Goal: Information Seeking & Learning: Find contact information

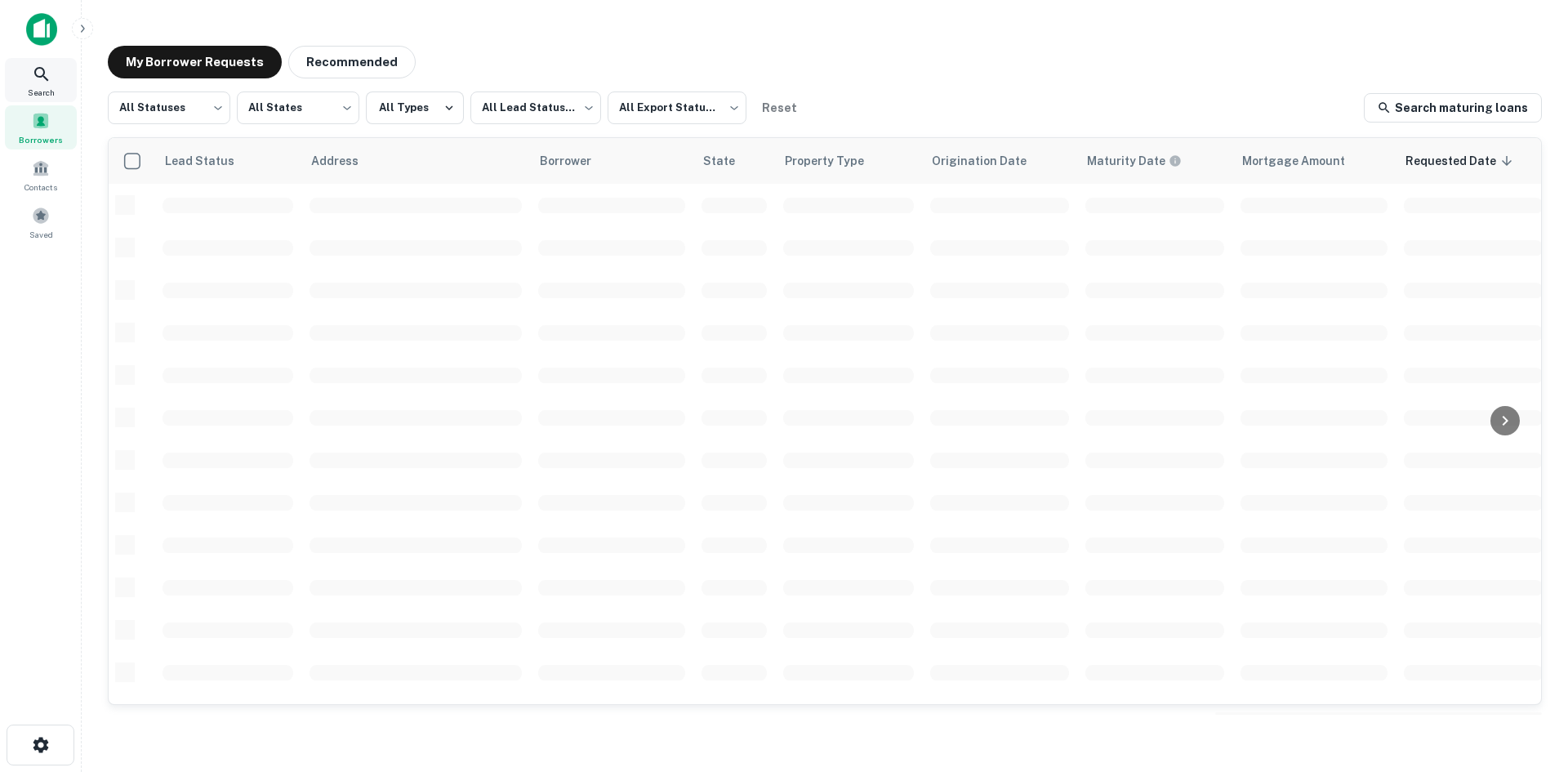
click at [54, 64] on div "Search" at bounding box center [40, 80] width 72 height 44
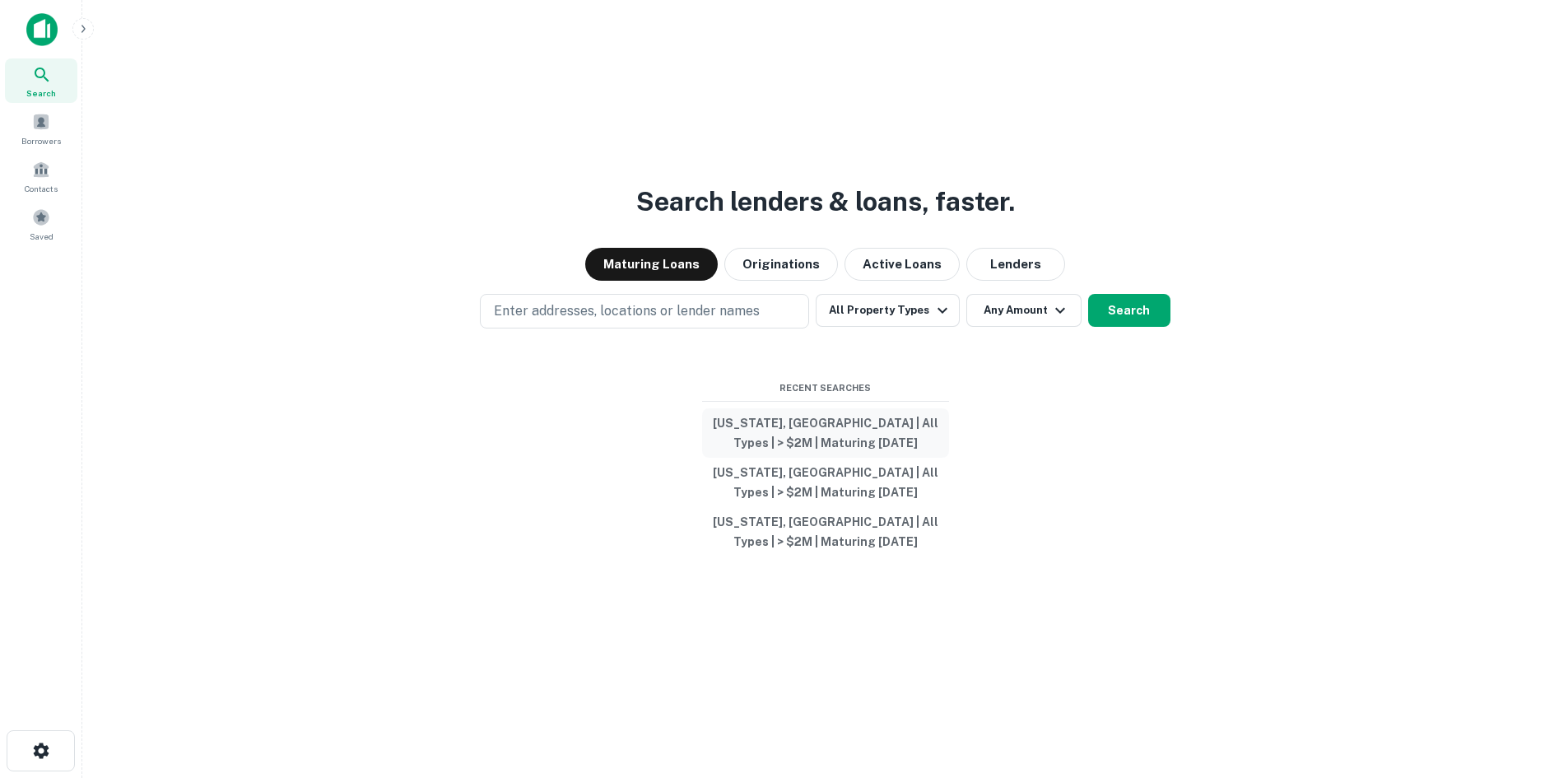
click at [877, 431] on button "[US_STATE], [GEOGRAPHIC_DATA] | All Types | > $2M | Maturing [DATE]" at bounding box center [825, 433] width 247 height 50
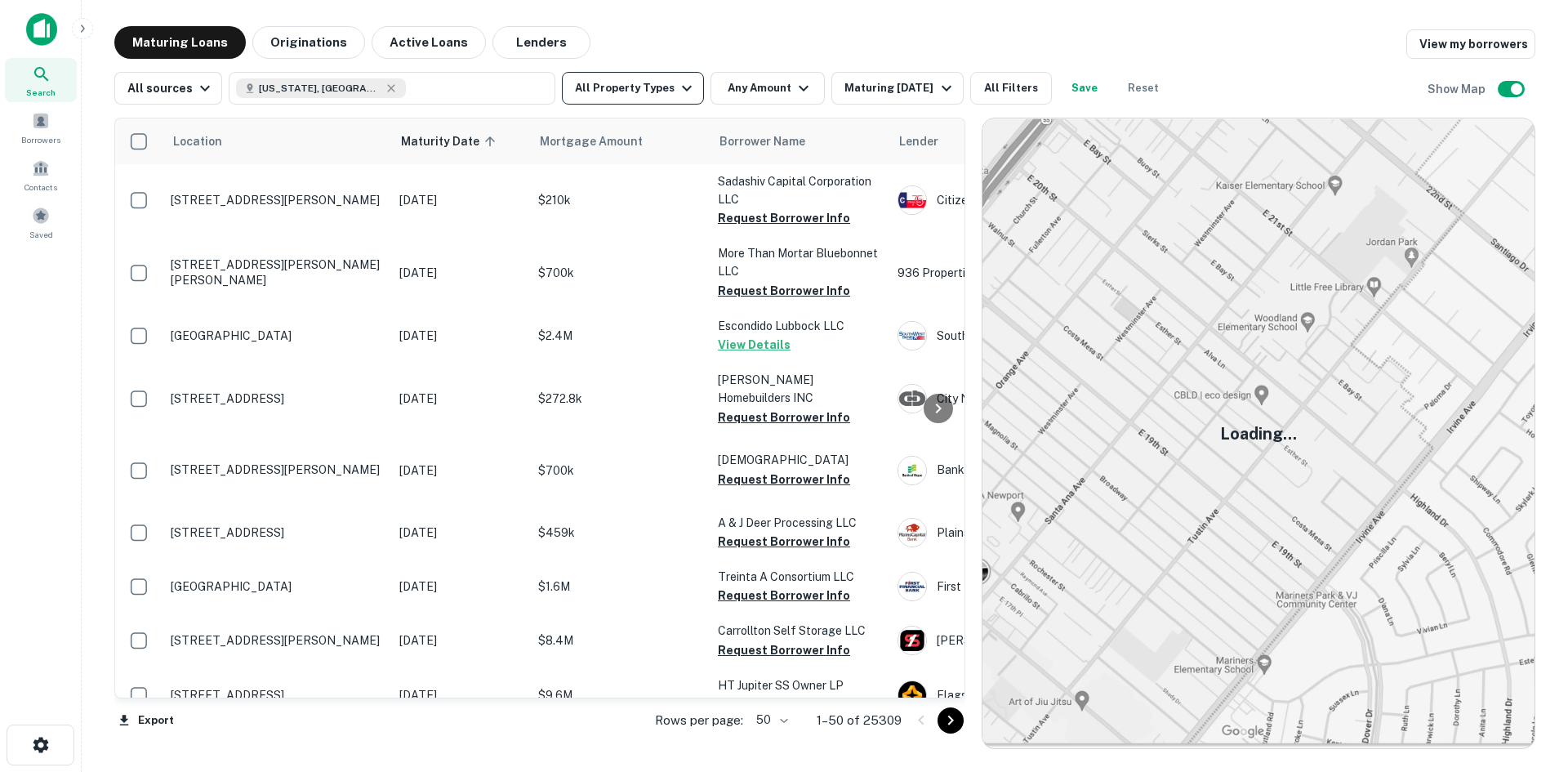
click at [639, 85] on button "All Property Types" at bounding box center [633, 88] width 143 height 32
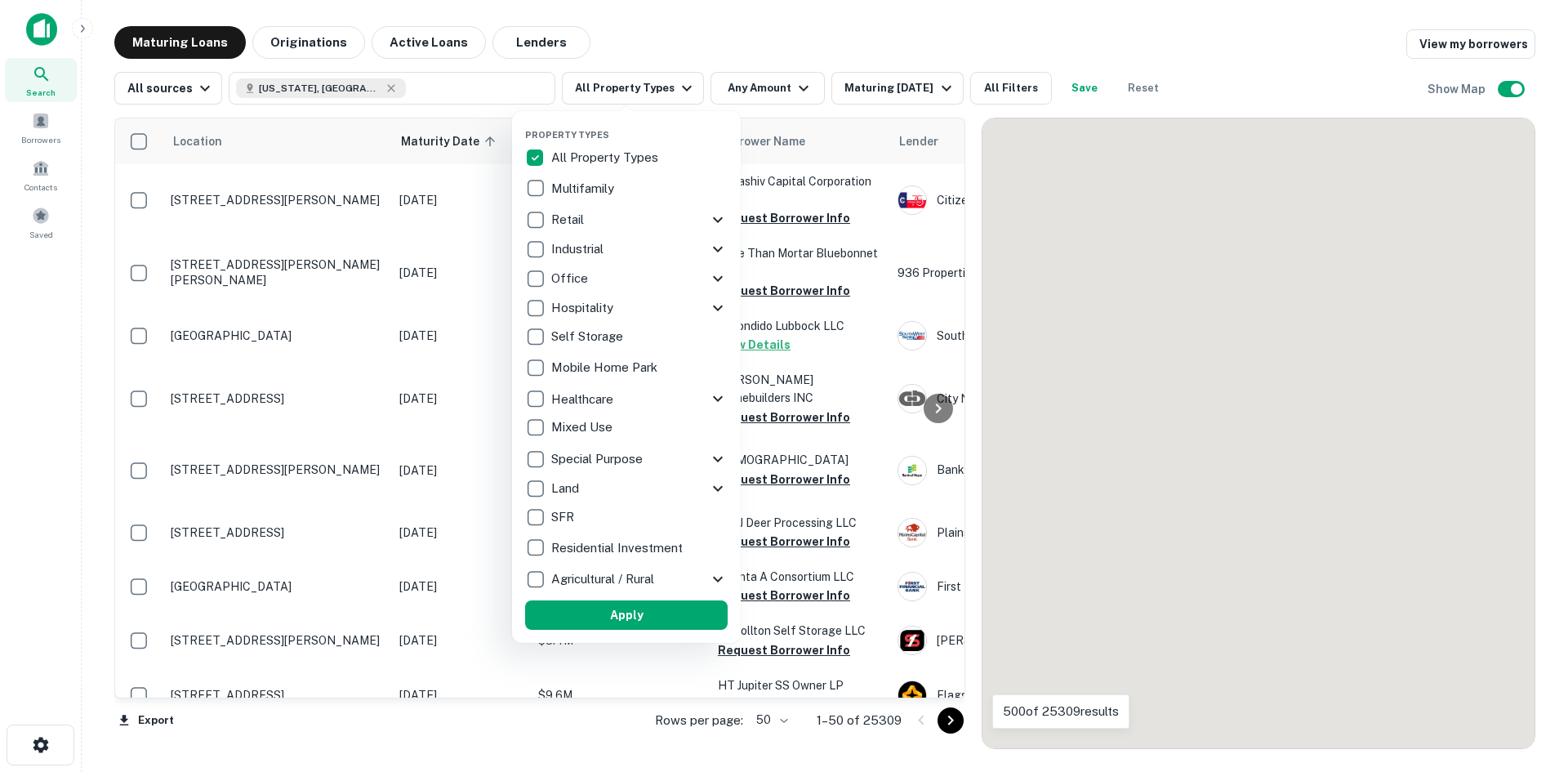
click at [586, 187] on p "Multifamily" at bounding box center [585, 189] width 66 height 20
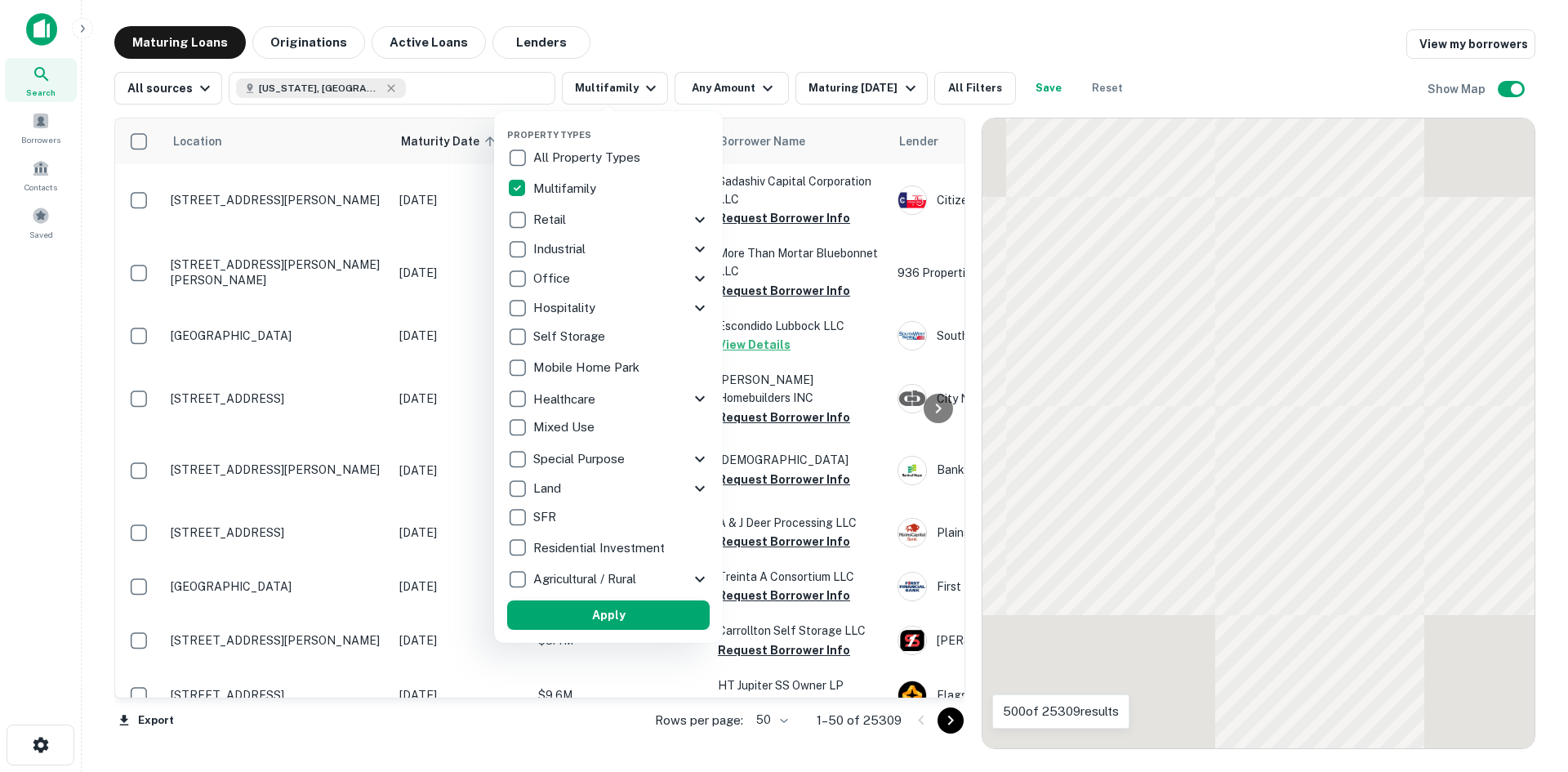
click at [625, 603] on button "Apply" at bounding box center [609, 615] width 203 height 30
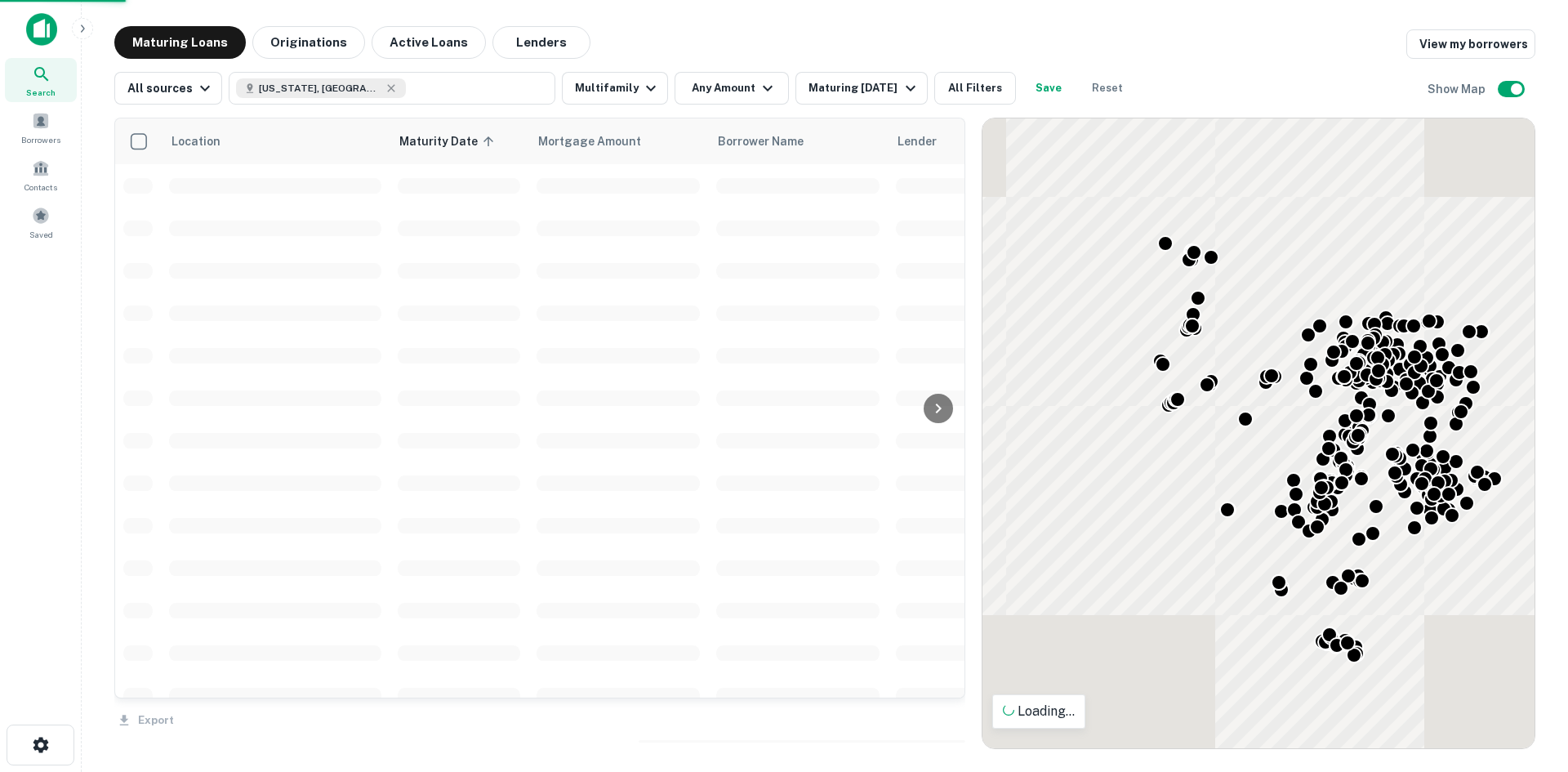
click at [736, 91] on div at bounding box center [784, 386] width 1568 height 772
click at [747, 80] on button "Any Amount" at bounding box center [732, 88] width 115 height 32
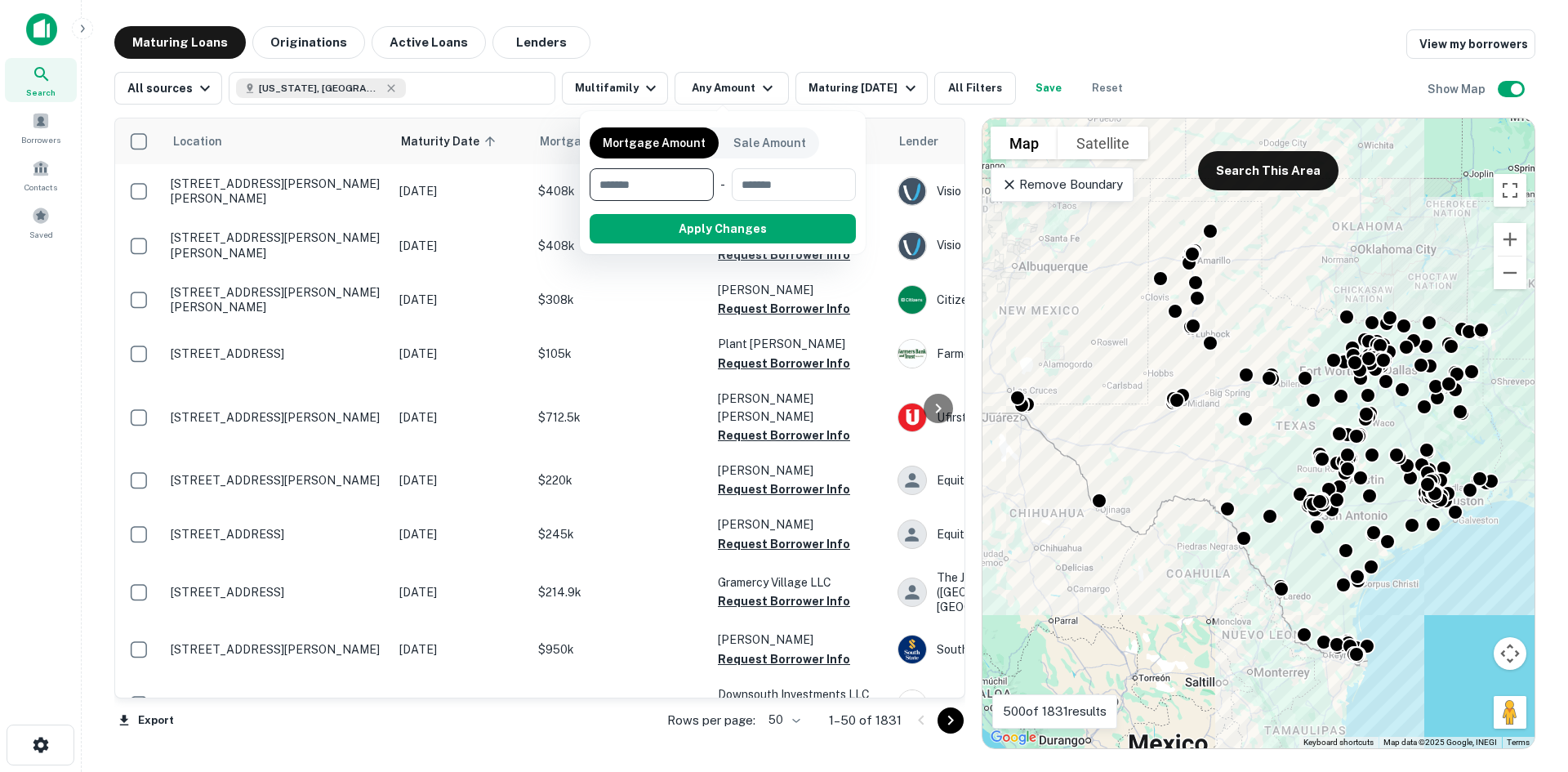
click at [657, 188] on input "number" at bounding box center [646, 185] width 113 height 32
type input "*******"
click at [725, 214] on button "Apply Changes" at bounding box center [751, 229] width 207 height 30
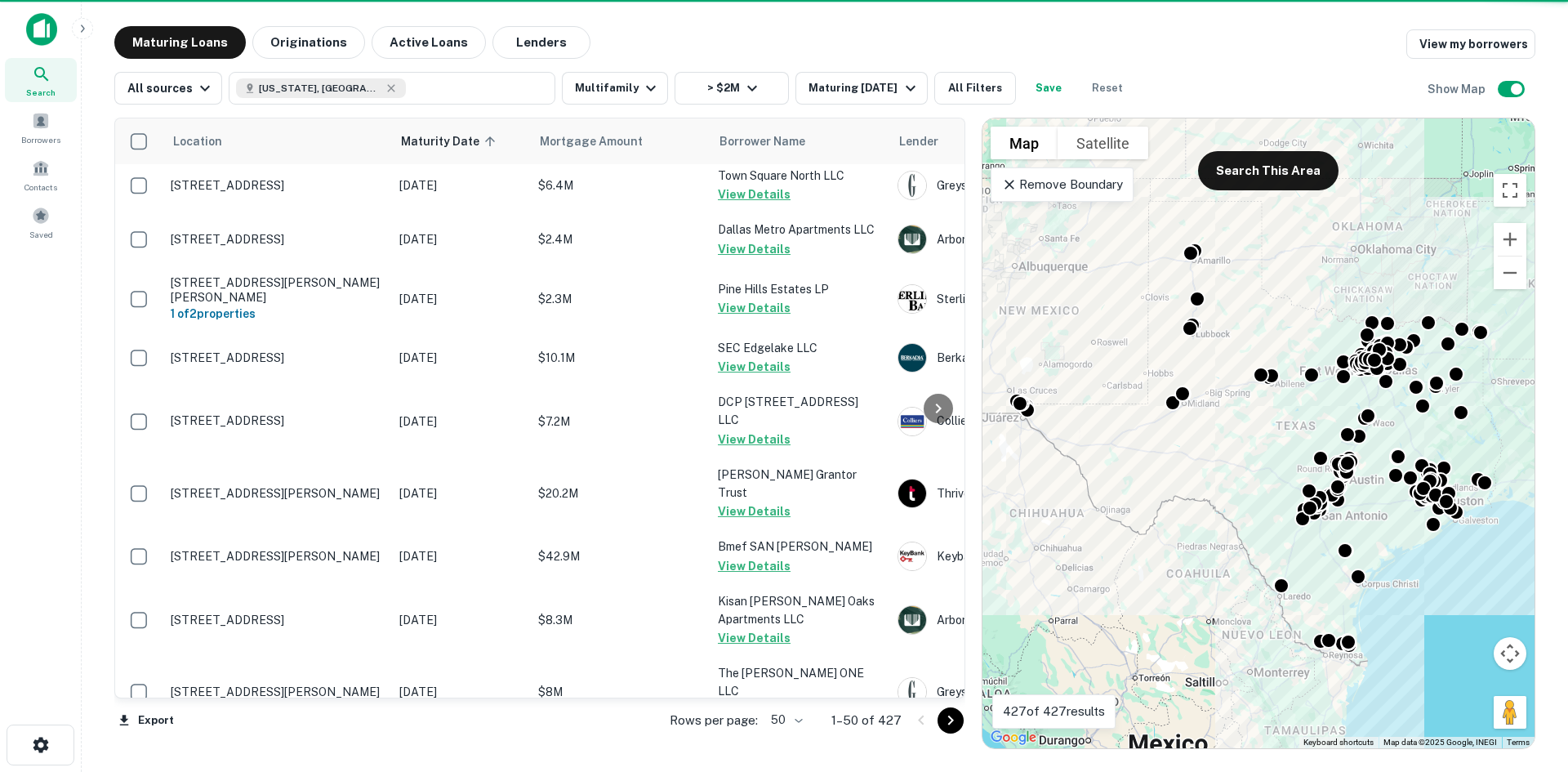
scroll to position [409, 0]
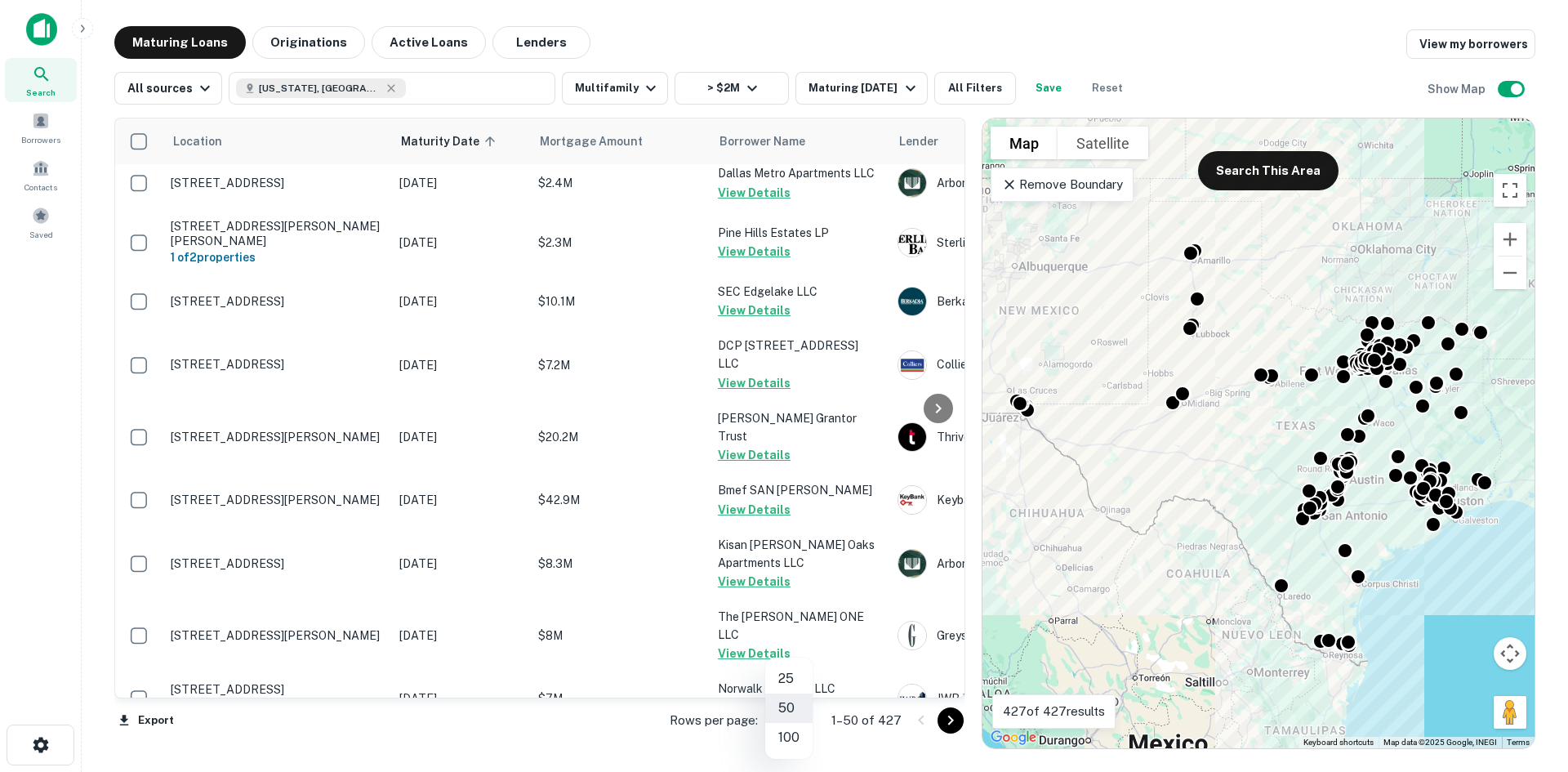
click at [797, 732] on body "Search Borrowers Contacts Saved Maturing Loans Originations Active Loans Lender…" at bounding box center [784, 386] width 1568 height 772
click at [804, 746] on li "100" at bounding box center [789, 737] width 48 height 30
click at [804, 746] on div "Location Maturity Date sorted ascending Mortgage Amount Borrower Name Lender Pu…" at bounding box center [540, 433] width 851 height 631
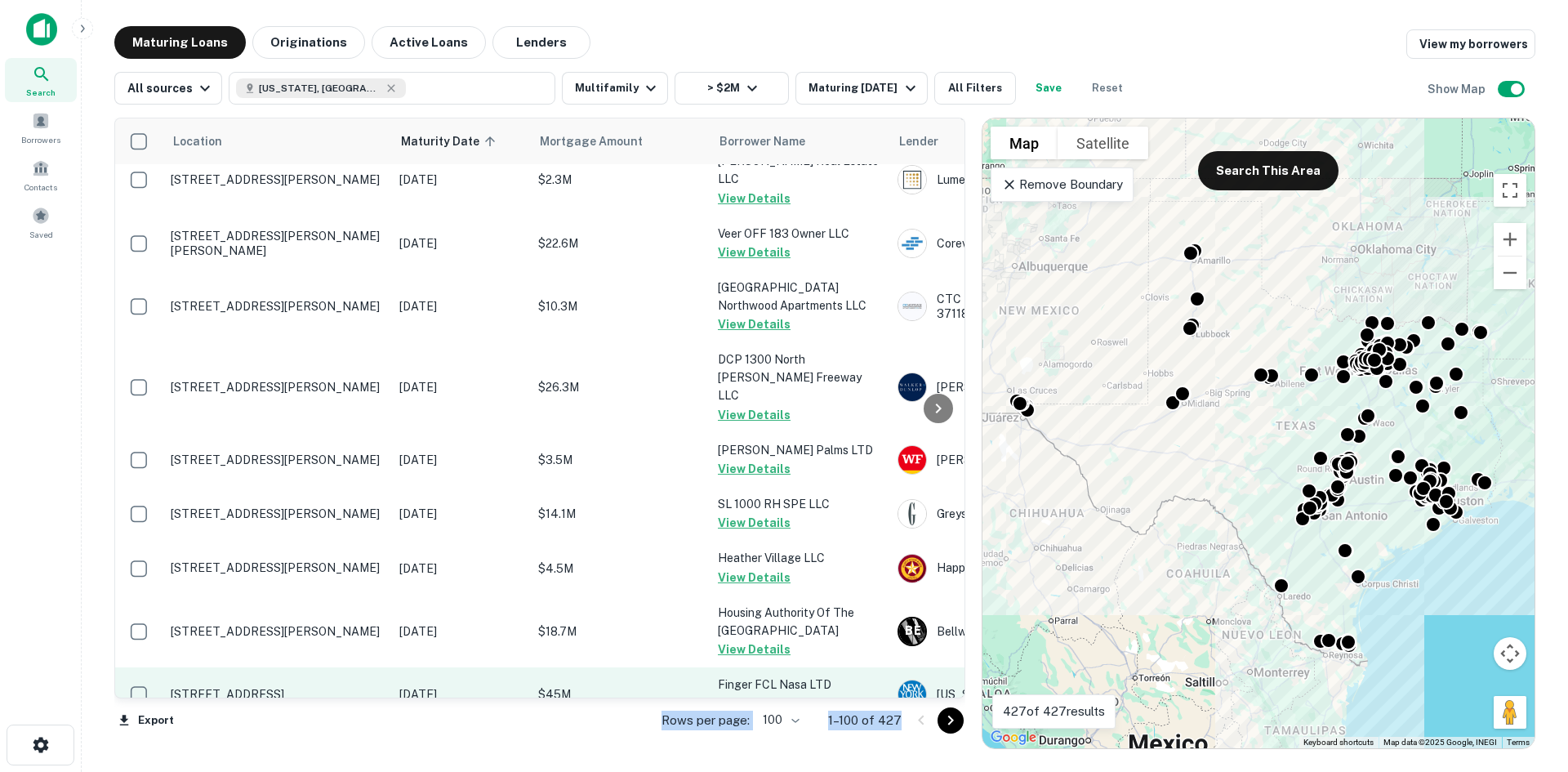
scroll to position [5273, 0]
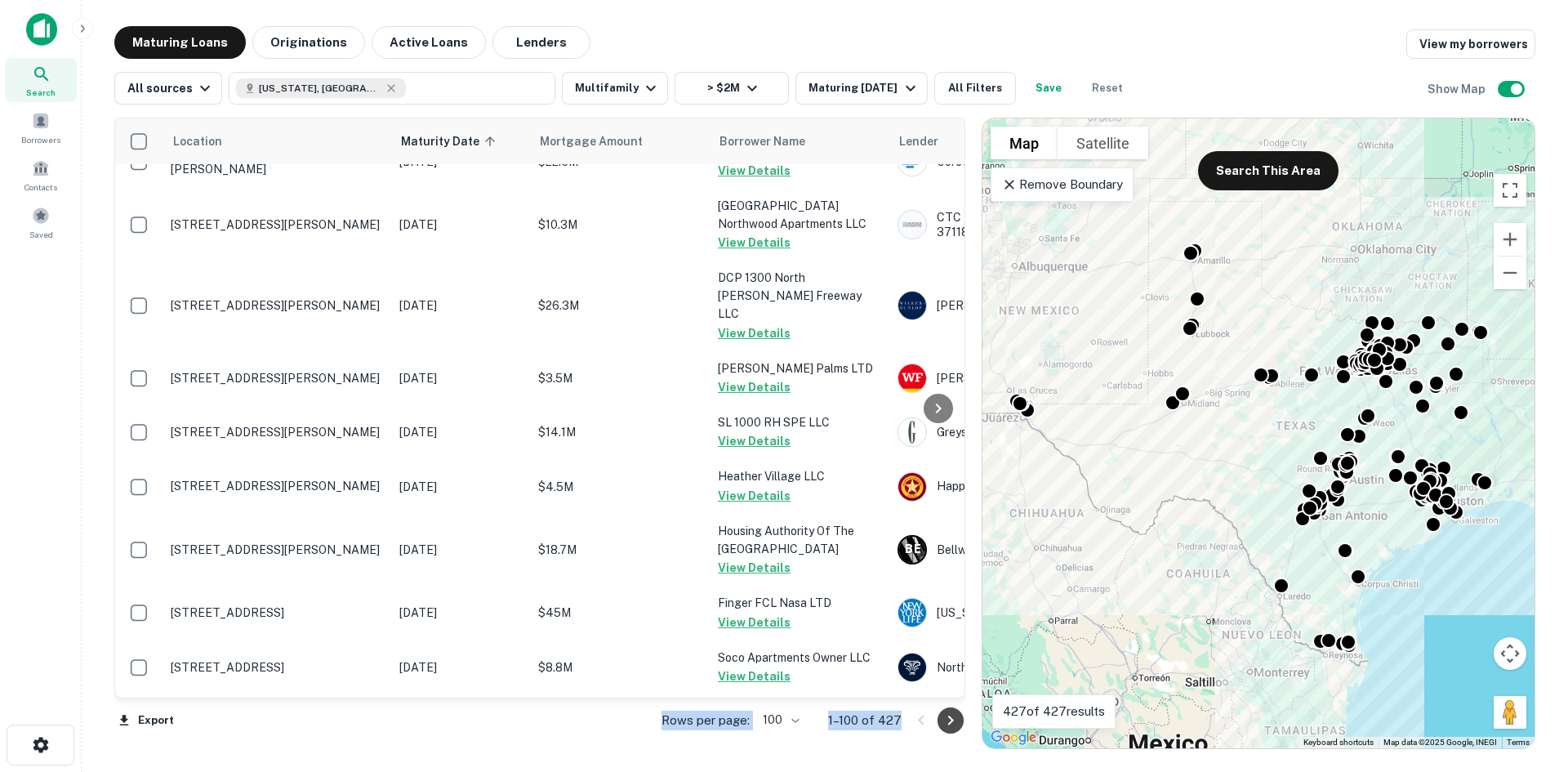
click at [948, 718] on icon "Go to next page" at bounding box center [951, 721] width 20 height 20
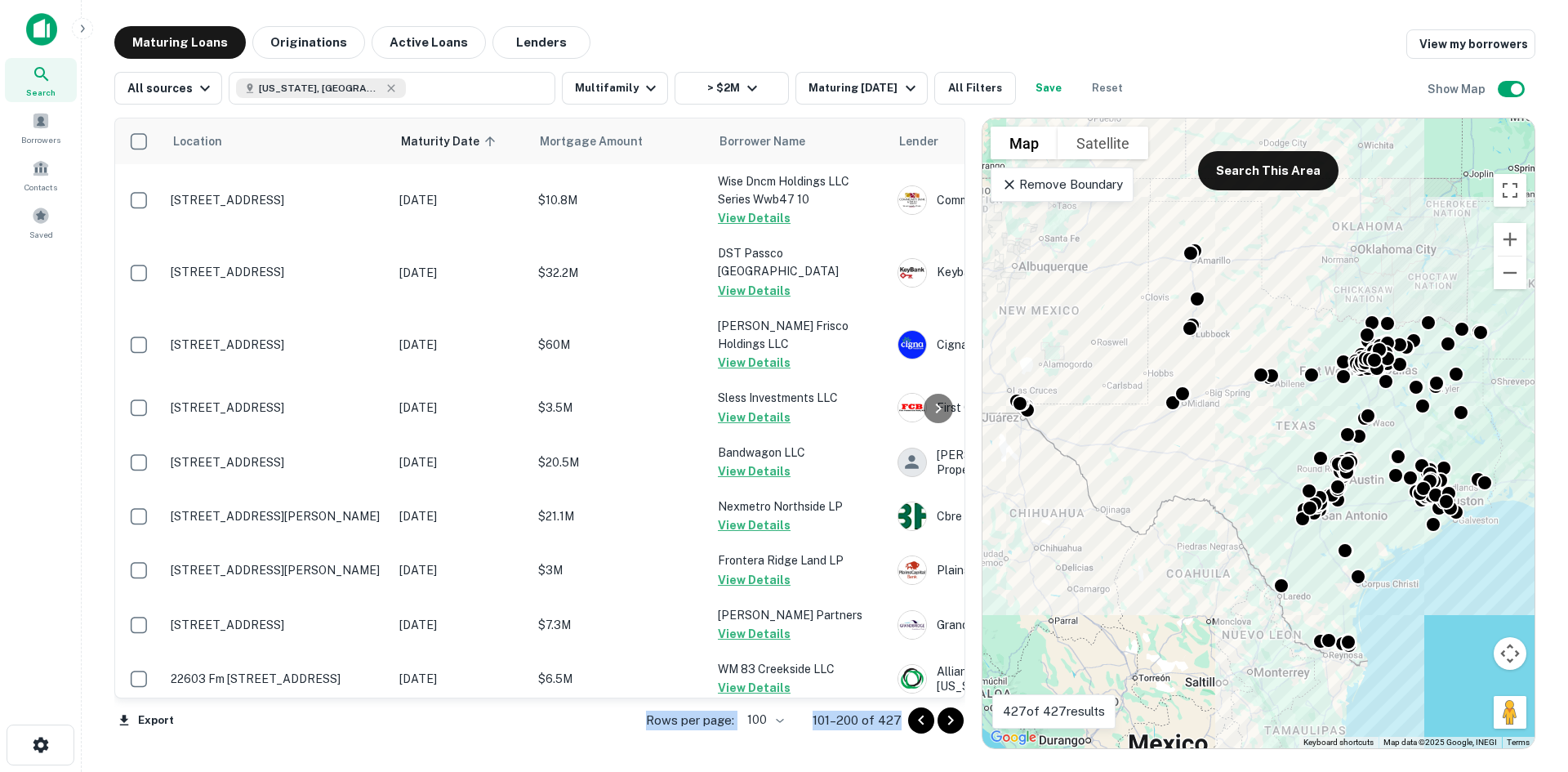
click at [947, 718] on icon "Go to next page" at bounding box center [951, 721] width 20 height 20
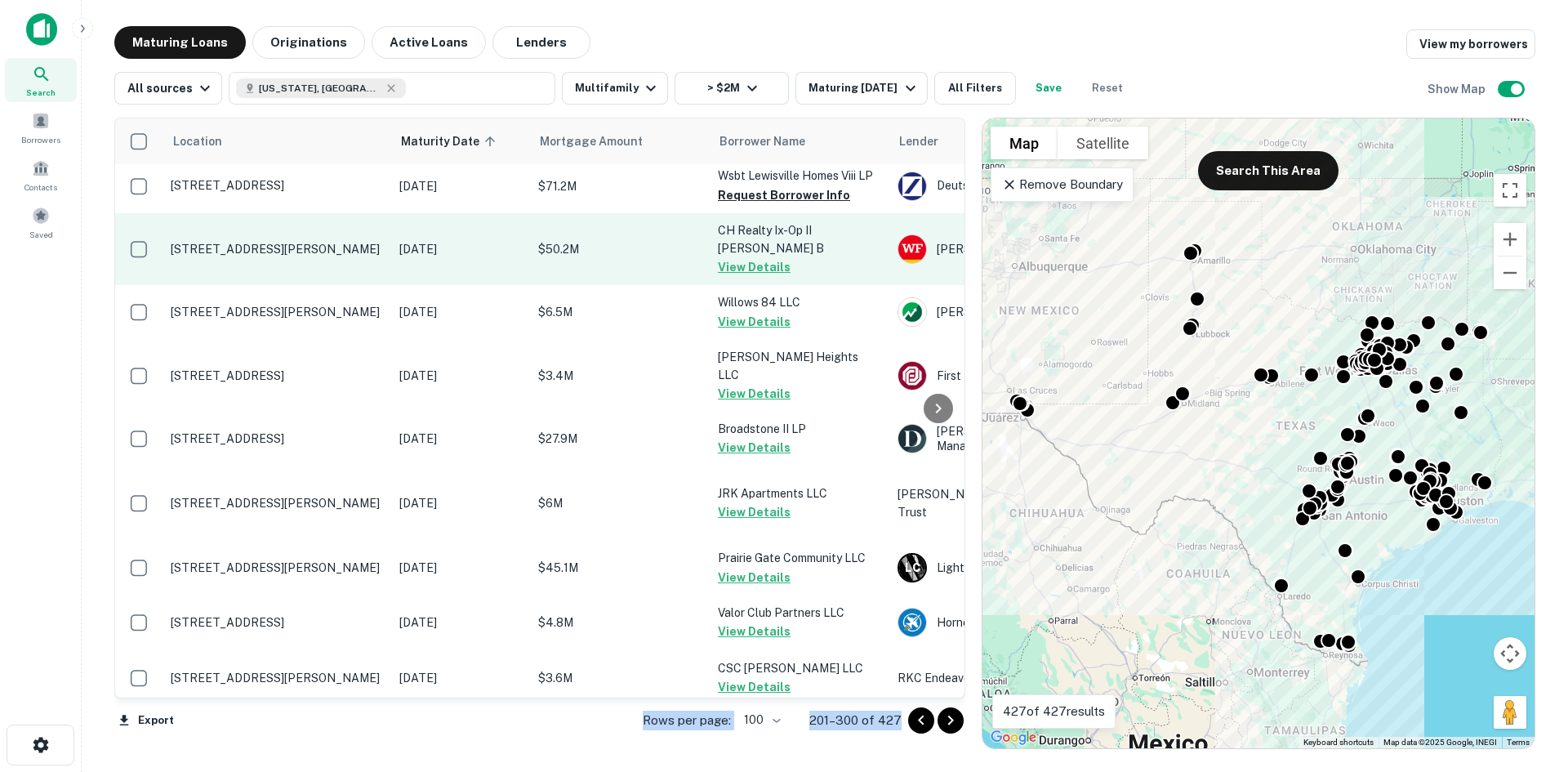
scroll to position [5428, 0]
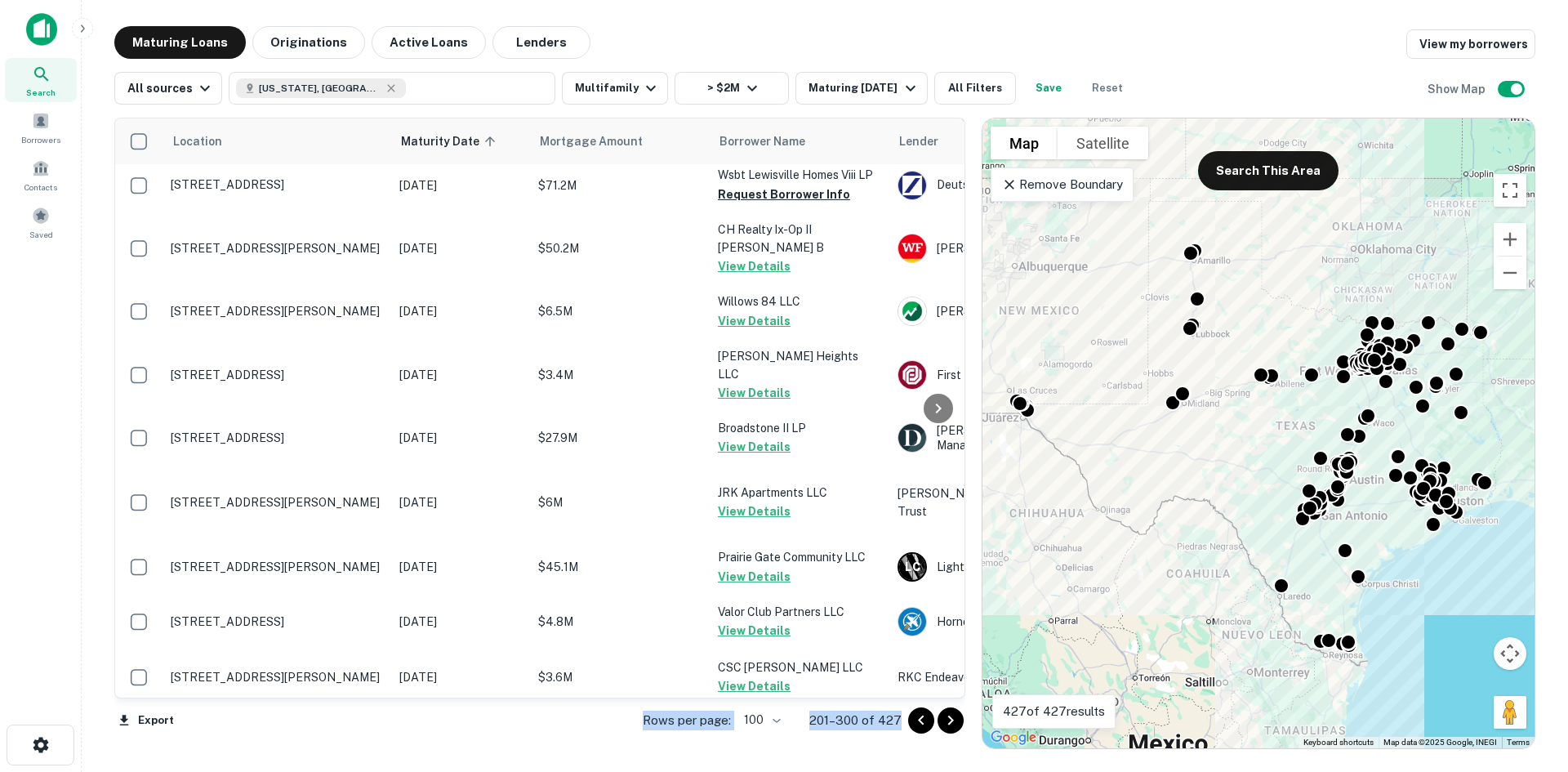
click at [952, 721] on icon "Go to next page" at bounding box center [951, 720] width 5 height 10
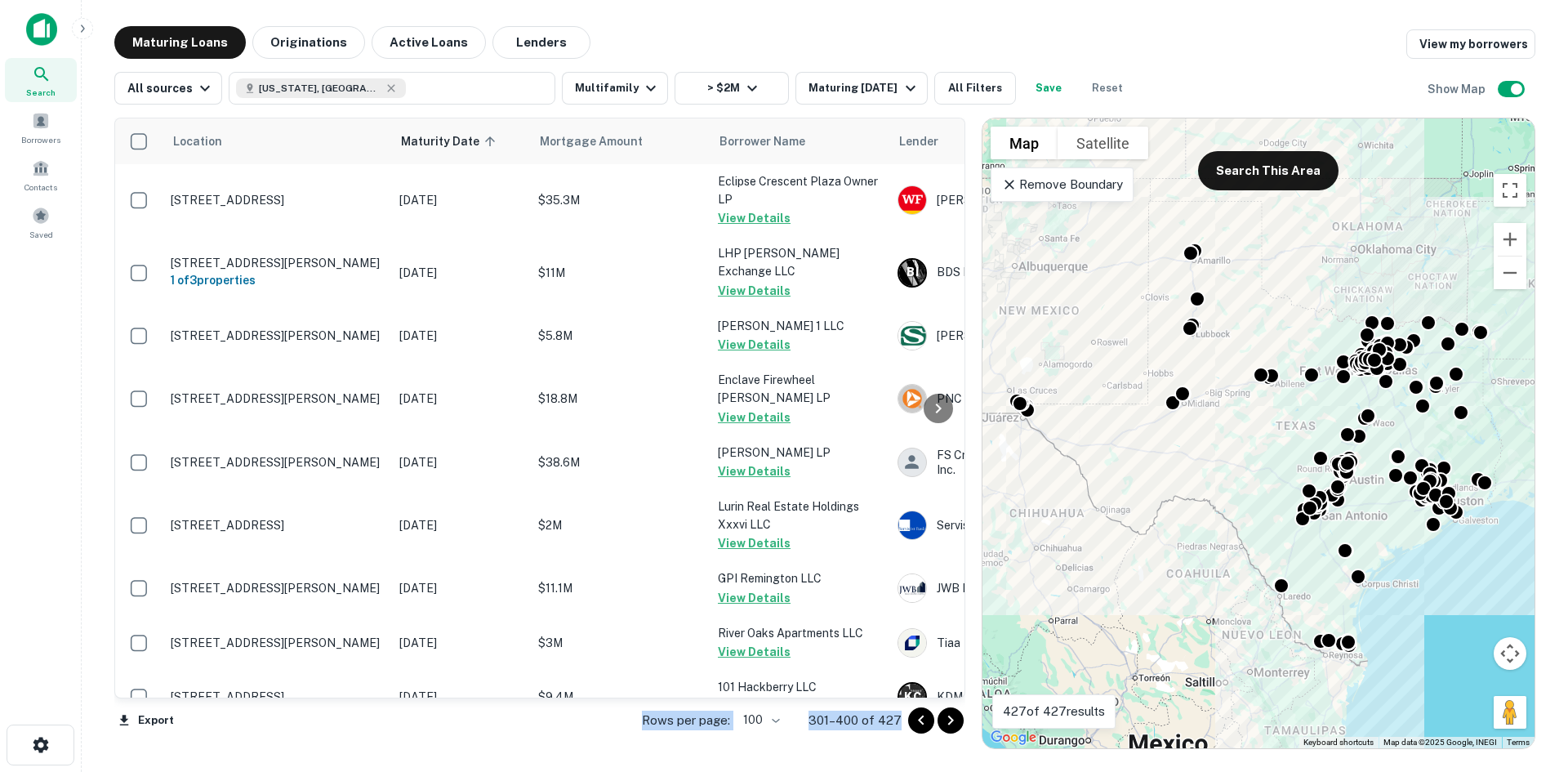
click at [958, 720] on icon "Go to next page" at bounding box center [951, 721] width 20 height 20
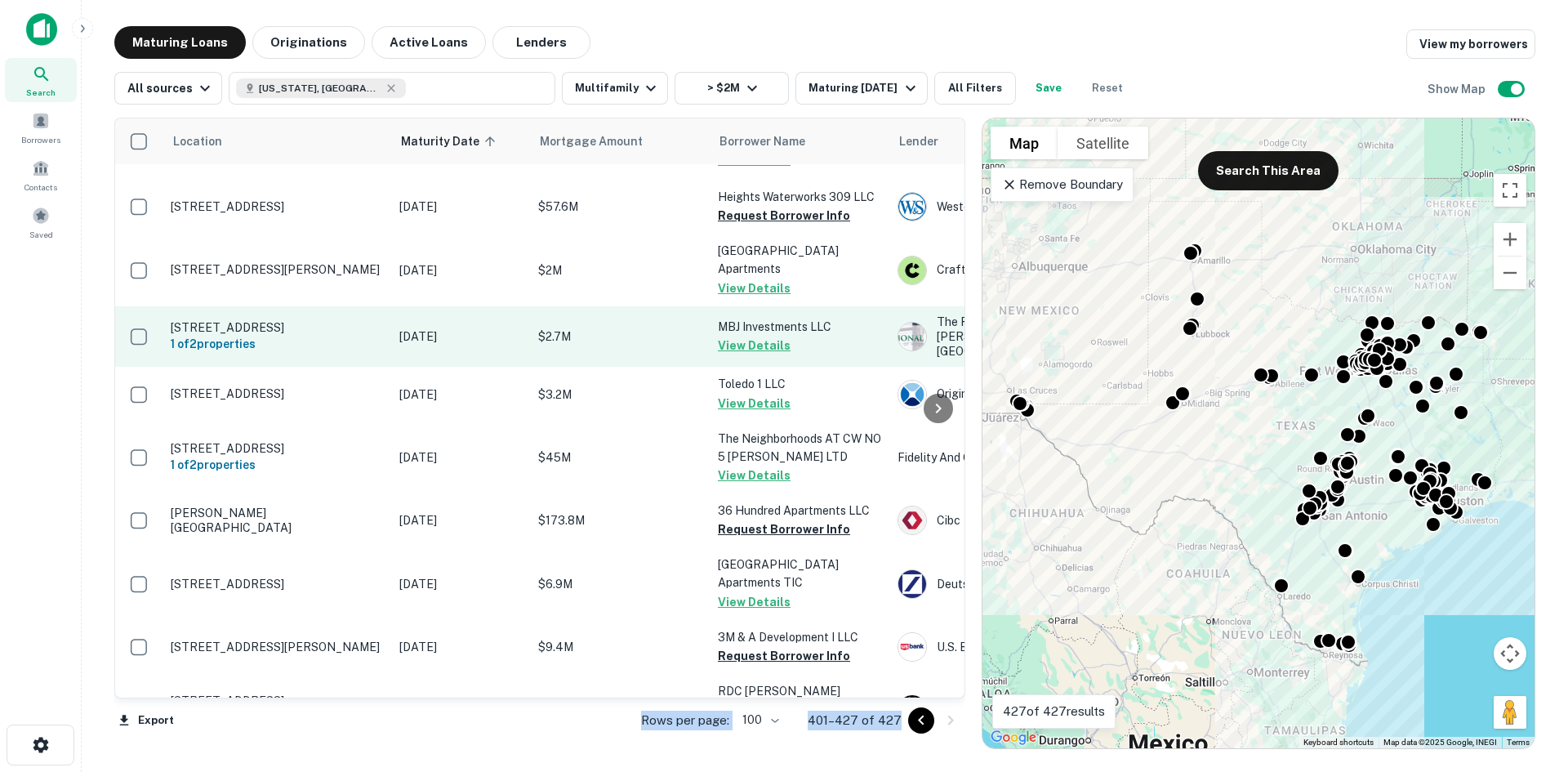
scroll to position [1078, 0]
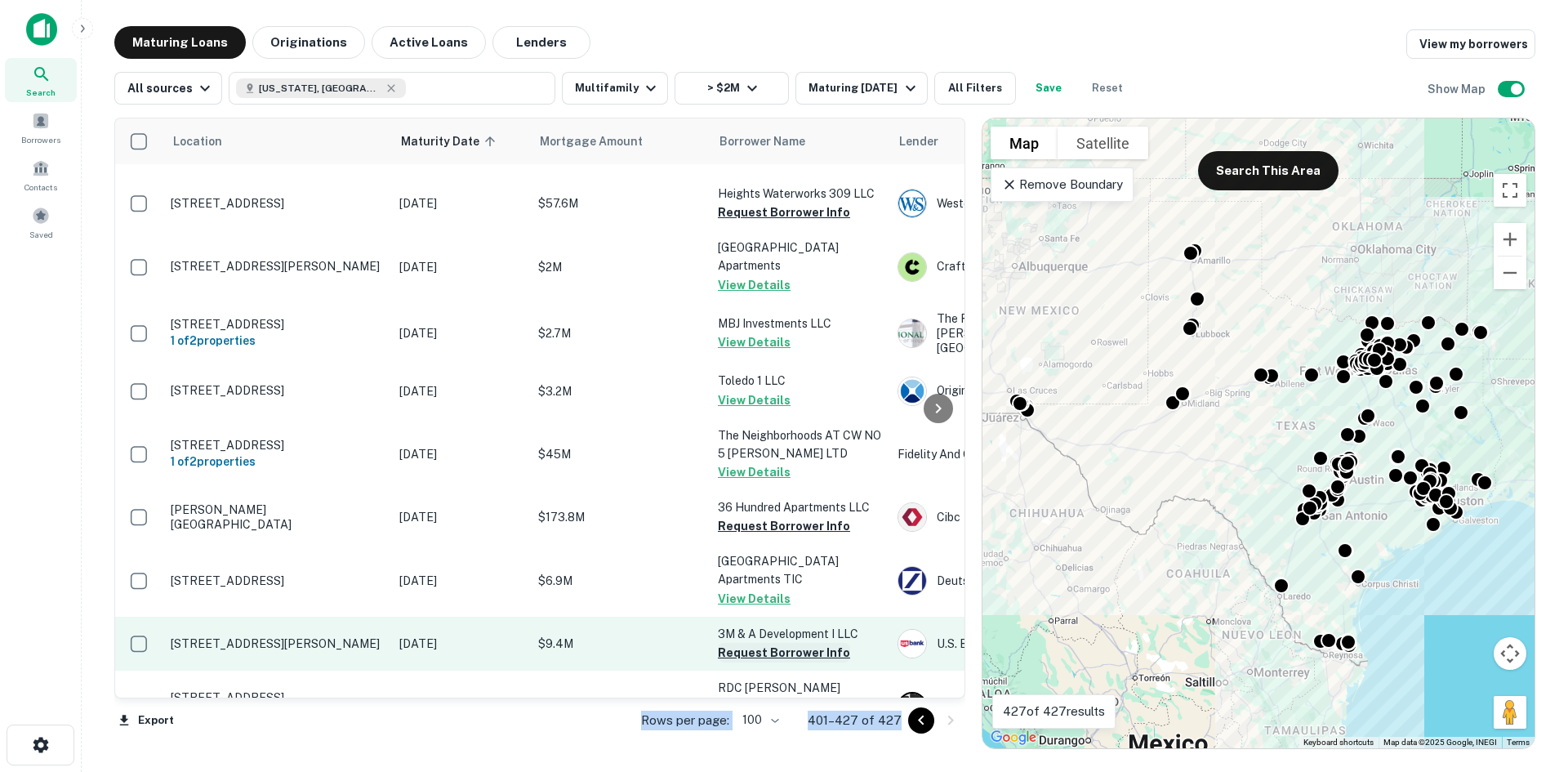
click at [811, 643] on button "Request Borrower Info" at bounding box center [784, 653] width 133 height 20
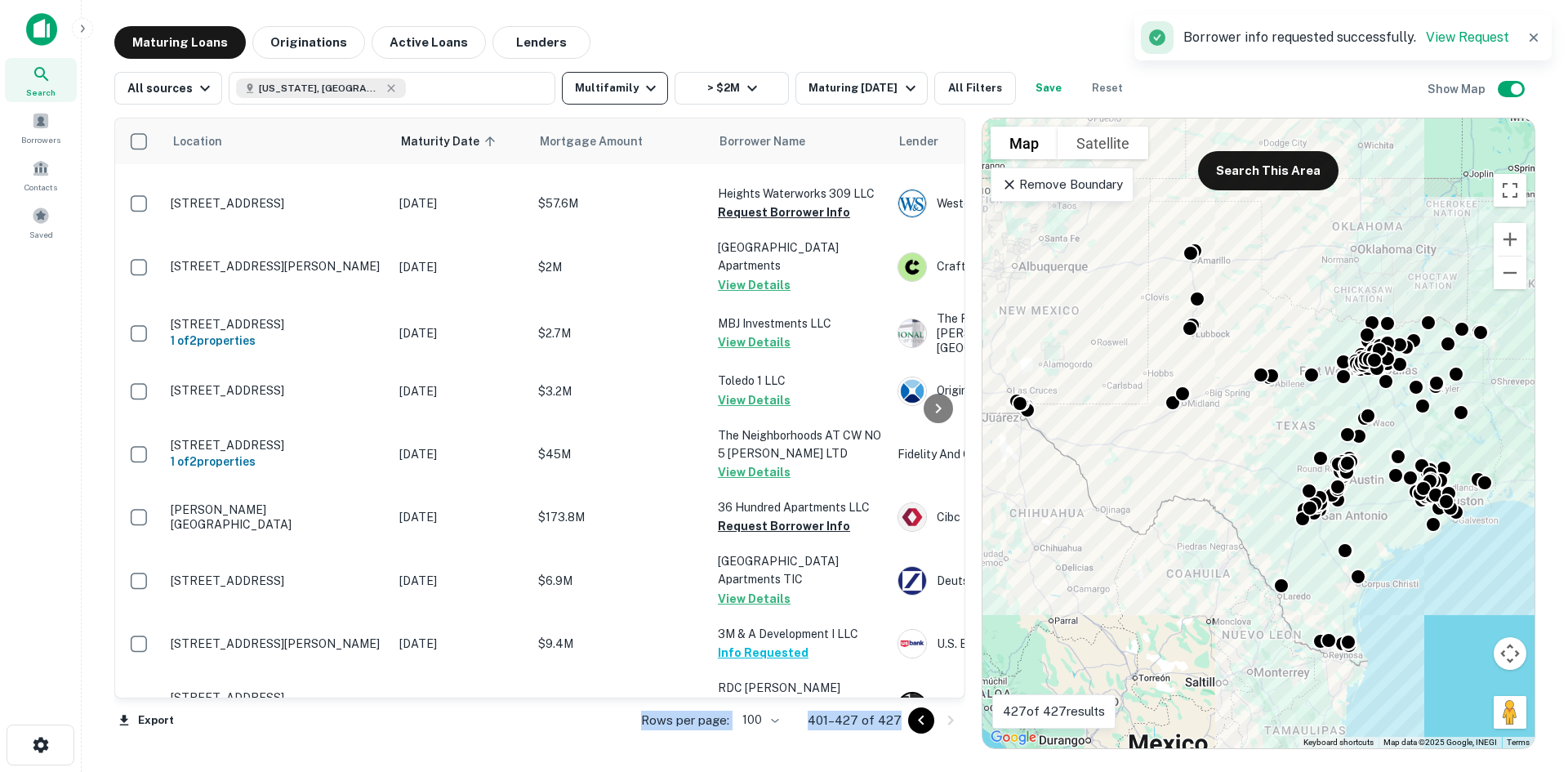
click at [601, 80] on button "Multifamily" at bounding box center [615, 88] width 106 height 32
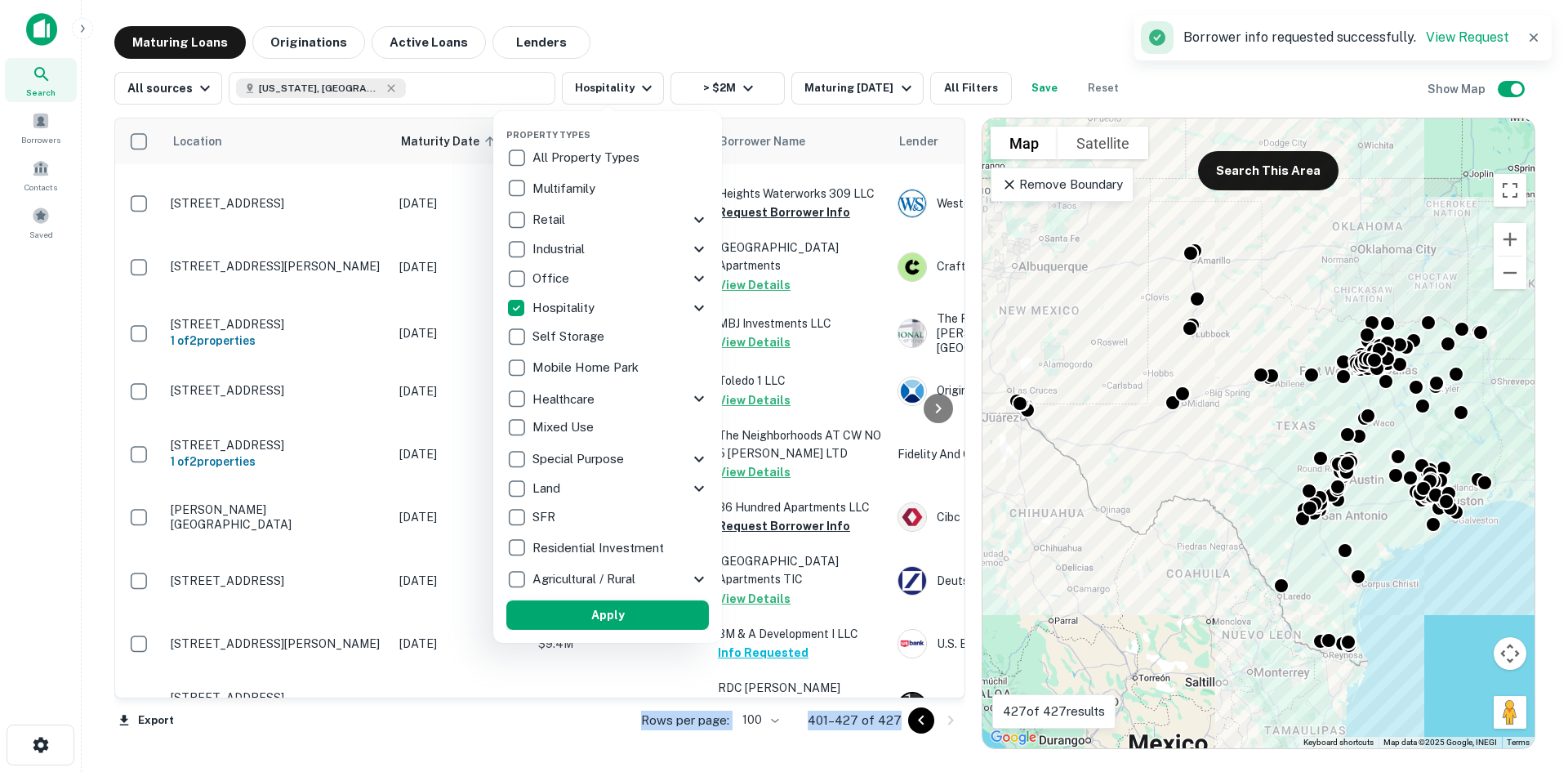
click at [628, 617] on button "Apply" at bounding box center [608, 615] width 203 height 30
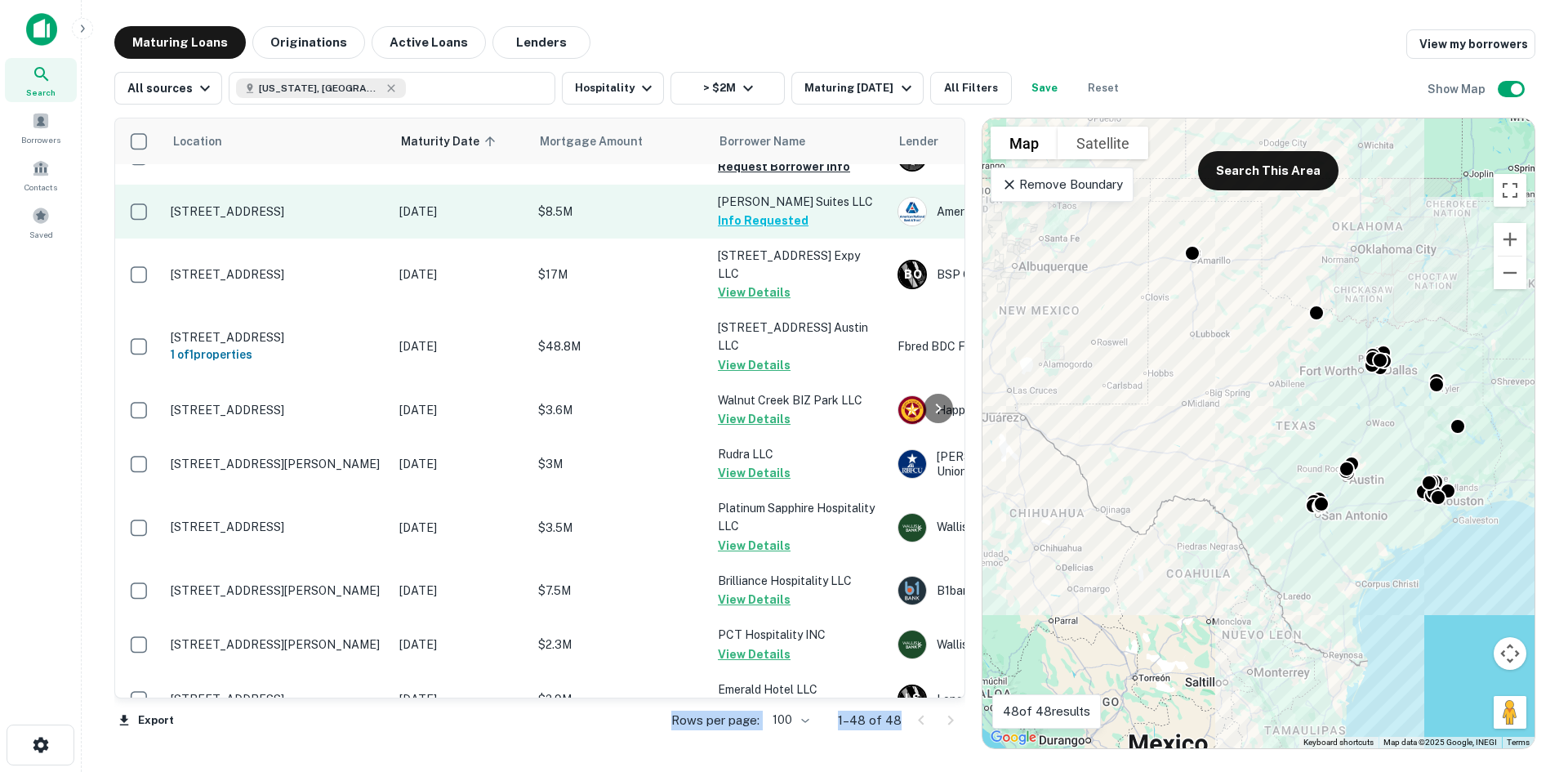
scroll to position [2266, 0]
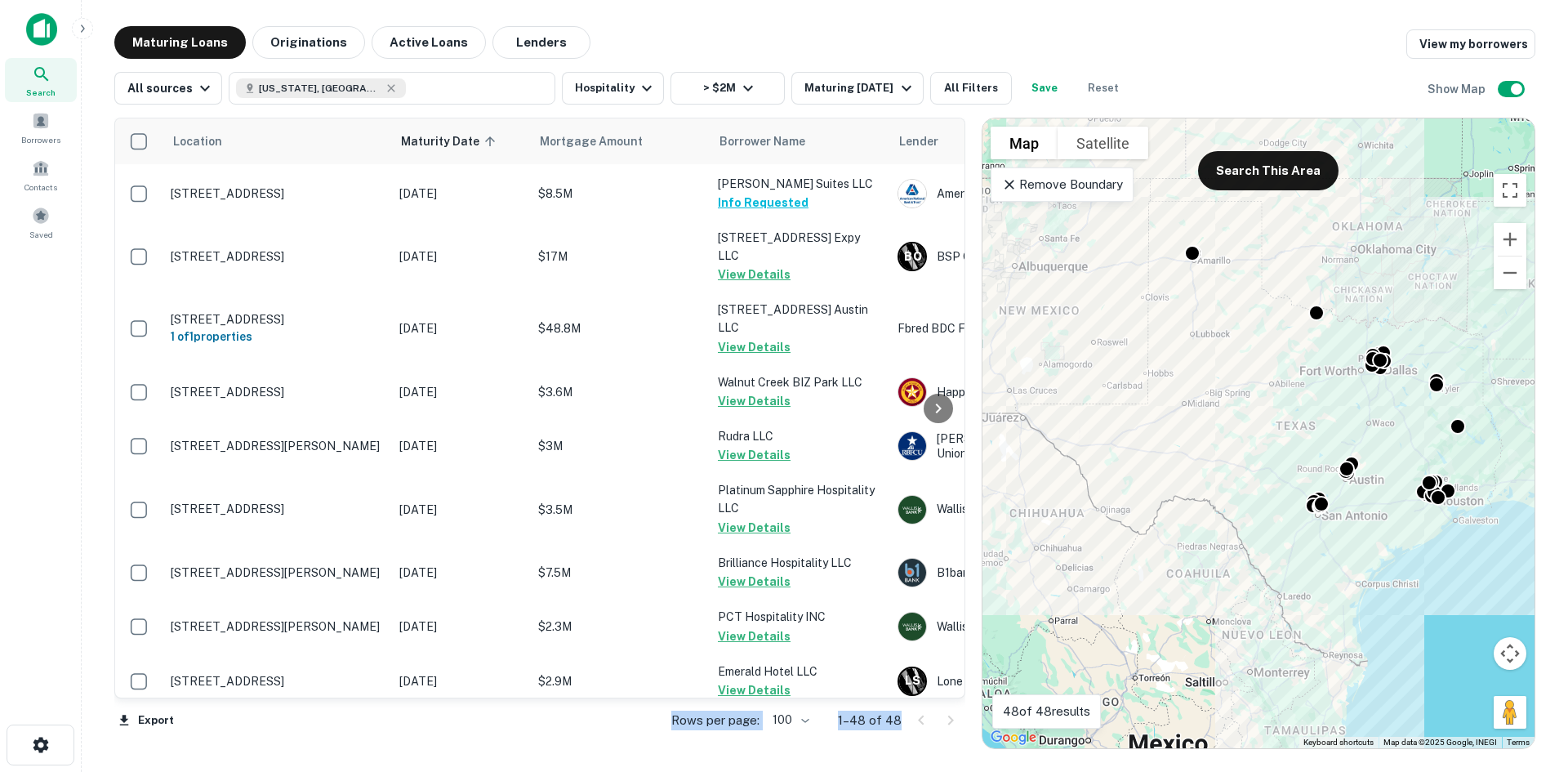
click at [960, 725] on div at bounding box center [936, 720] width 56 height 26
click at [614, 86] on button "Hospitality" at bounding box center [613, 88] width 102 height 32
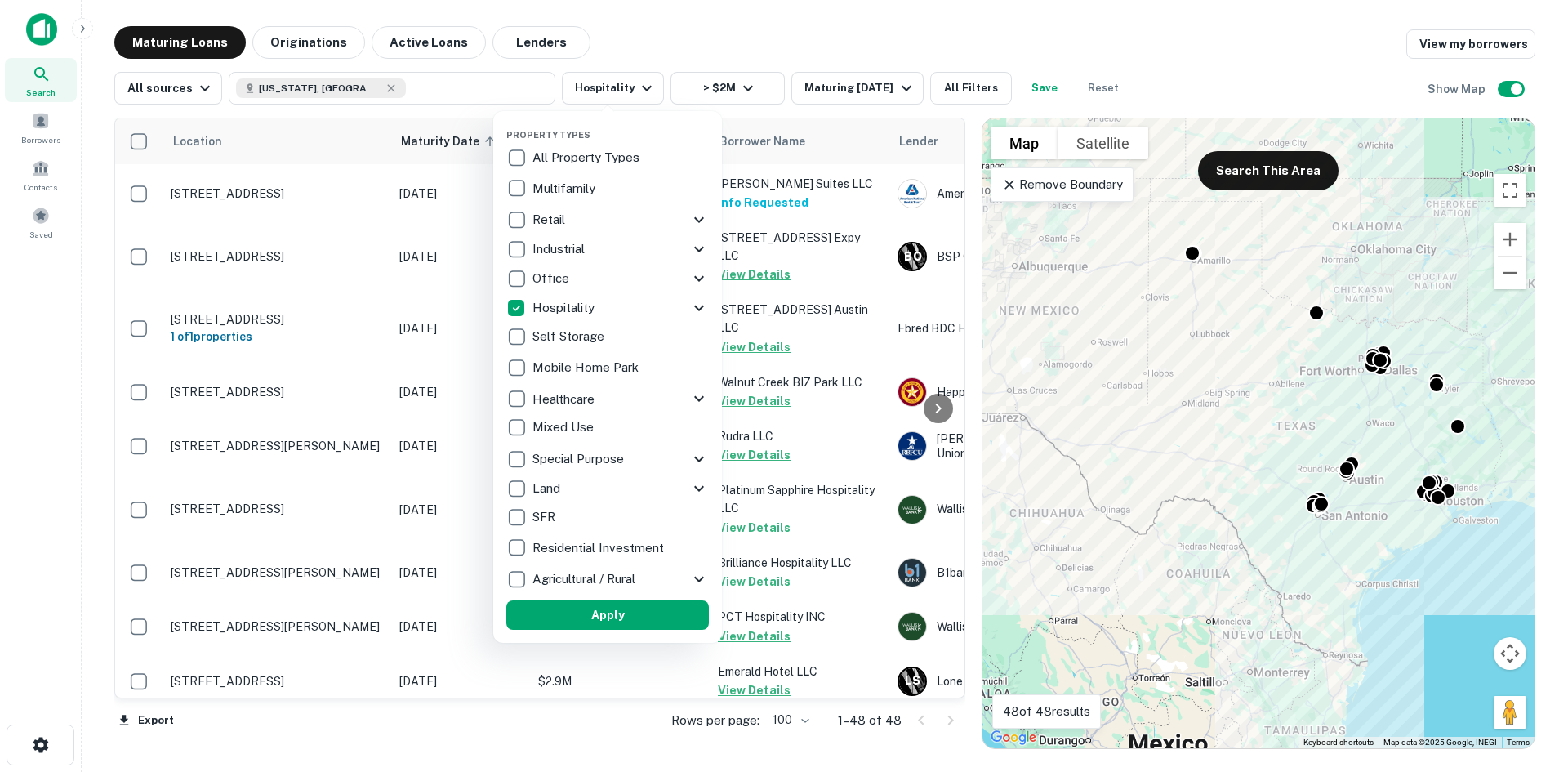
click at [590, 186] on p "Multifamily" at bounding box center [566, 189] width 66 height 20
click at [495, 307] on div "Property Types All Property Types Multifamily Retail Storefront Auto Shop Bar S…" at bounding box center [598, 377] width 229 height 532
click at [589, 607] on button "Apply" at bounding box center [609, 615] width 203 height 30
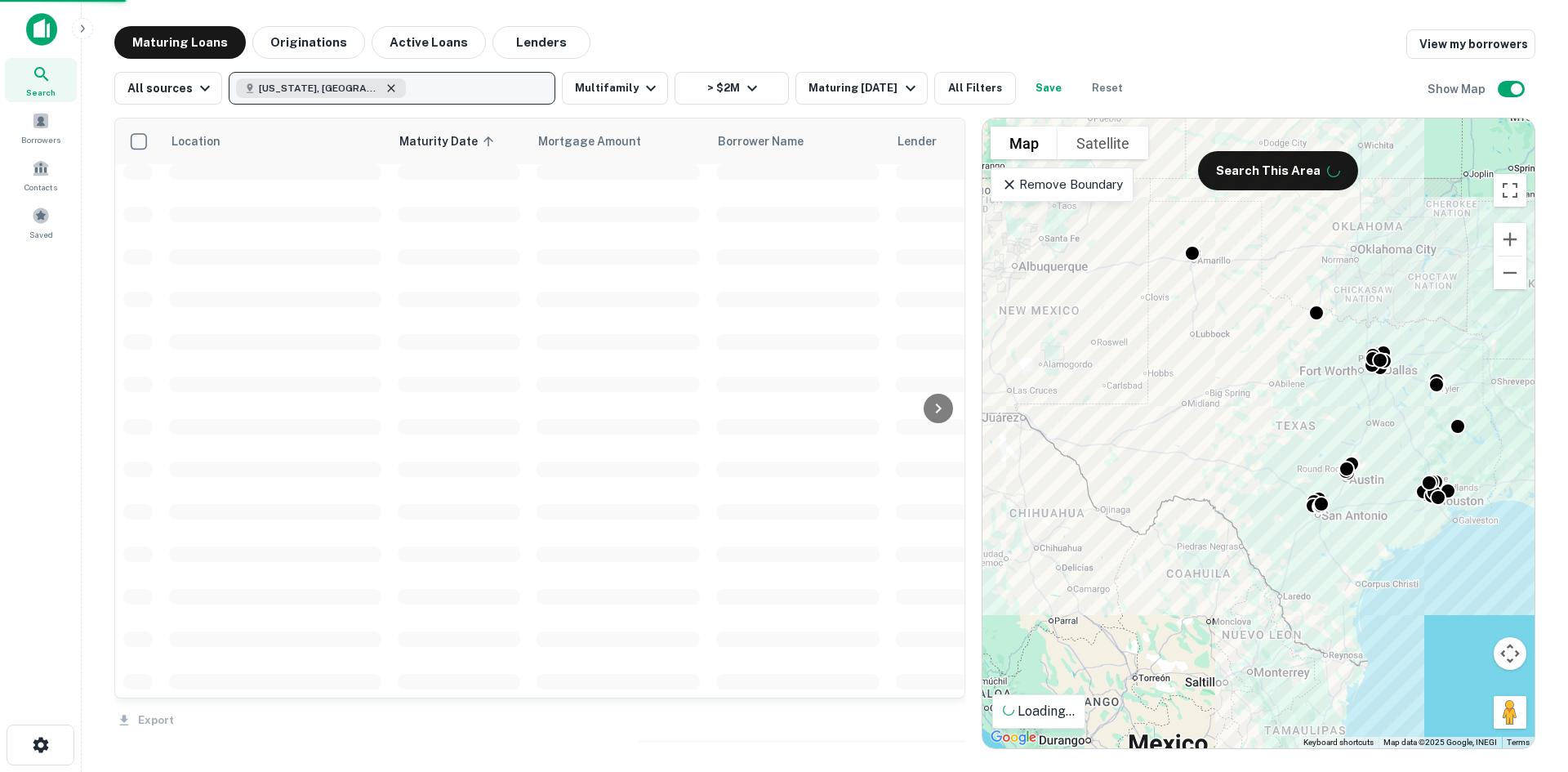
click at [385, 85] on icon "button" at bounding box center [391, 88] width 13 height 13
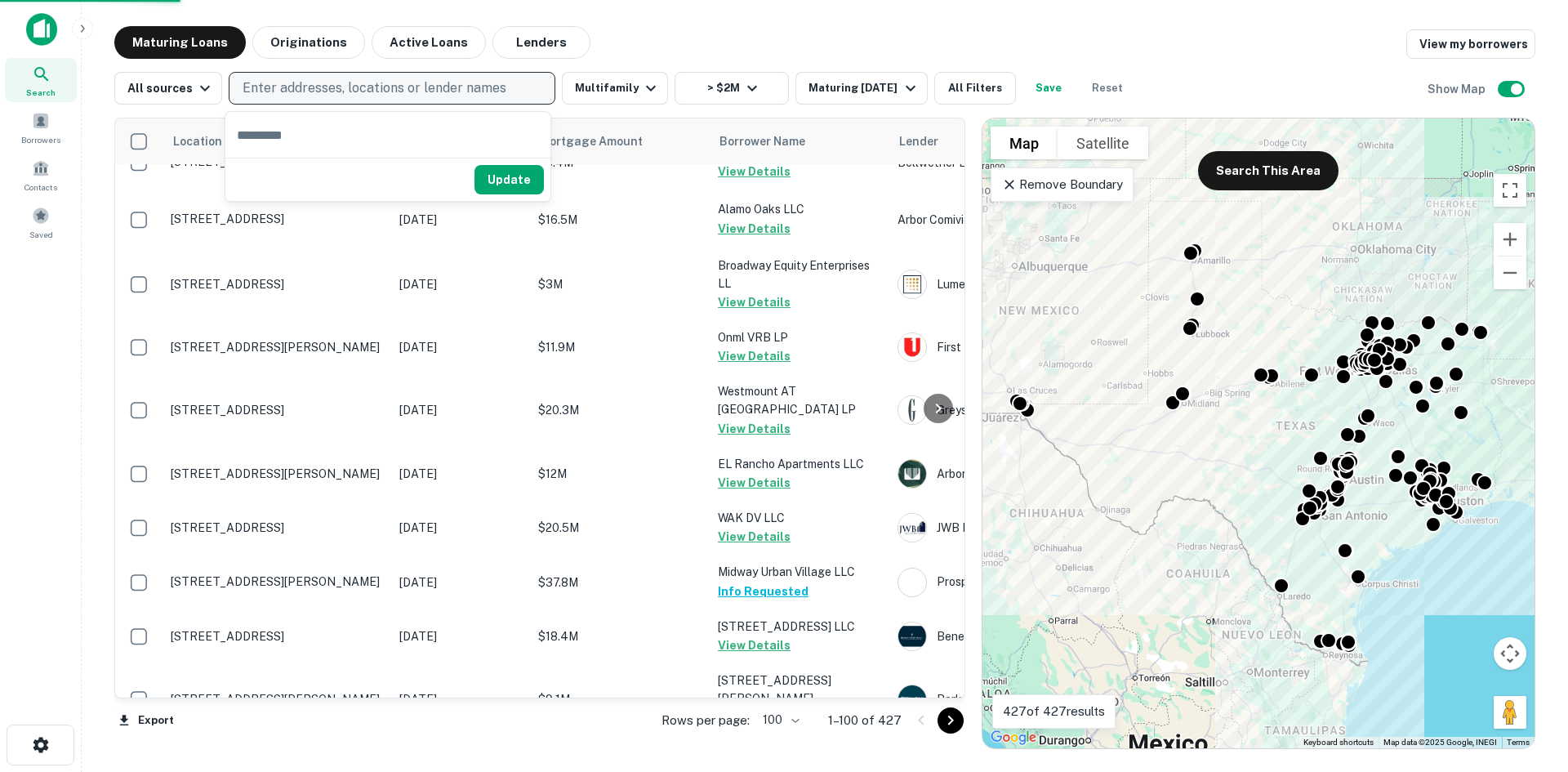
click at [451, 82] on p "Enter addresses, locations or lender names" at bounding box center [375, 88] width 264 height 20
click at [510, 85] on button "Enter addresses, locations or lender names" at bounding box center [392, 88] width 326 height 32
type input "***"
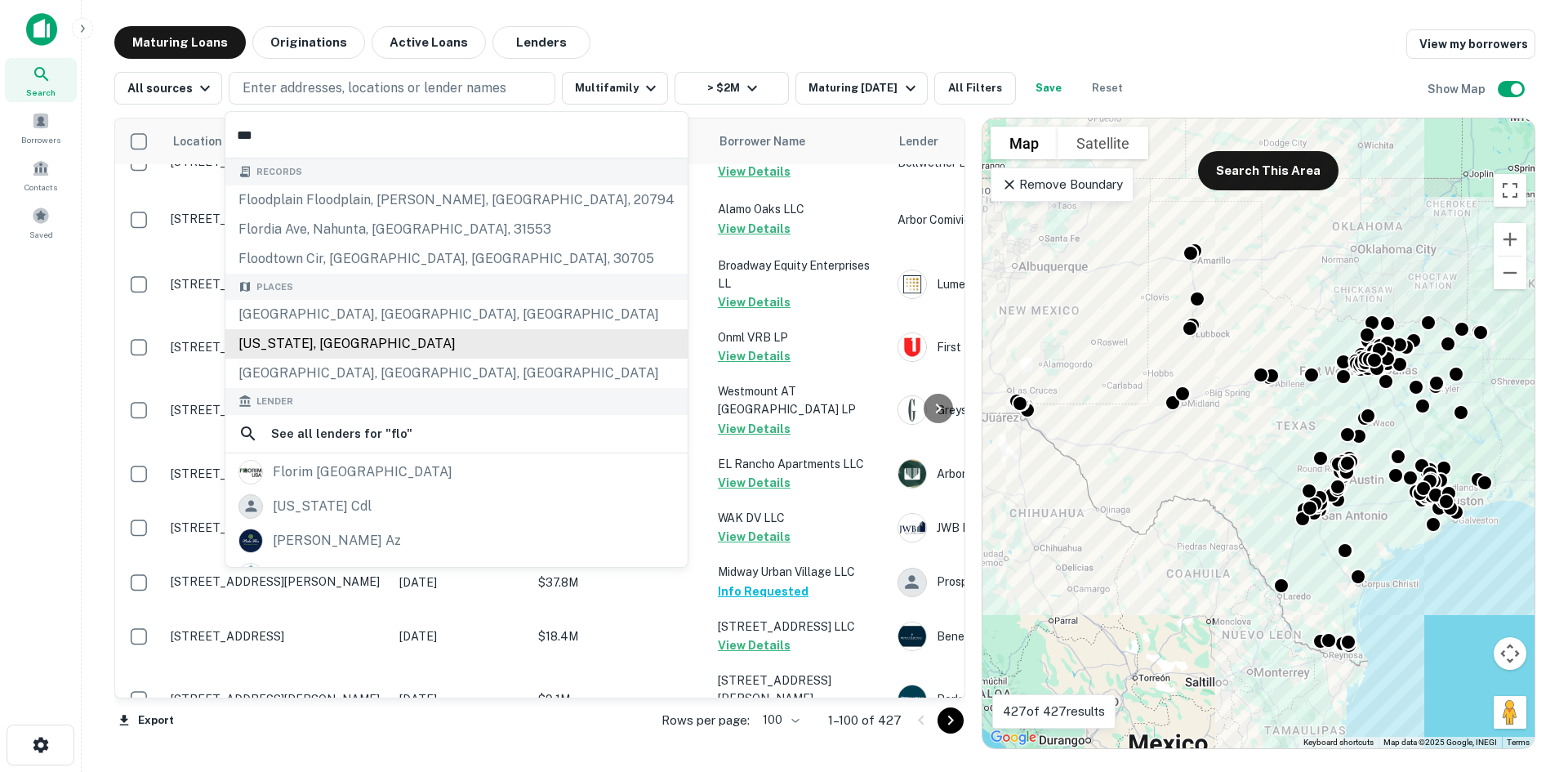
click at [375, 346] on div "[US_STATE], [GEOGRAPHIC_DATA]" at bounding box center [456, 343] width 463 height 30
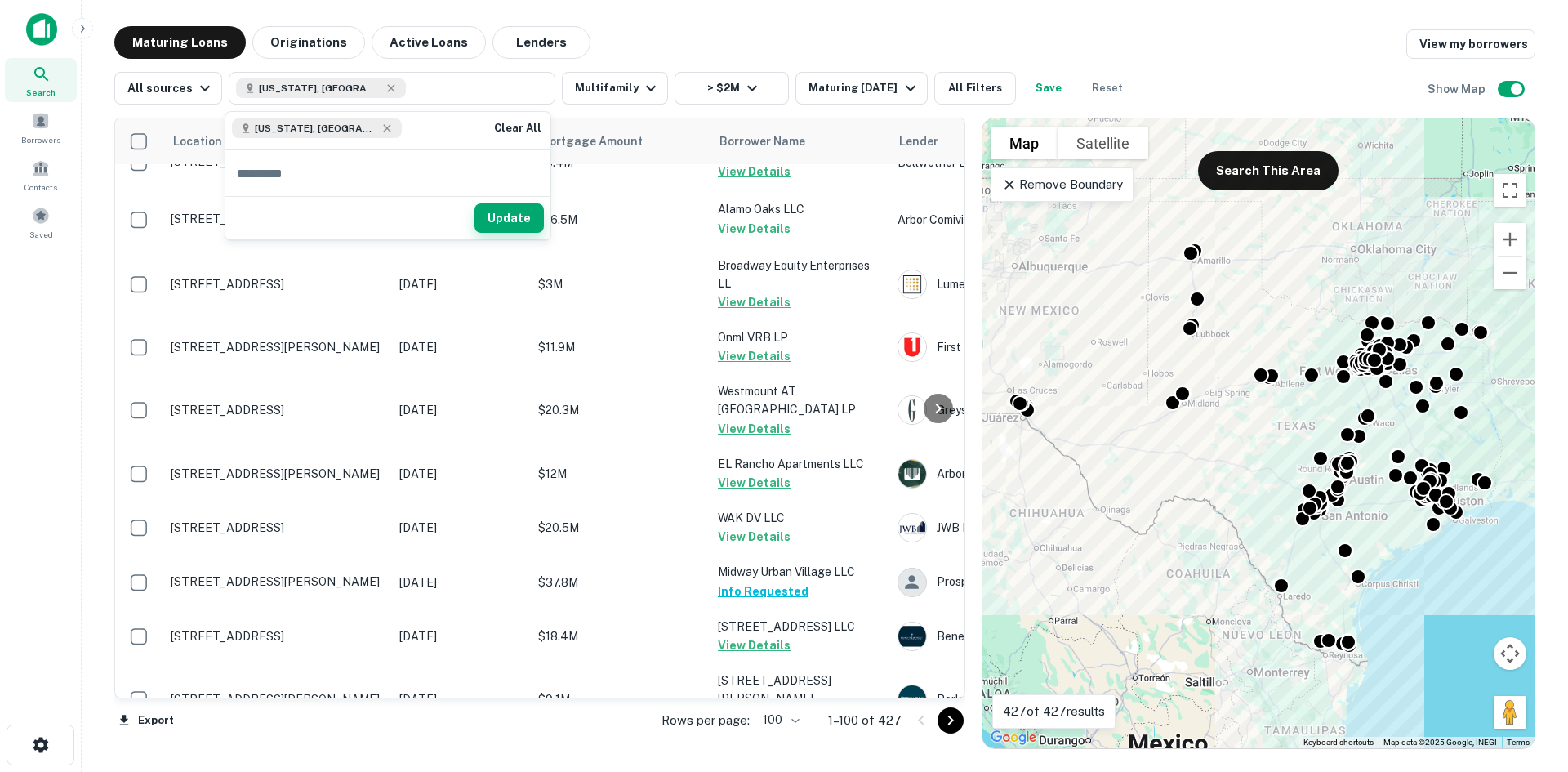
click at [504, 228] on button "Update" at bounding box center [508, 218] width 69 height 30
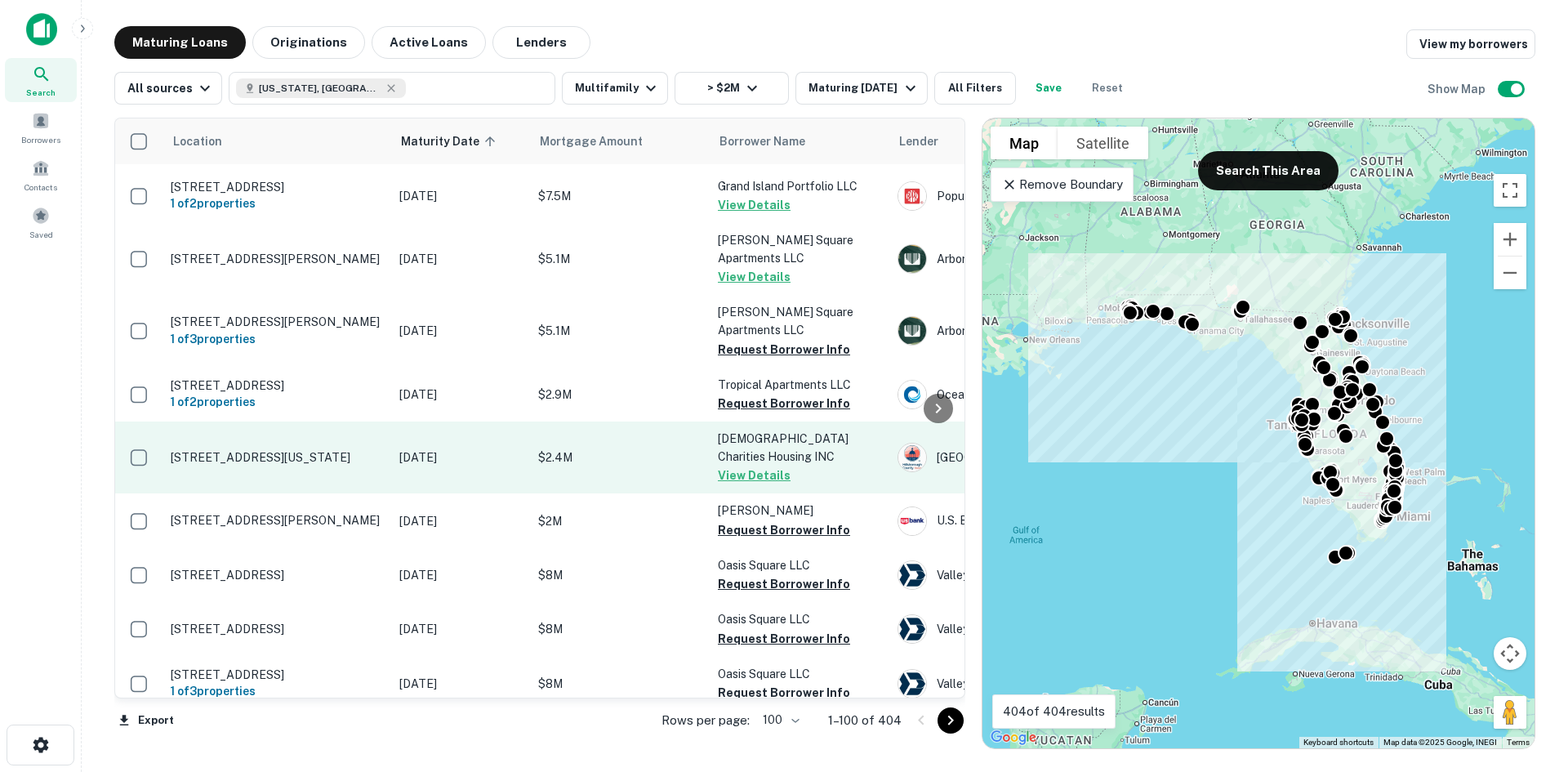
scroll to position [4576, 0]
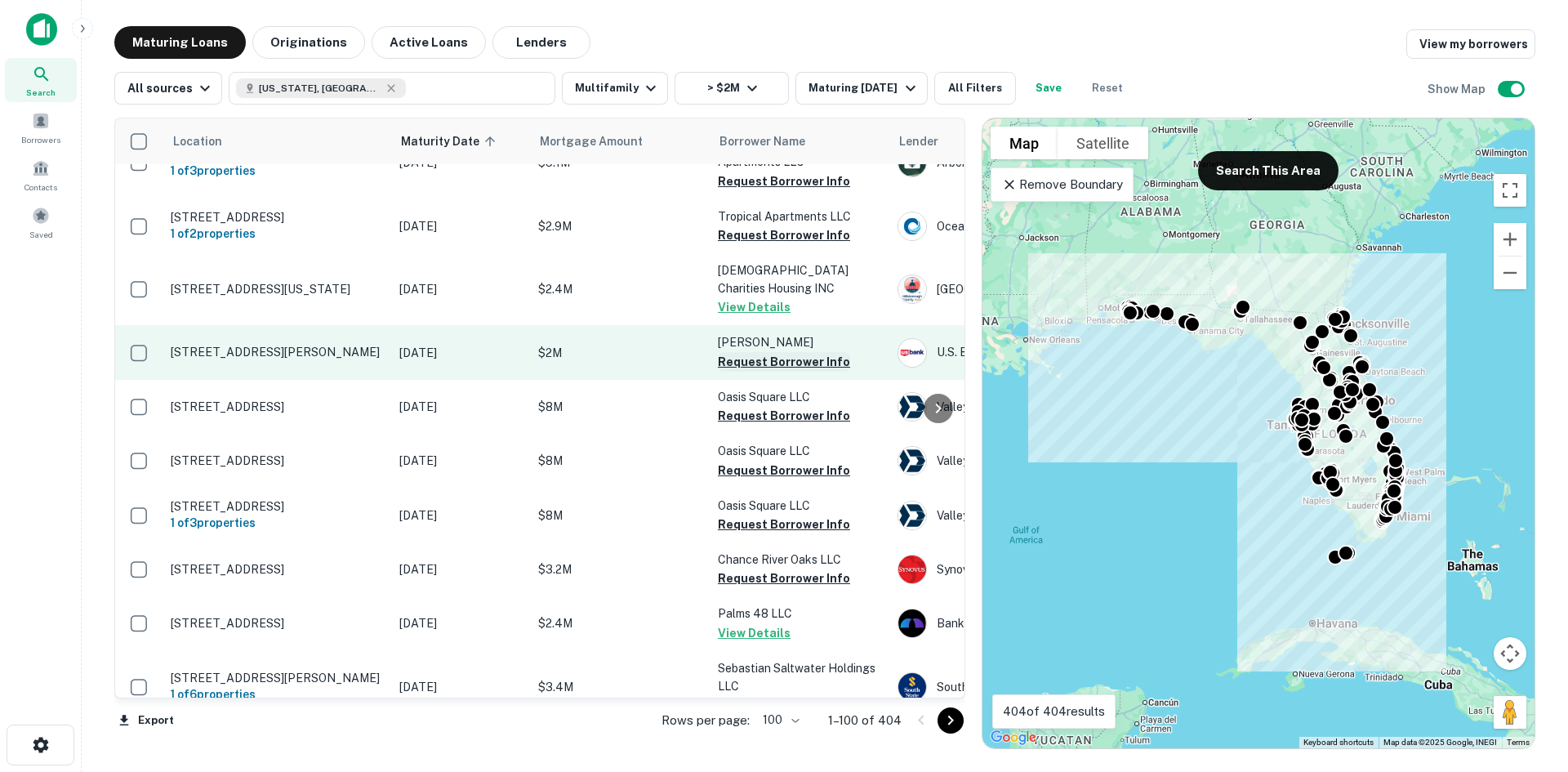
click at [812, 352] on button "Request Borrower Info" at bounding box center [784, 362] width 133 height 20
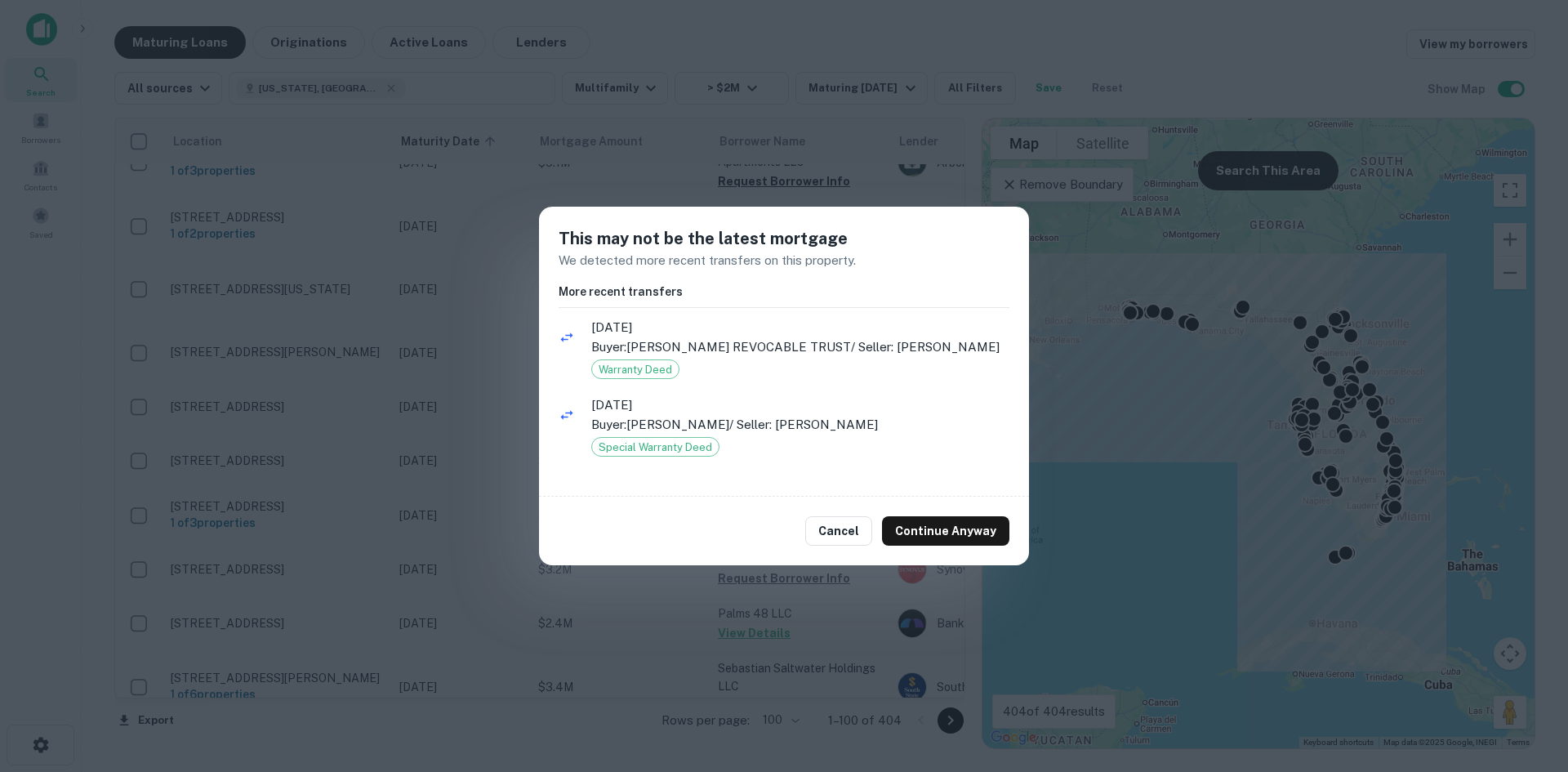
click at [833, 557] on div "Cancel Continue Anyway" at bounding box center [784, 531] width 490 height 69
click at [836, 546] on button "Cancel" at bounding box center [838, 531] width 67 height 30
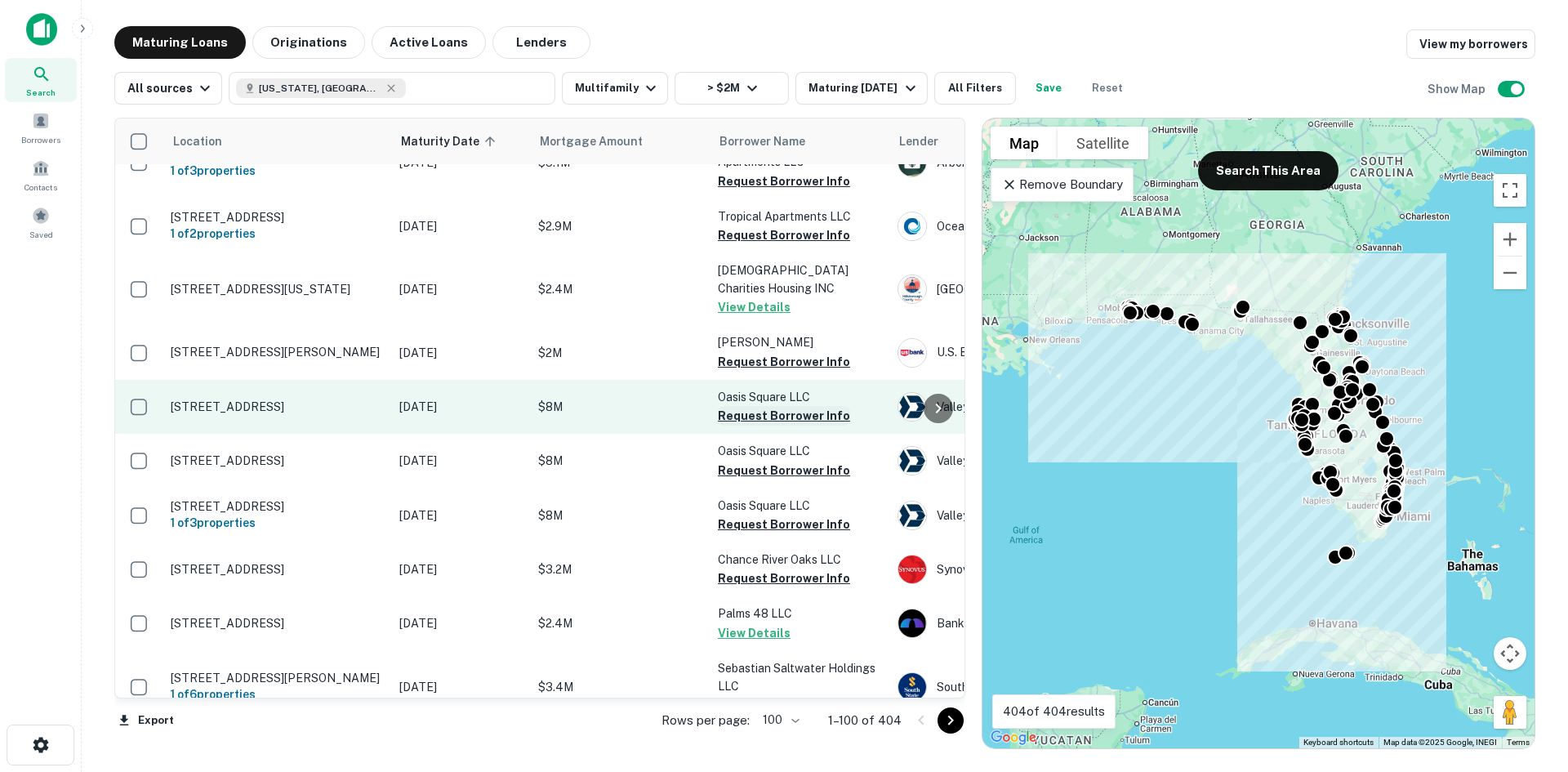
click at [808, 406] on button "Request Borrower Info" at bounding box center [784, 416] width 133 height 20
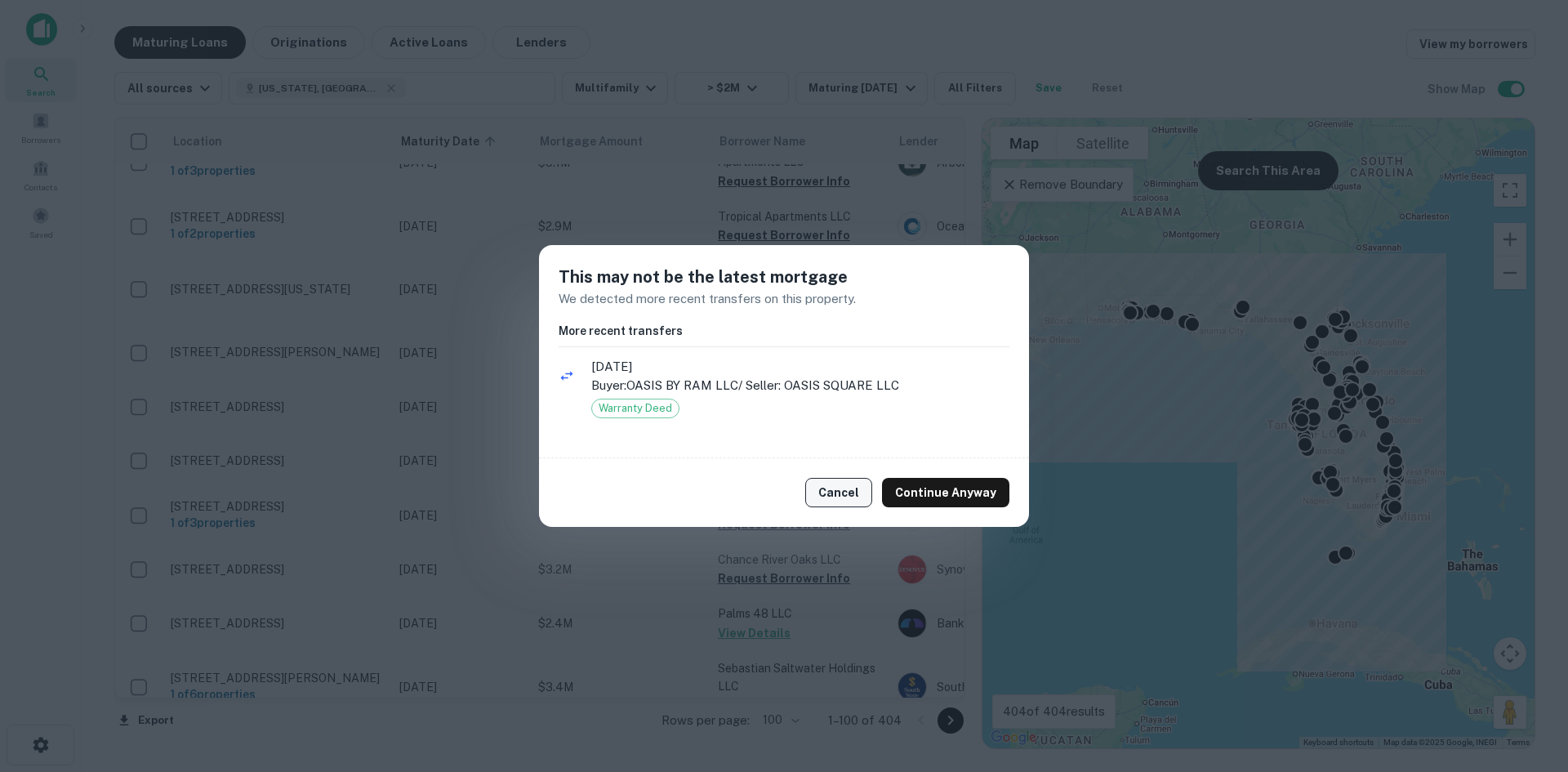
click at [843, 506] on button "Cancel" at bounding box center [838, 492] width 67 height 30
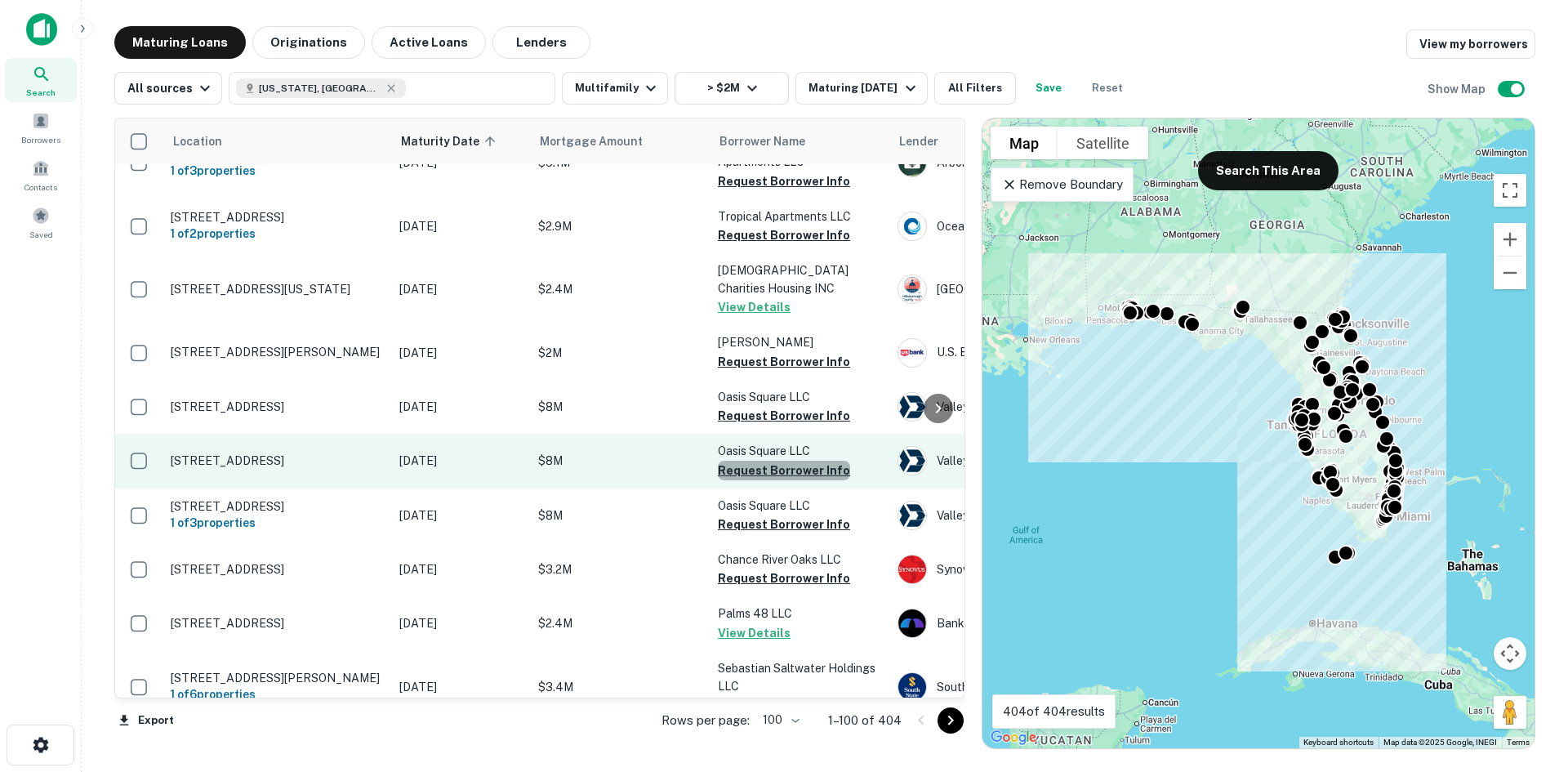
click at [827, 461] on button "Request Borrower Info" at bounding box center [784, 471] width 133 height 20
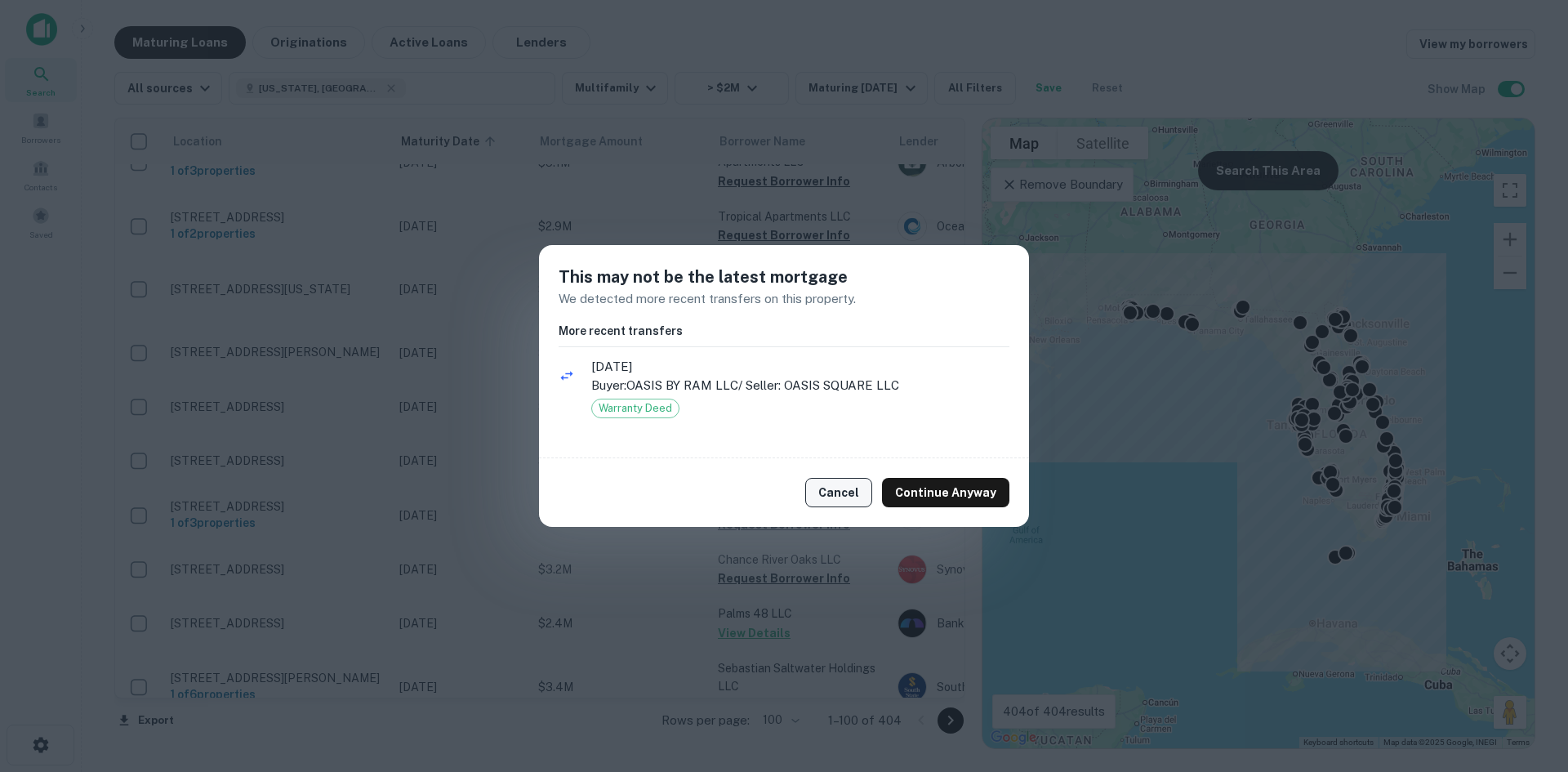
click at [837, 501] on button "Cancel" at bounding box center [838, 492] width 67 height 30
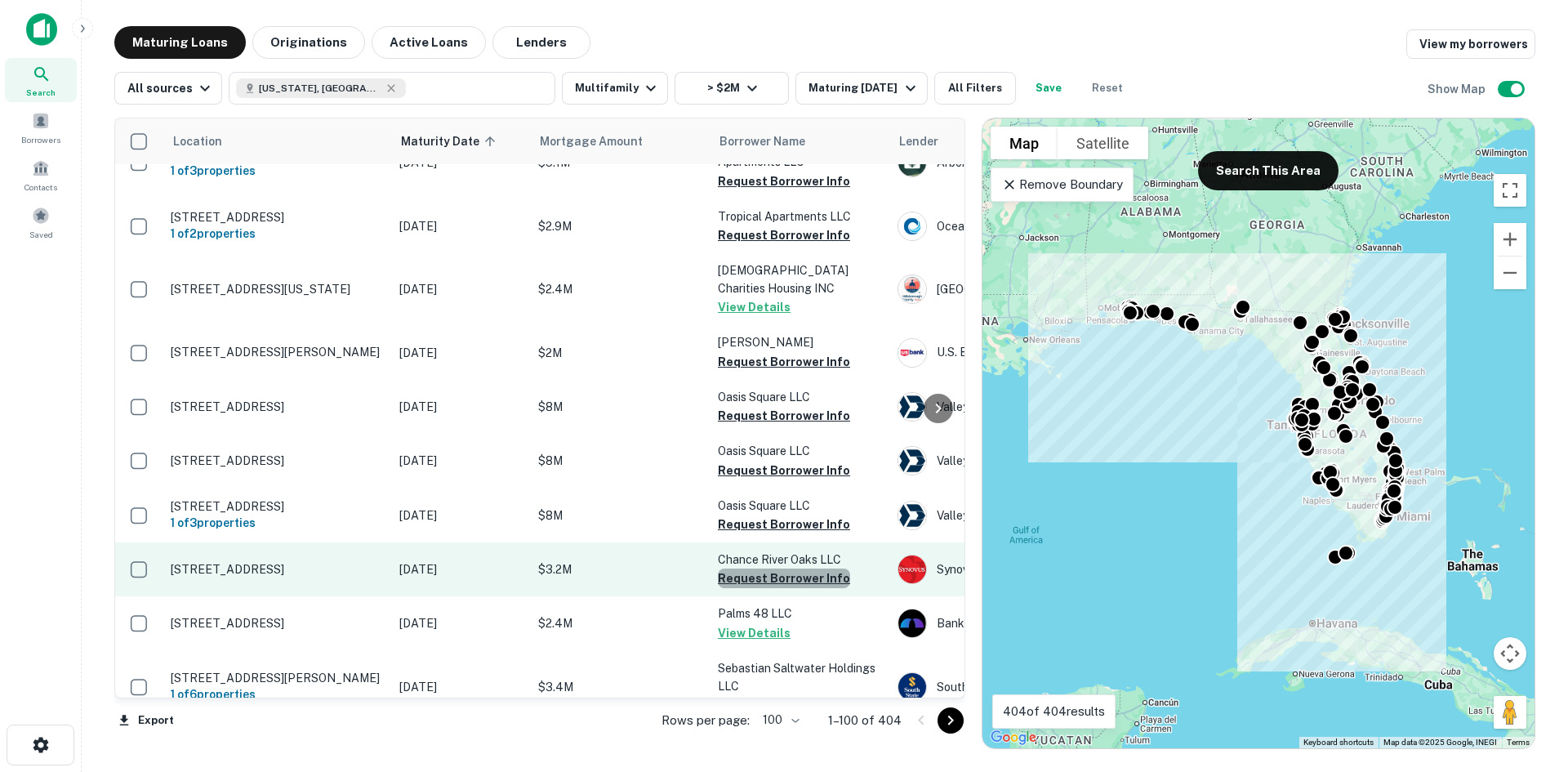
click at [823, 568] on button "Request Borrower Info" at bounding box center [784, 578] width 133 height 20
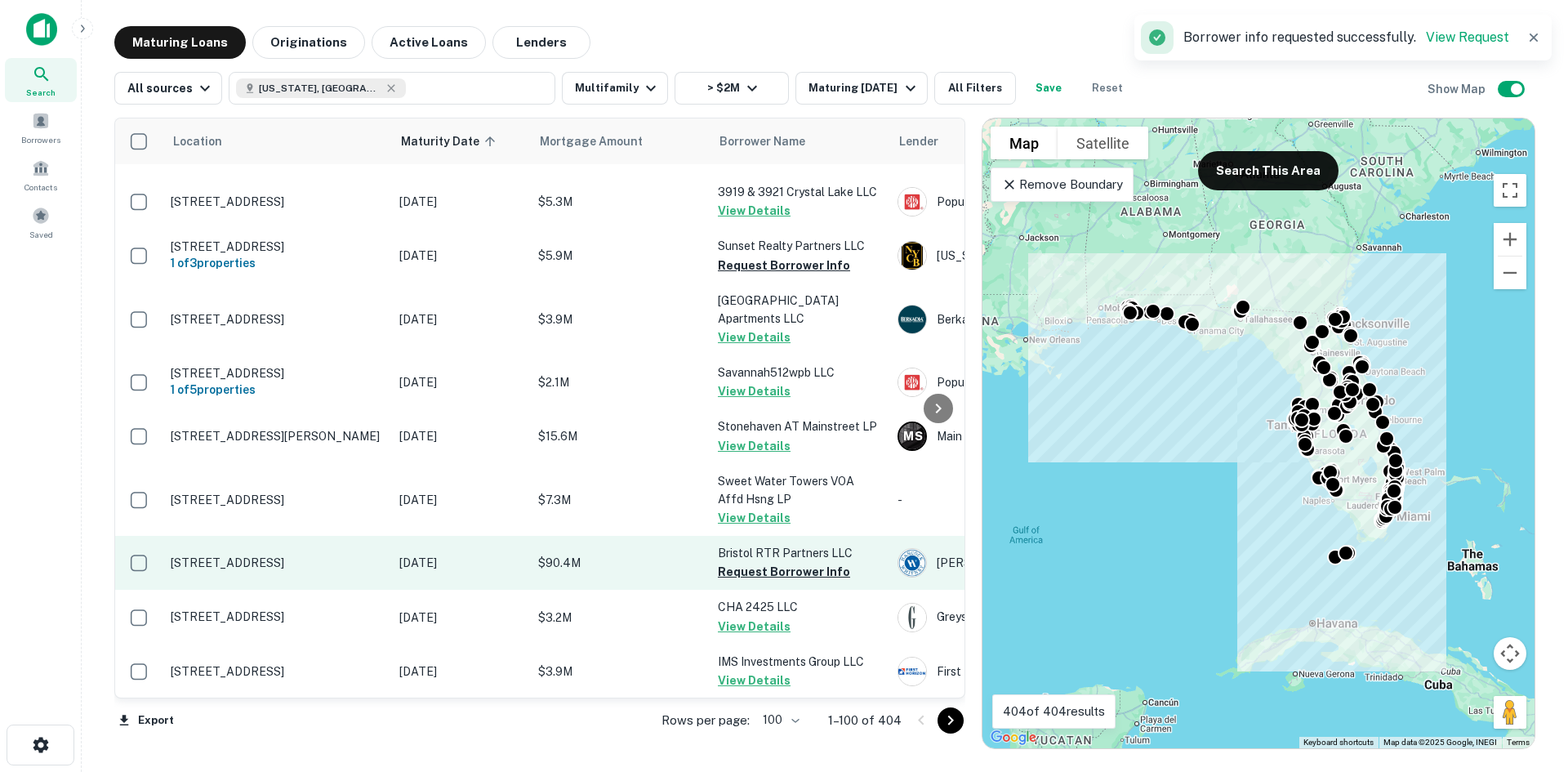
scroll to position [5235, 0]
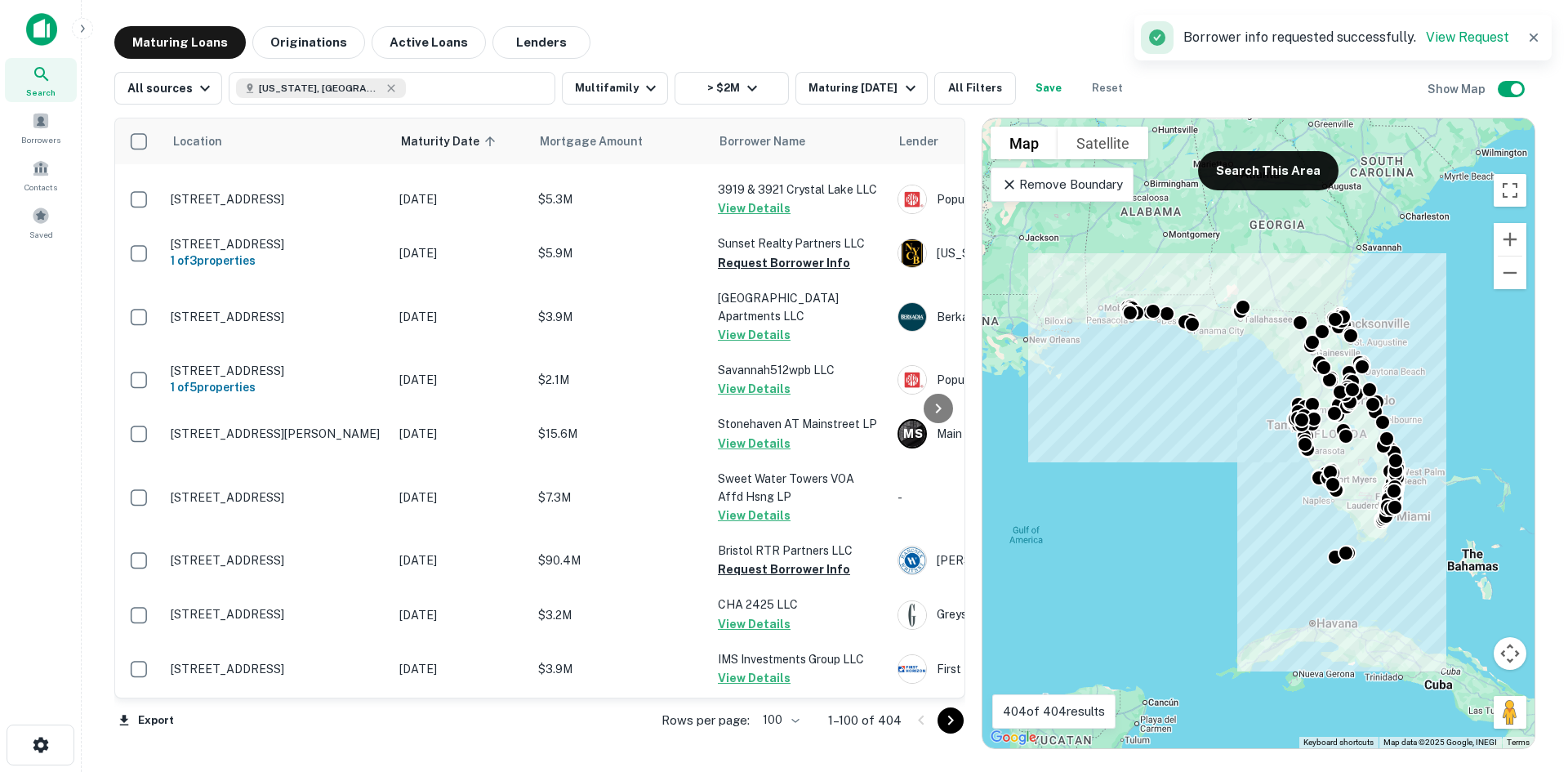
drag, startPoint x: 962, startPoint y: 724, endPoint x: 949, endPoint y: 724, distance: 13.0
click at [962, 724] on button "Go to next page" at bounding box center [950, 720] width 26 height 26
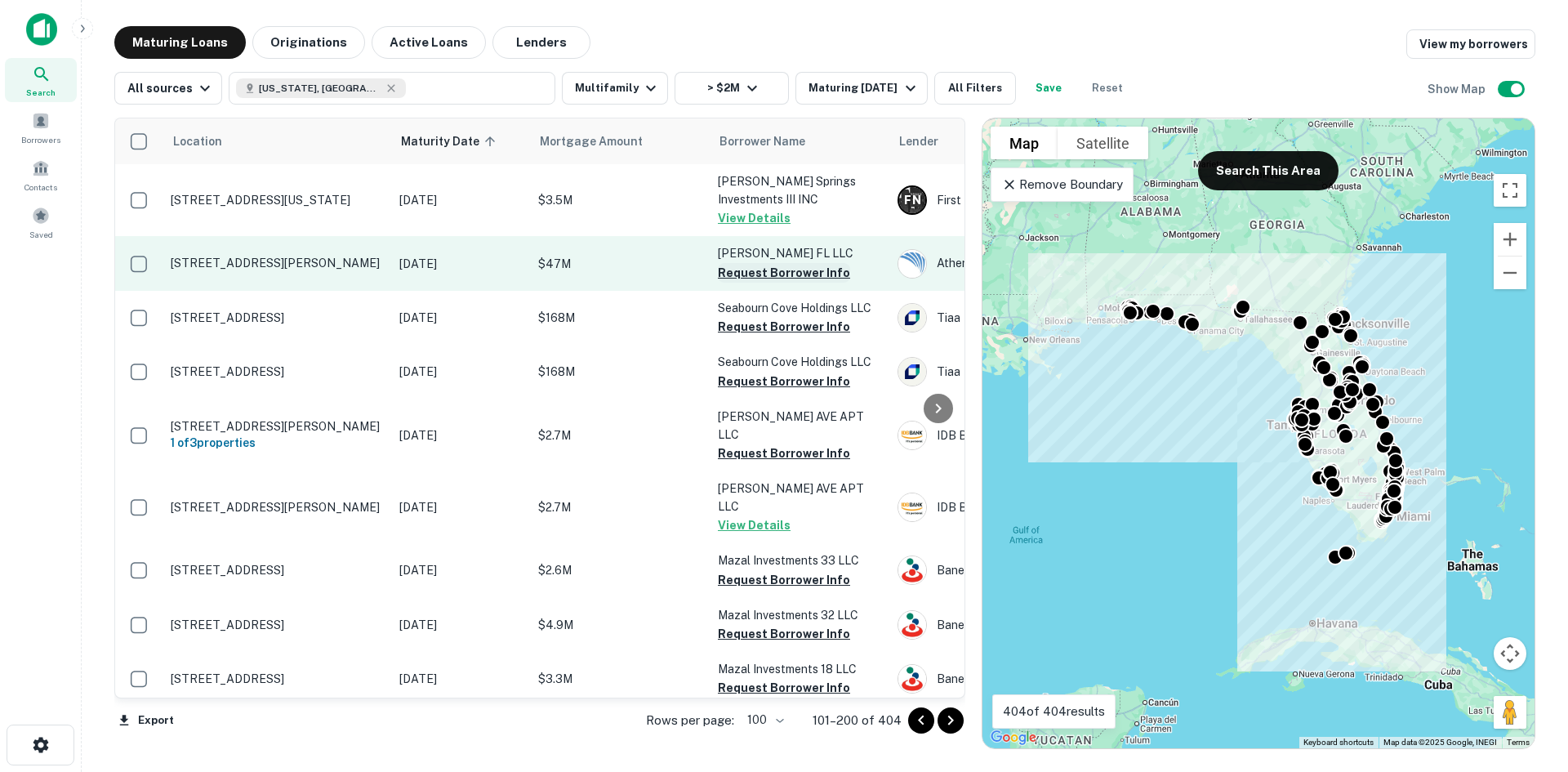
click at [798, 281] on button "Request Borrower Info" at bounding box center [784, 273] width 133 height 20
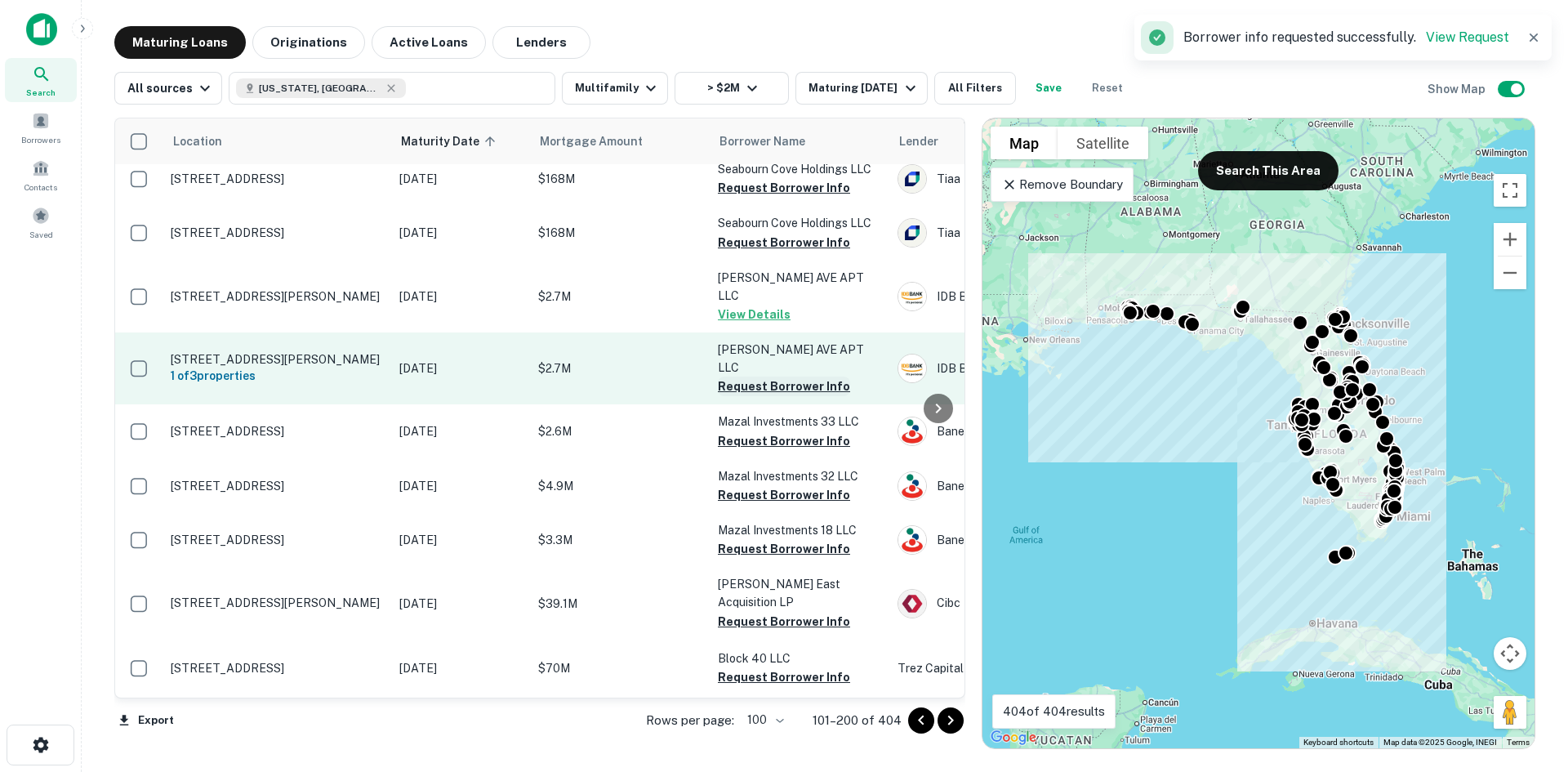
scroll to position [163, 0]
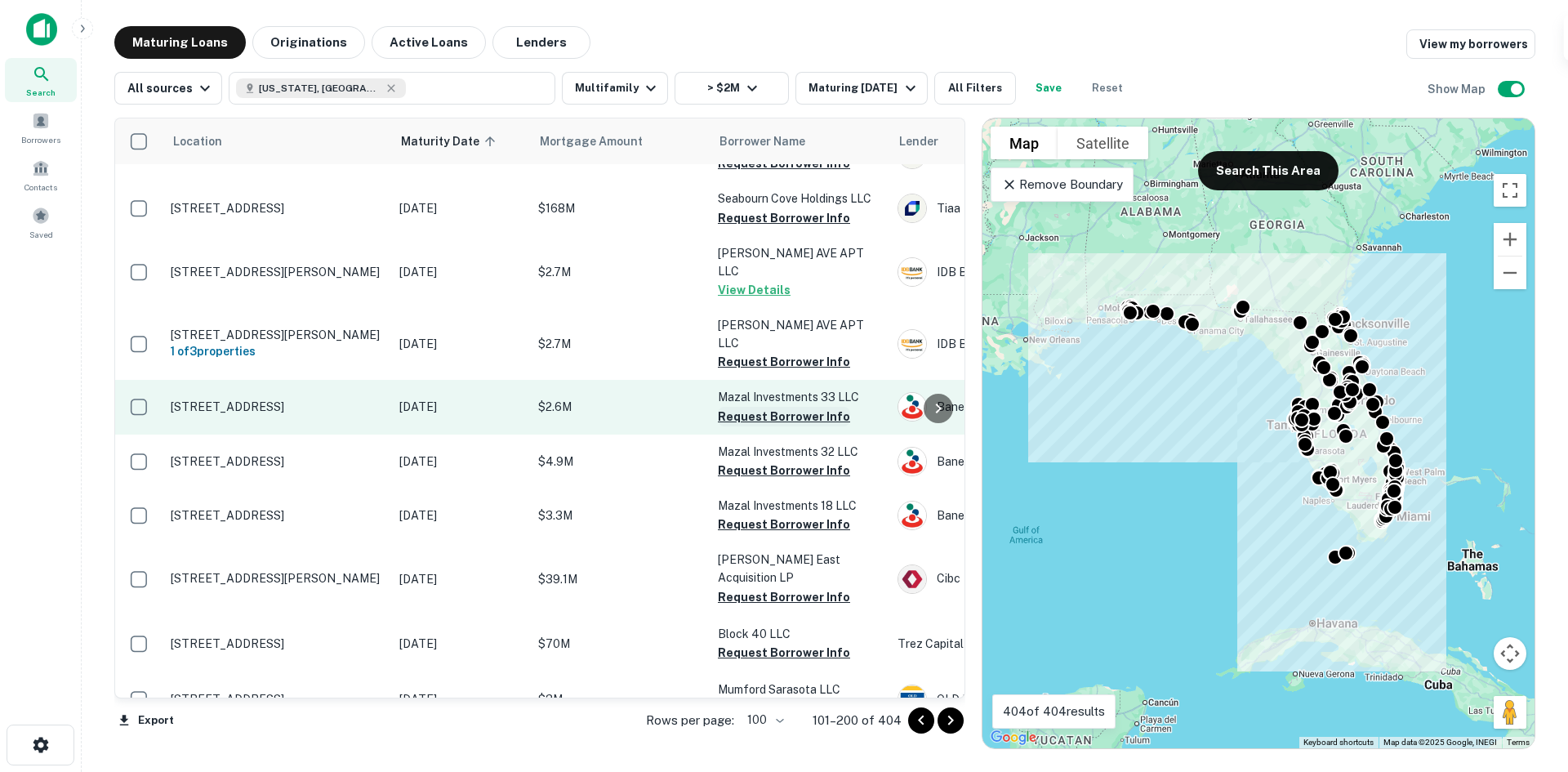
click at [811, 407] on button "Request Borrower Info" at bounding box center [784, 417] width 133 height 20
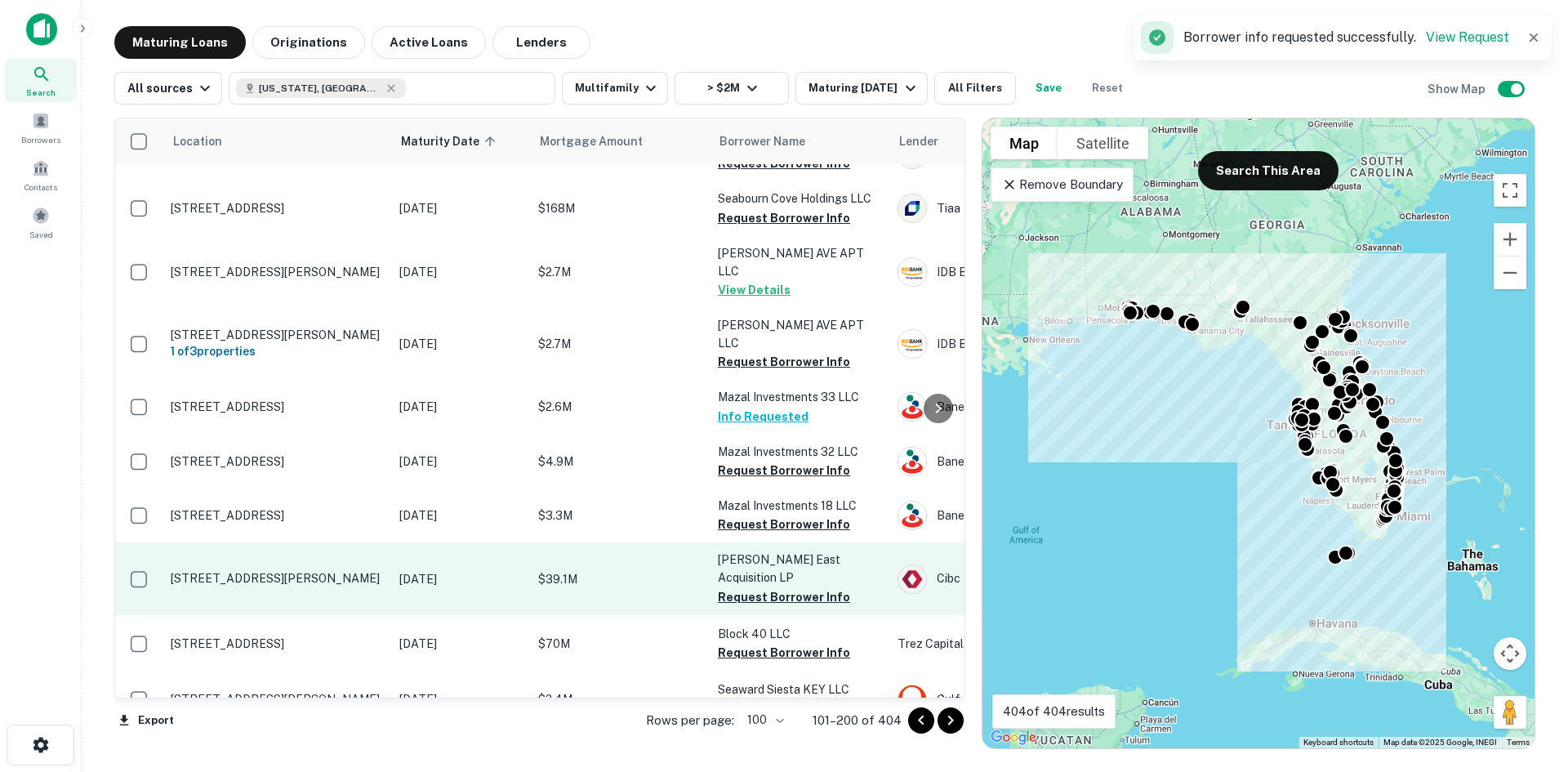
scroll to position [326, 0]
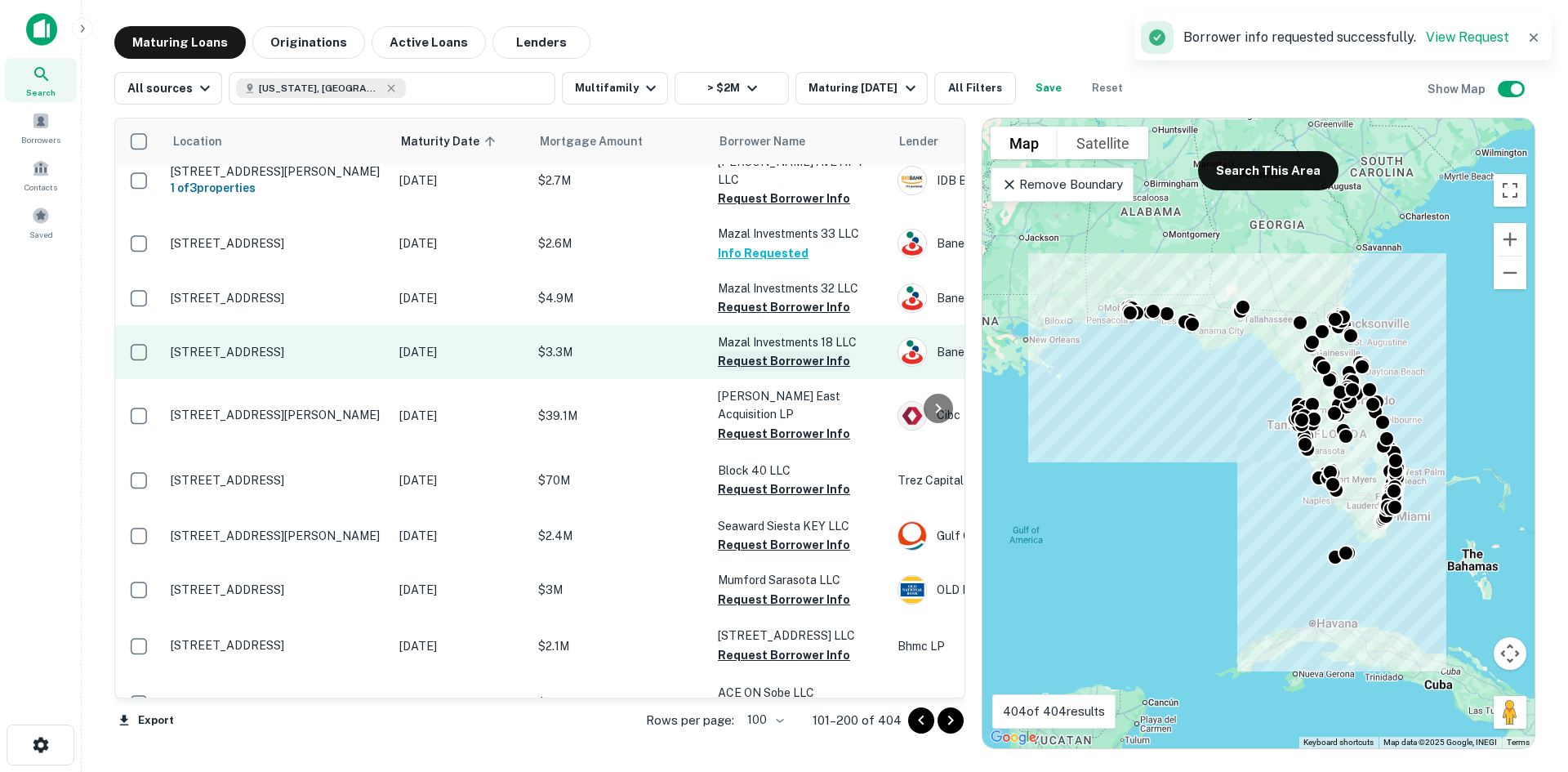
click at [810, 351] on button "Request Borrower Info" at bounding box center [784, 361] width 133 height 20
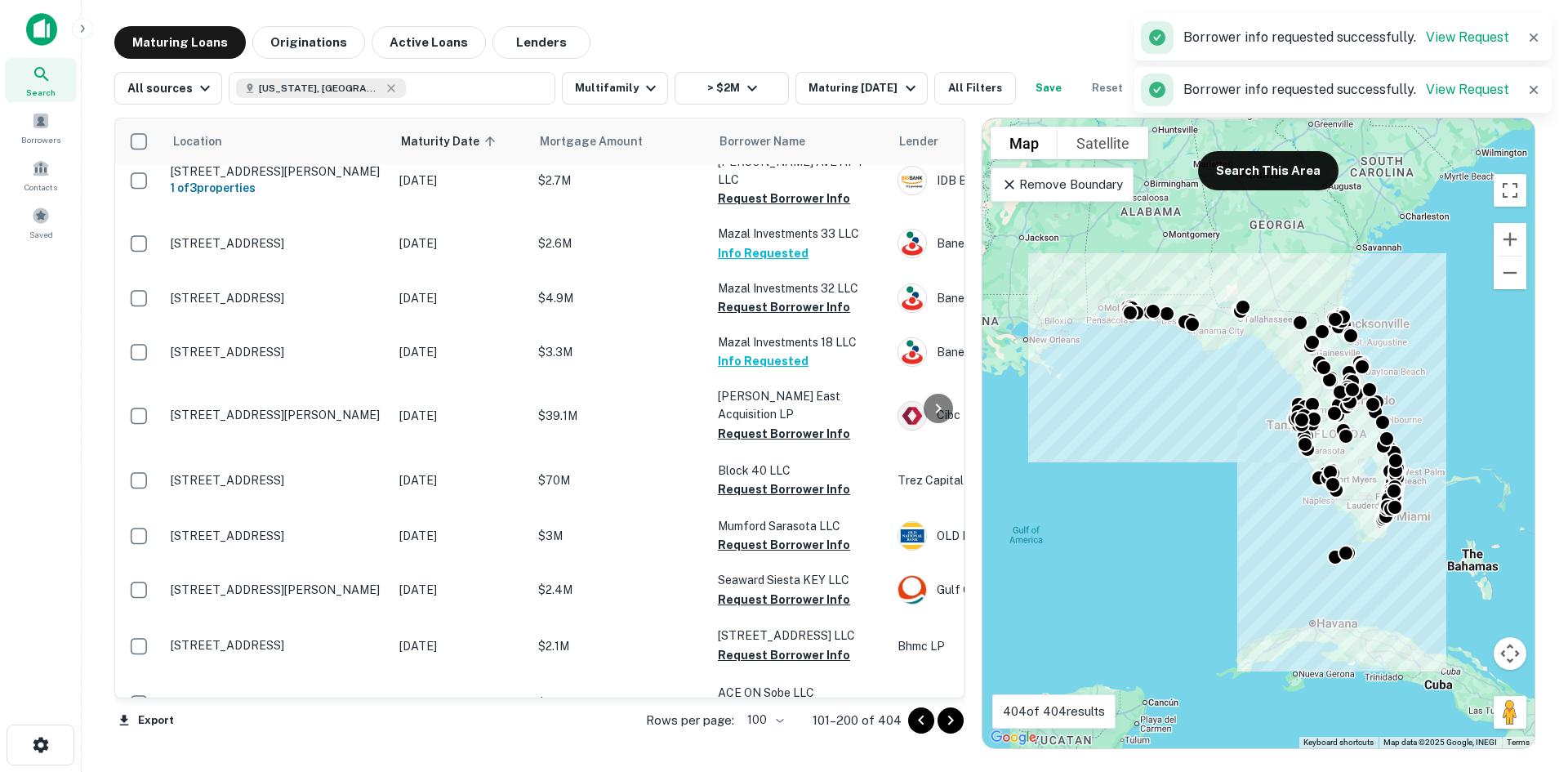
scroll to position [490, 0]
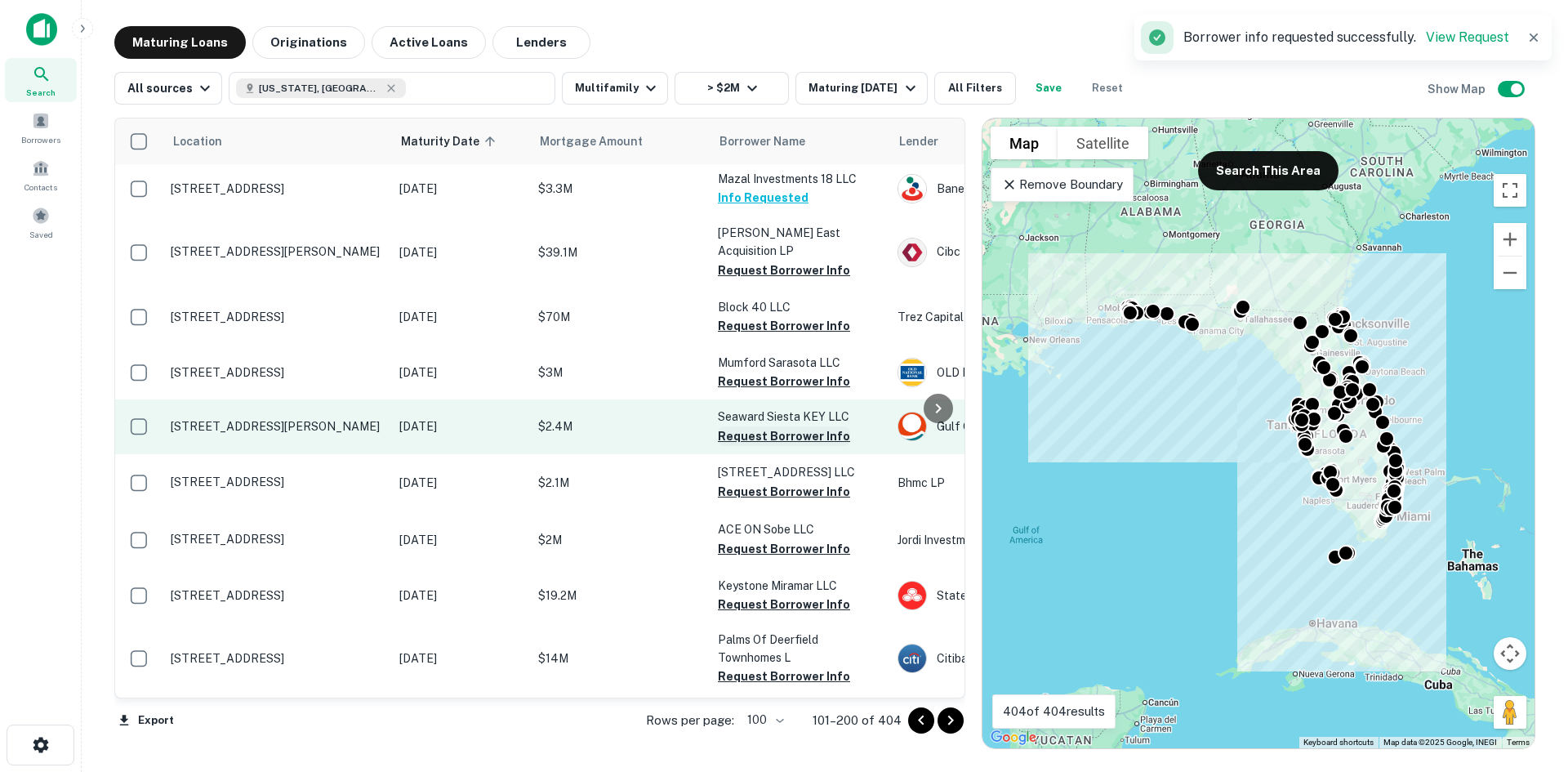
click at [818, 427] on button "Request Borrower Info" at bounding box center [784, 437] width 133 height 20
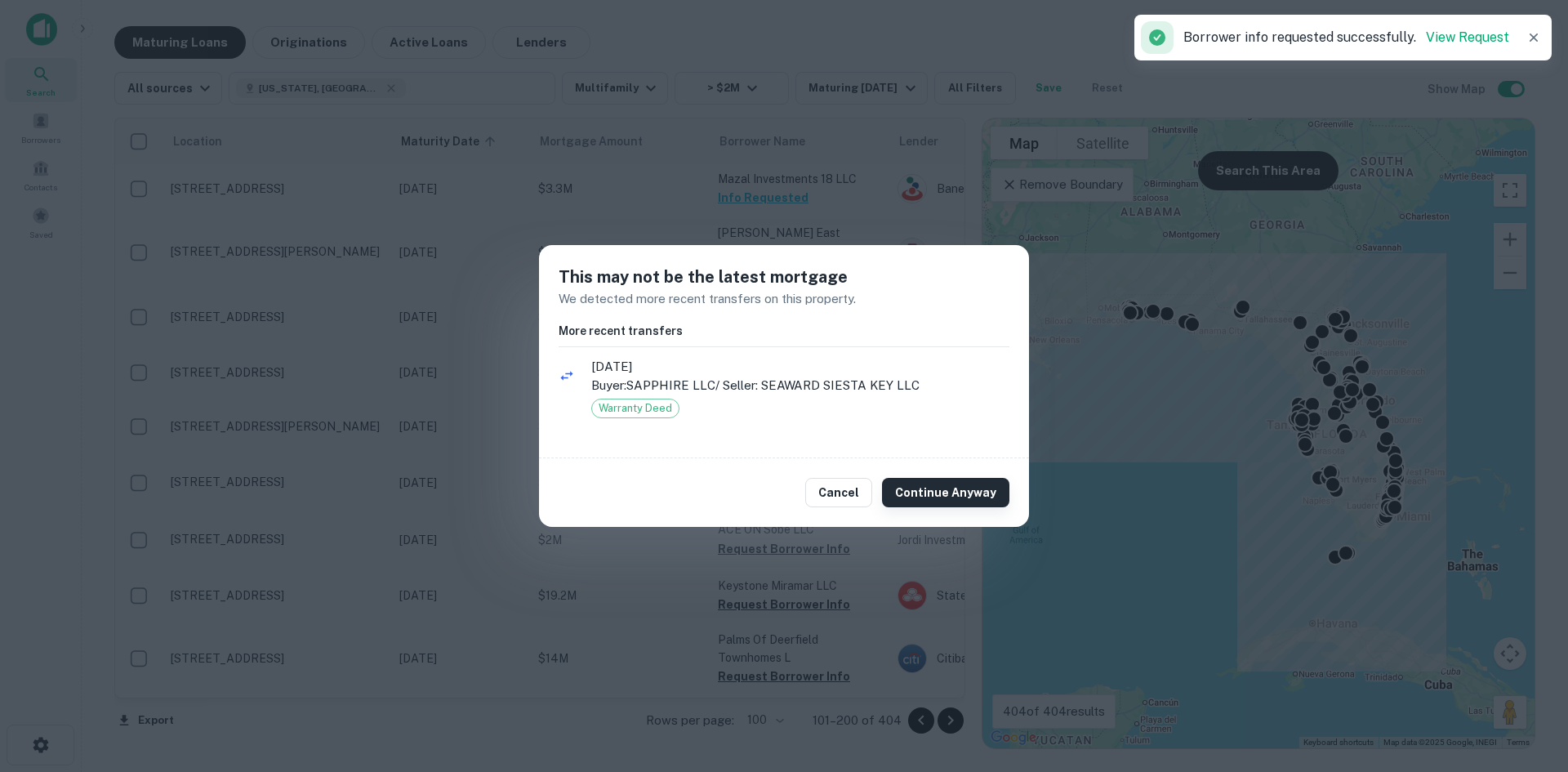
click at [948, 501] on button "Continue Anyway" at bounding box center [946, 492] width 127 height 30
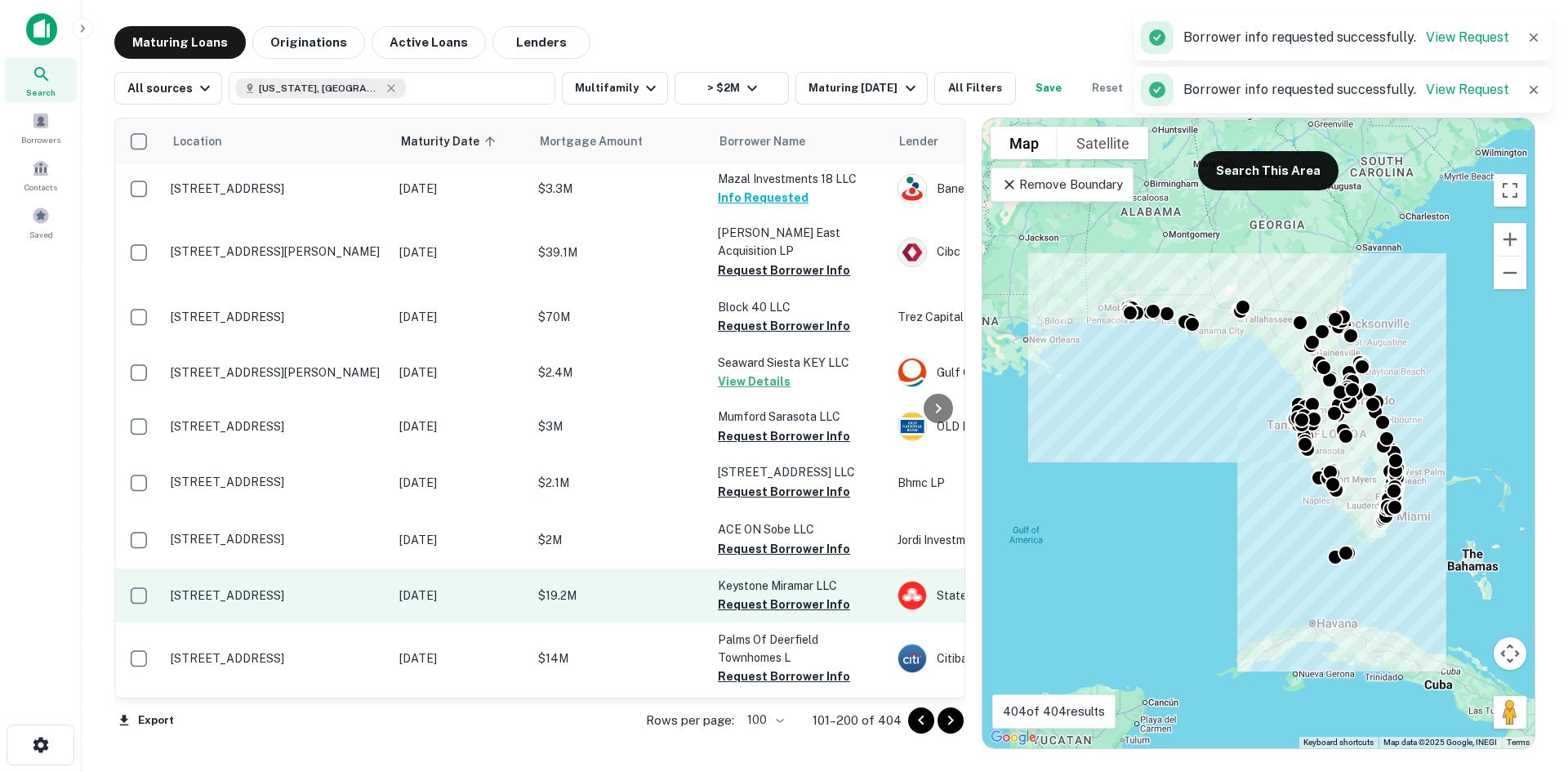
scroll to position [654, 0]
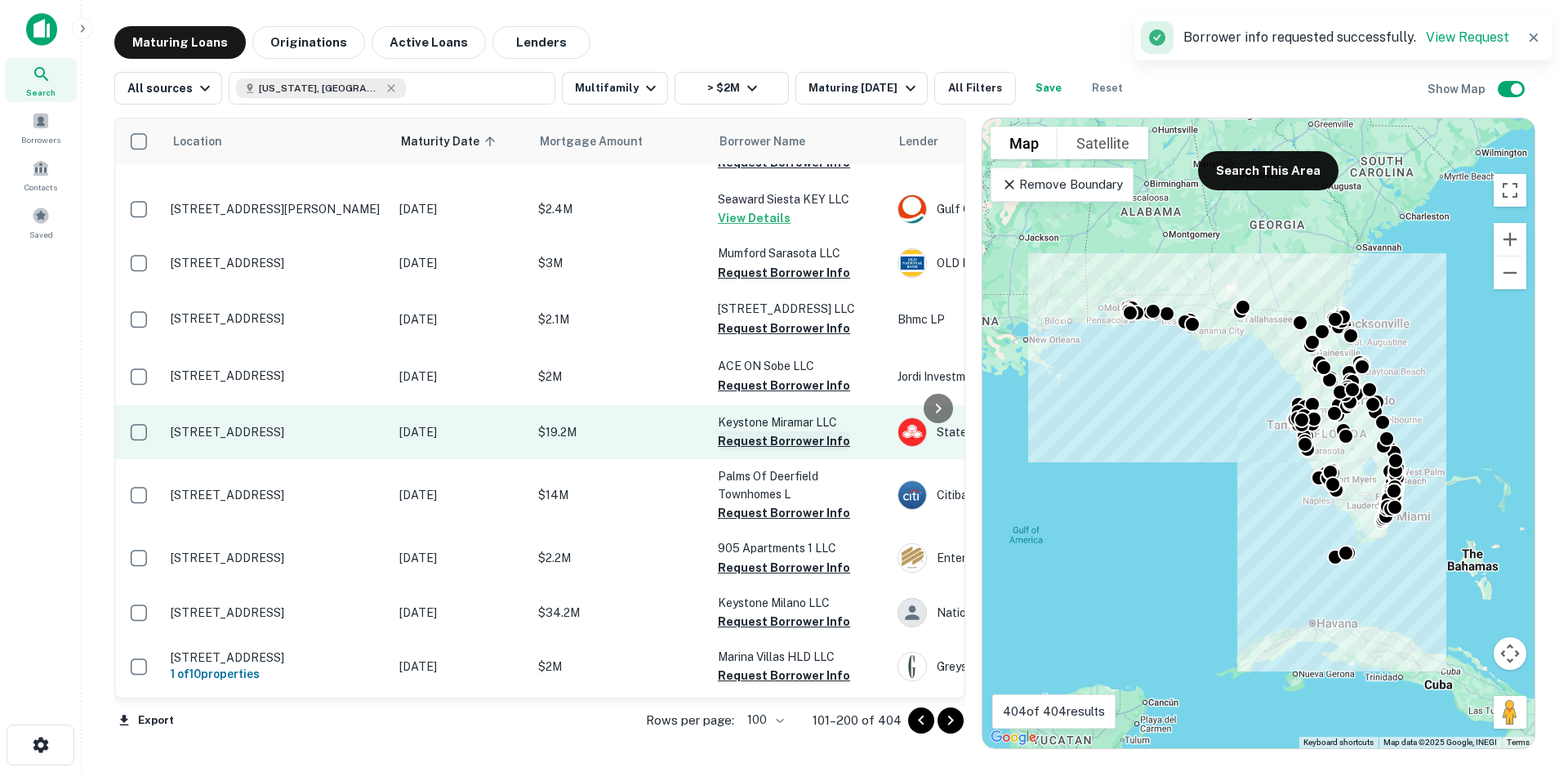
click at [825, 431] on button "Request Borrower Info" at bounding box center [784, 441] width 133 height 20
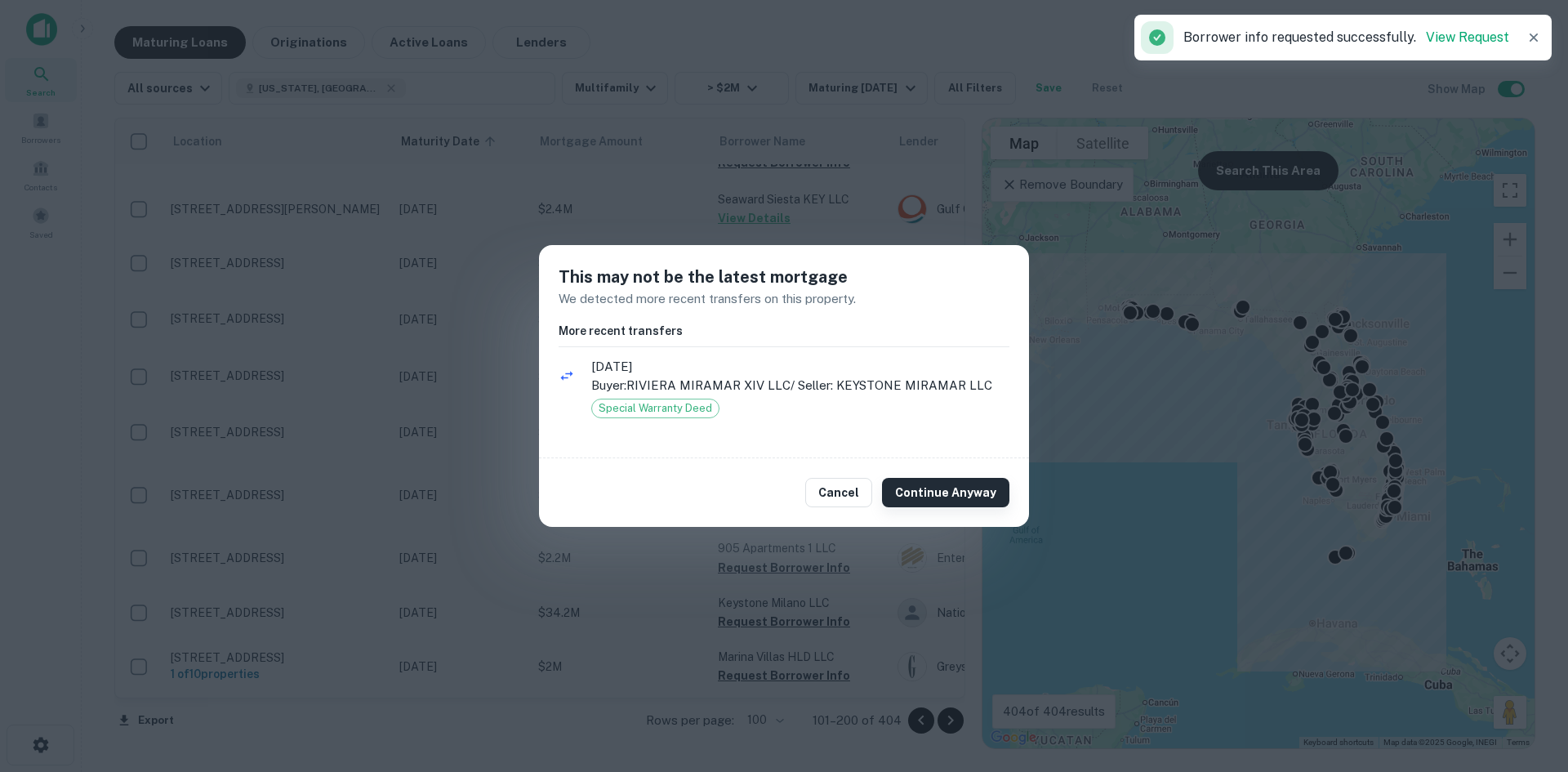
click at [949, 489] on button "Continue Anyway" at bounding box center [946, 492] width 127 height 30
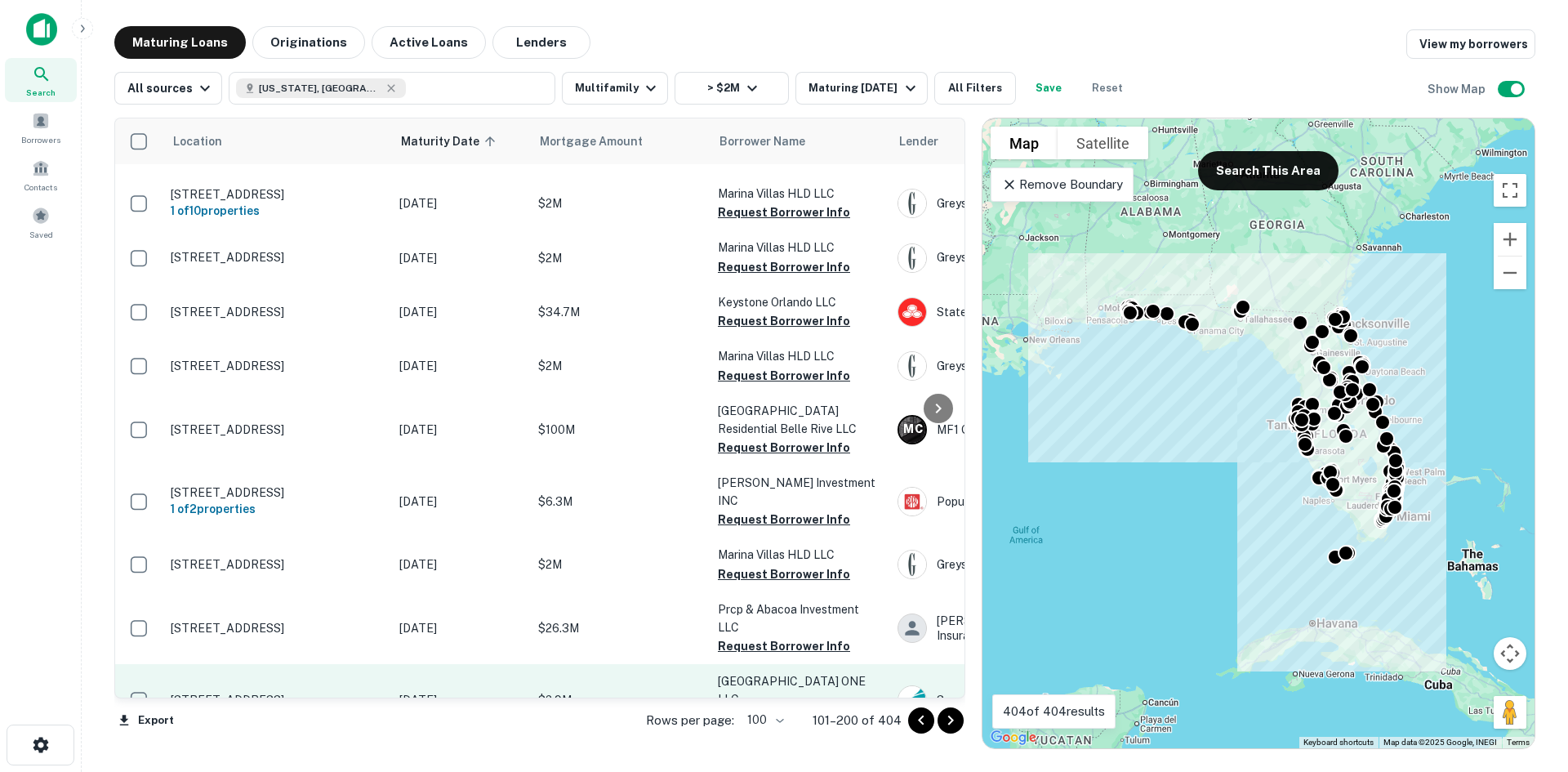
scroll to position [1144, 0]
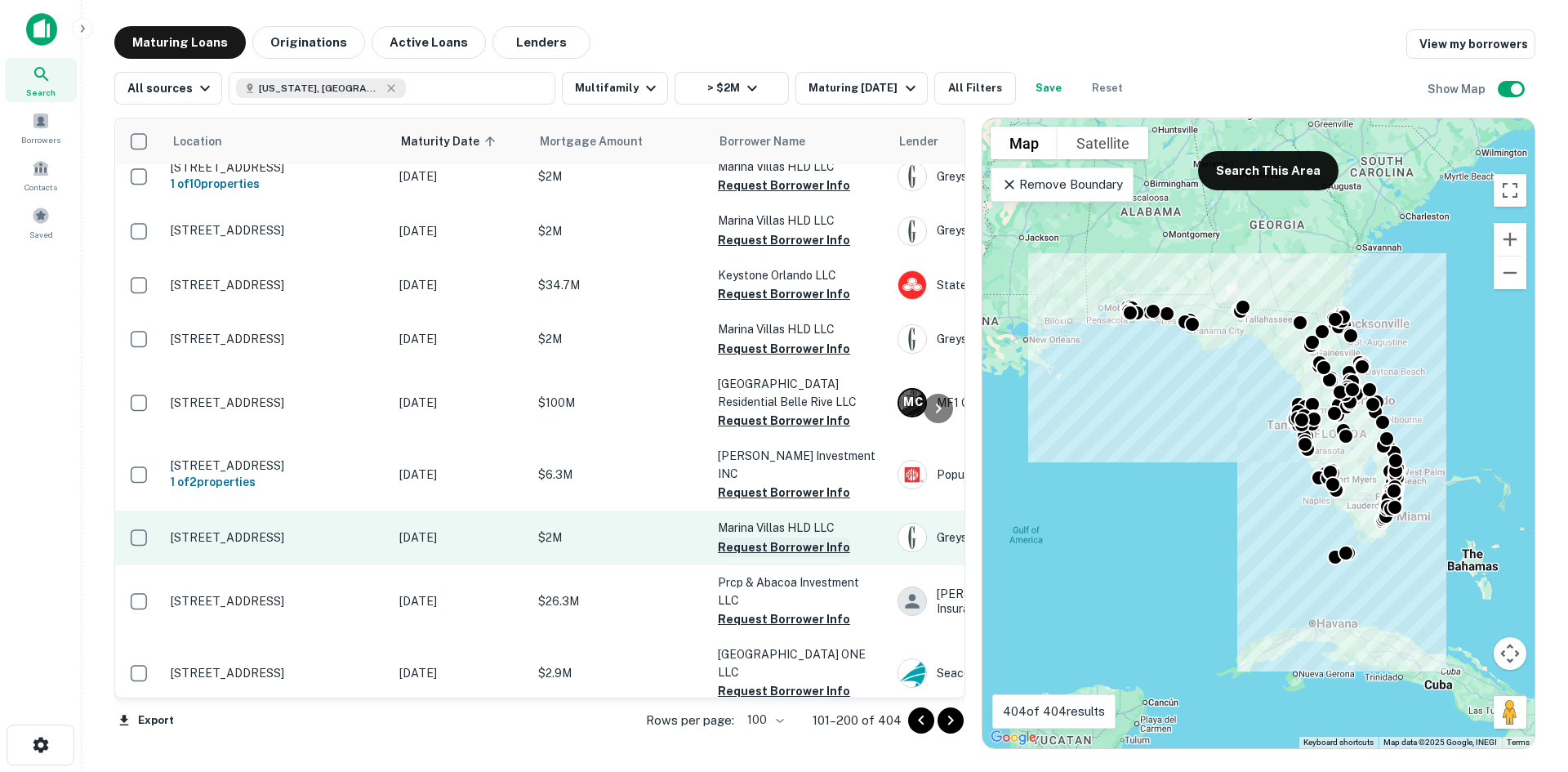
click at [807, 538] on button "Request Borrower Info" at bounding box center [784, 548] width 133 height 20
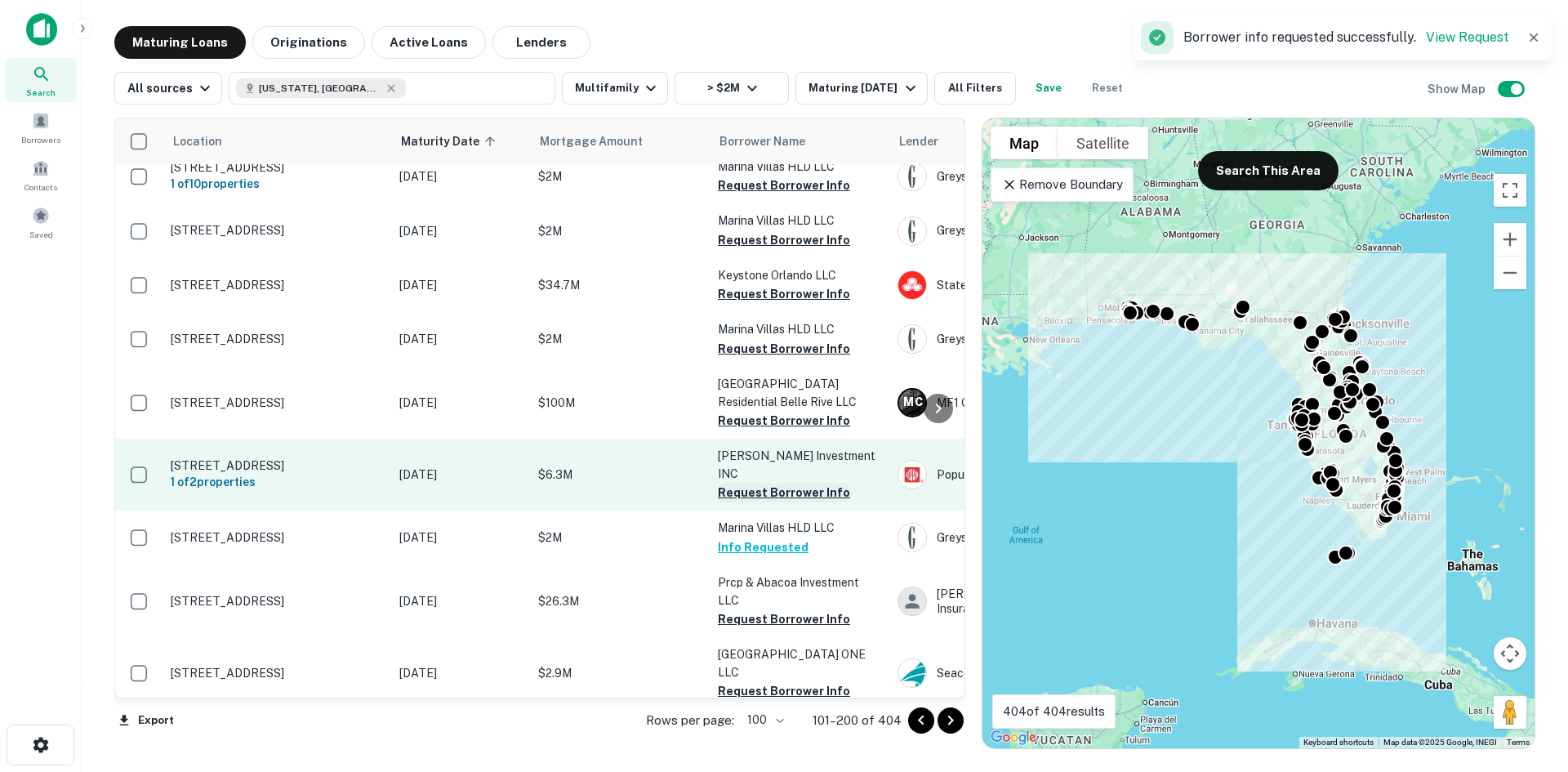
click at [814, 483] on button "Request Borrower Info" at bounding box center [784, 493] width 133 height 20
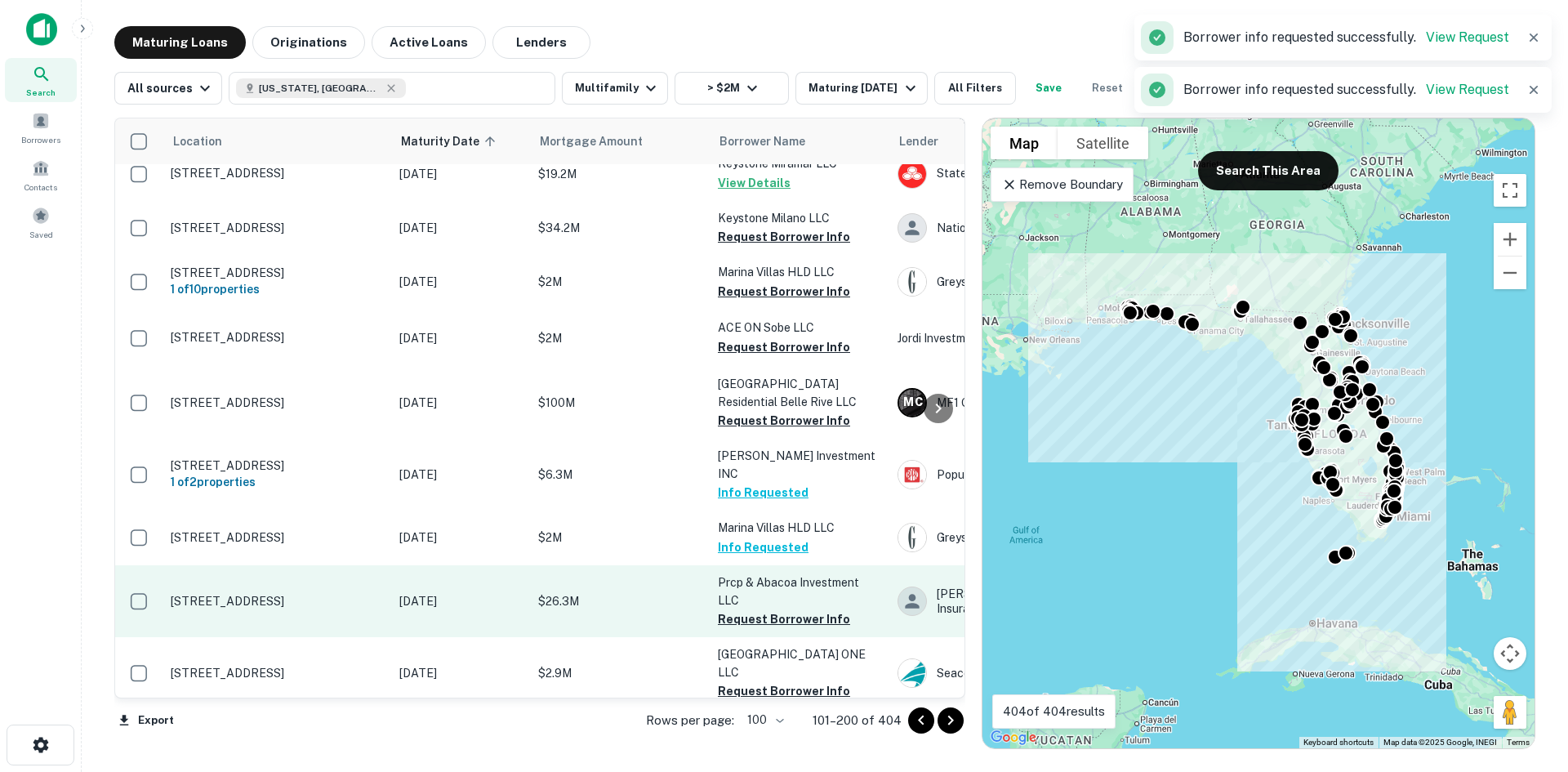
scroll to position [1226, 0]
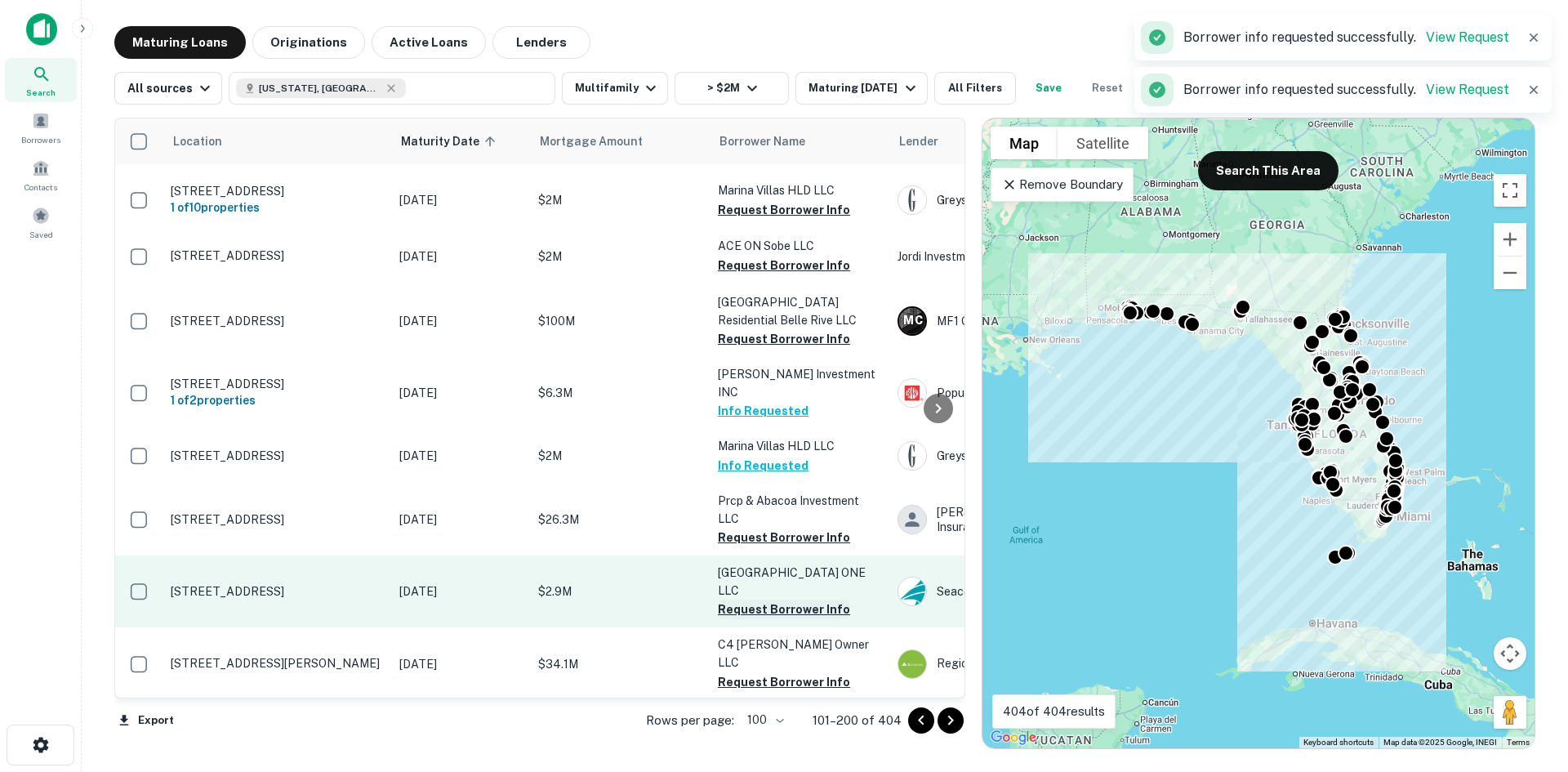
click at [795, 600] on button "Request Borrower Info" at bounding box center [784, 610] width 133 height 20
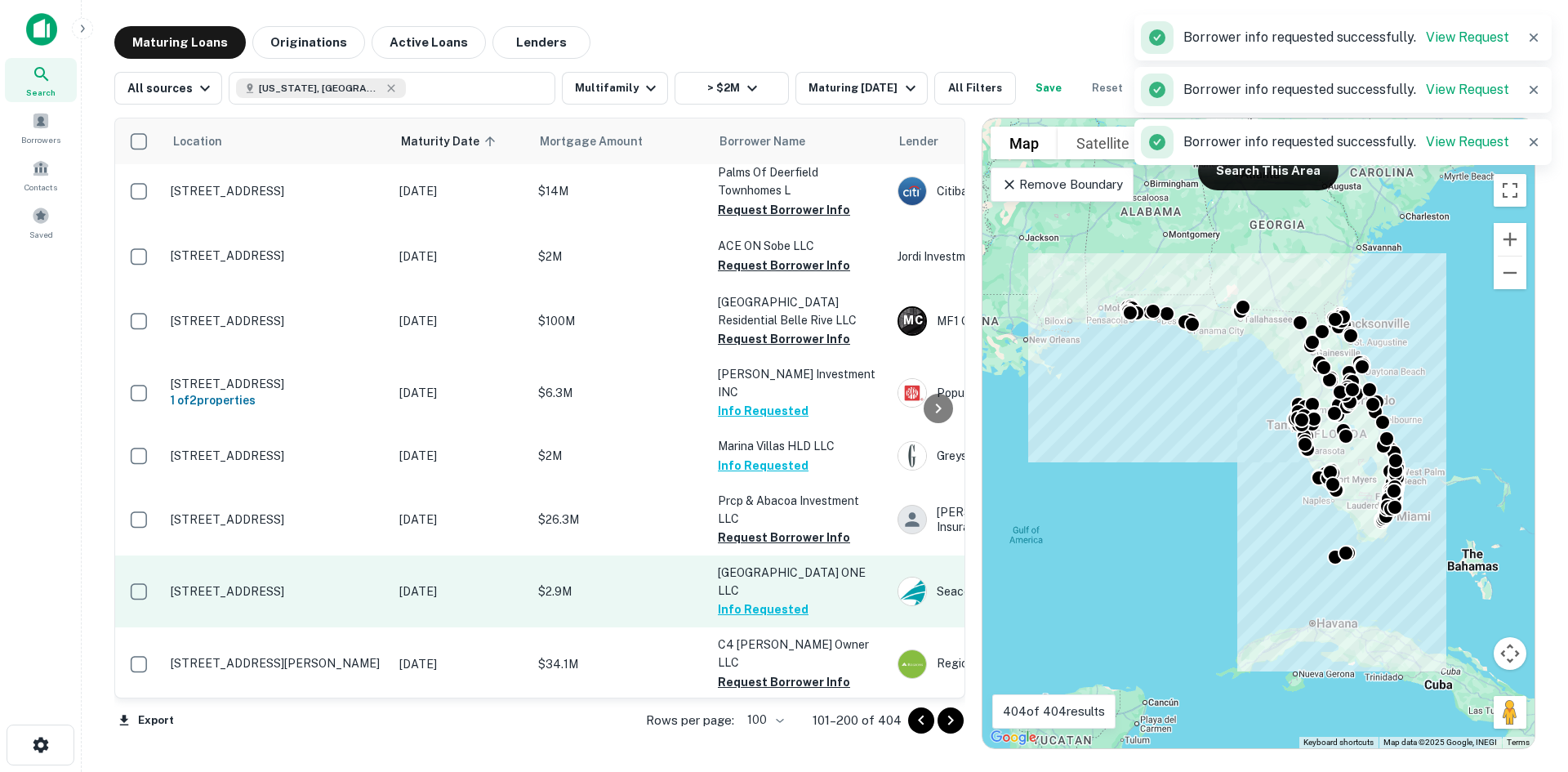
scroll to position [1307, 0]
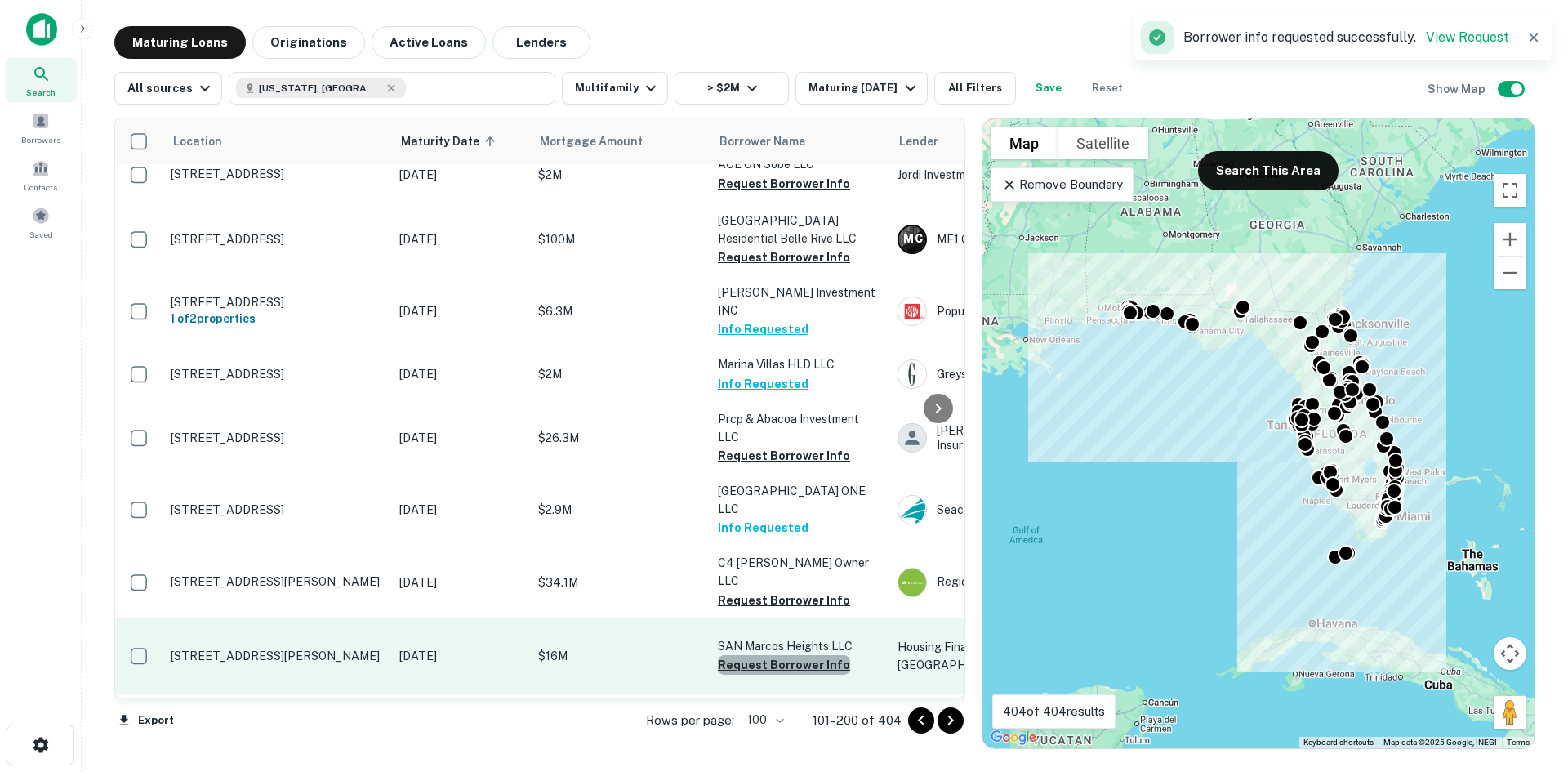
click at [822, 655] on button "Request Borrower Info" at bounding box center [784, 665] width 133 height 20
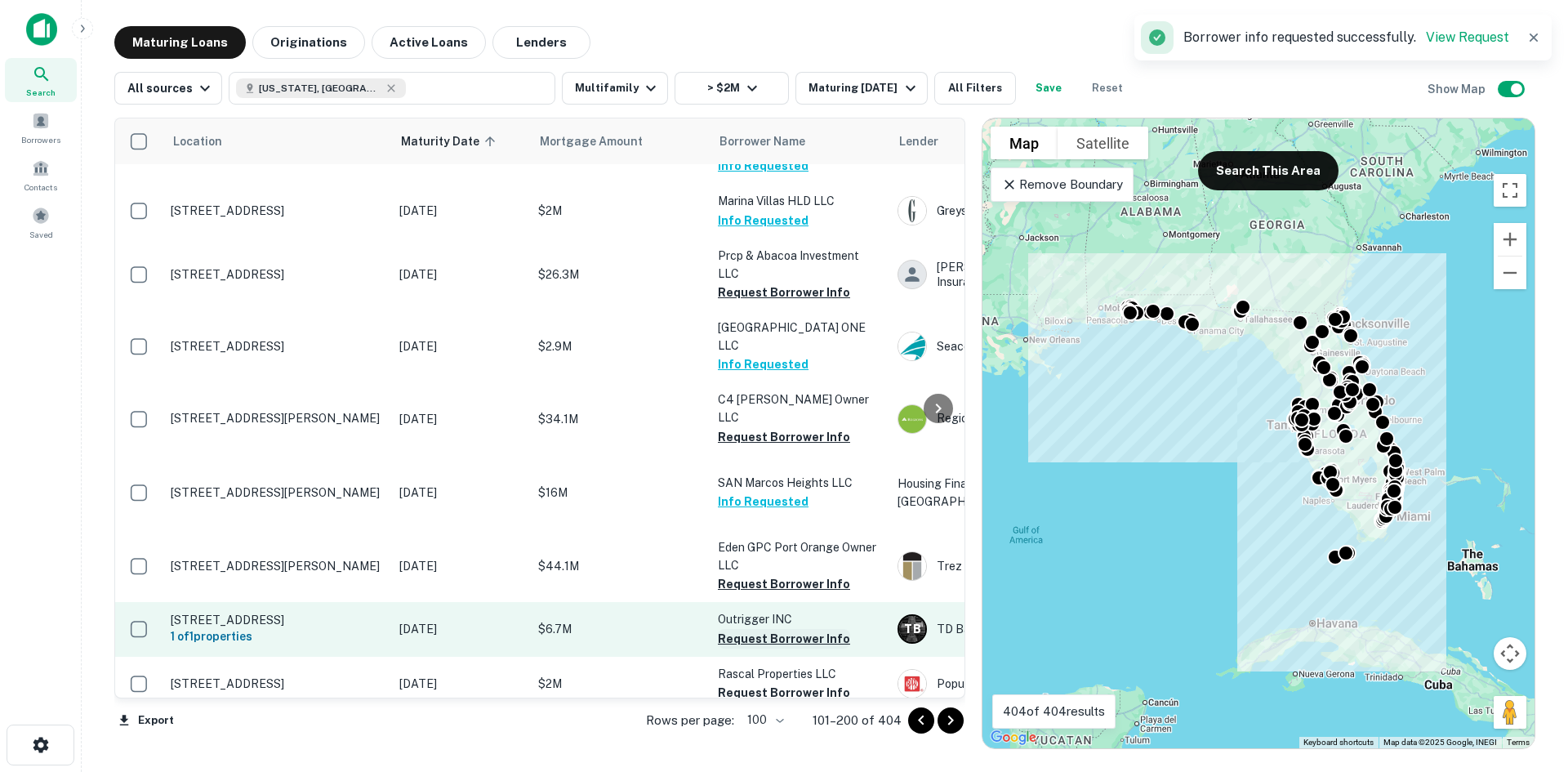
click at [789, 629] on button "Request Borrower Info" at bounding box center [784, 639] width 133 height 20
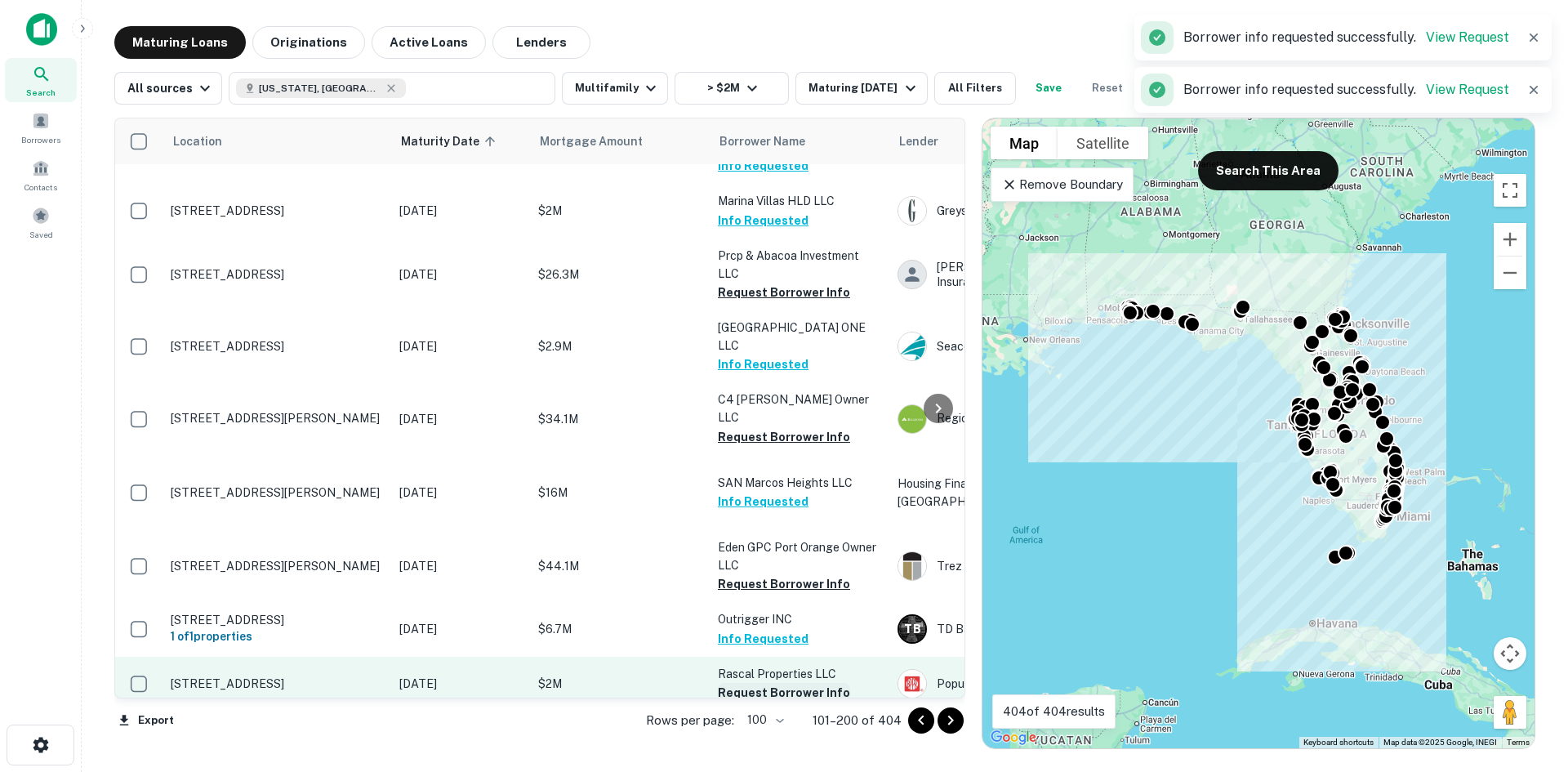
click at [823, 683] on button "Request Borrower Info" at bounding box center [784, 693] width 133 height 20
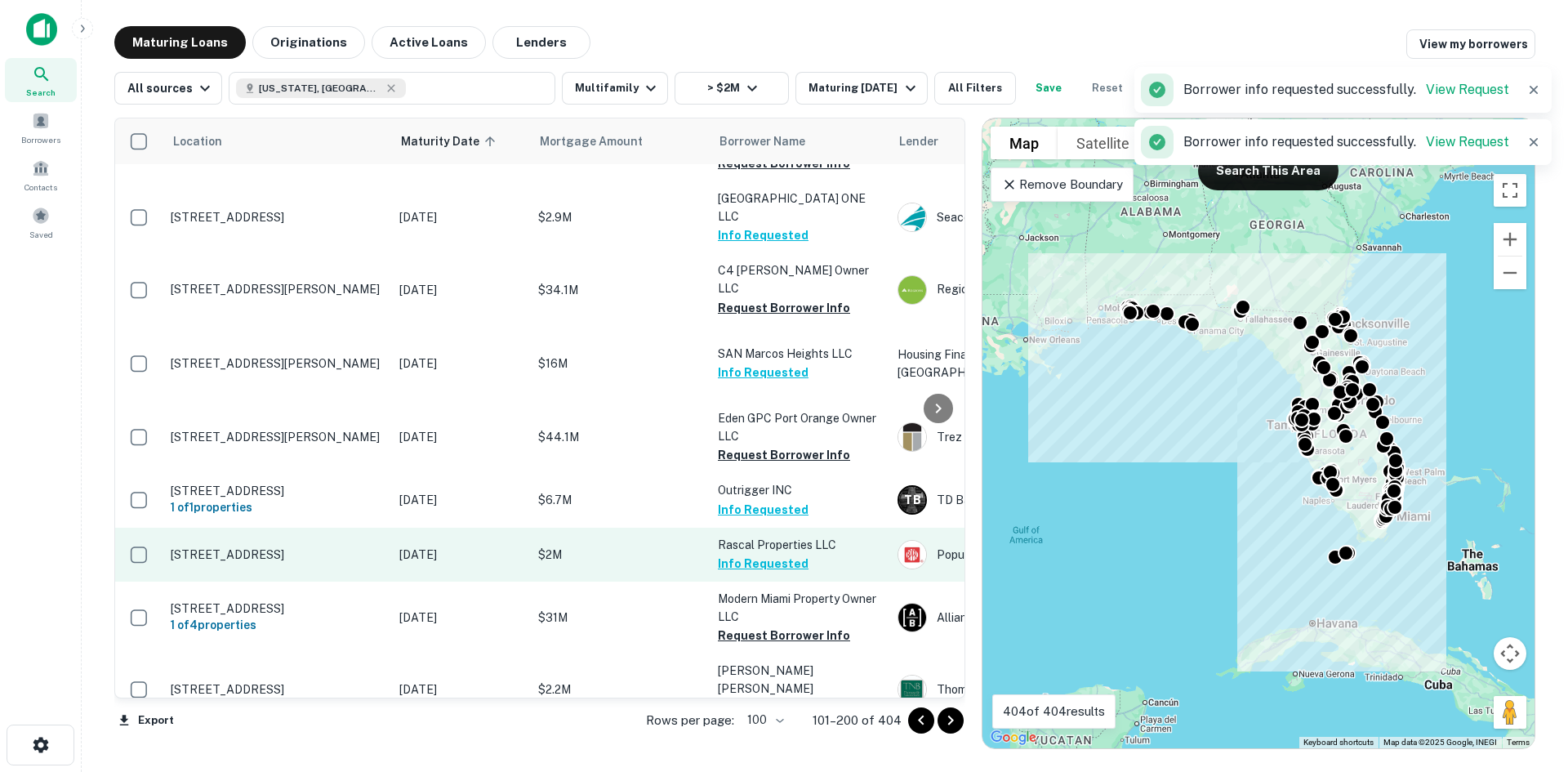
scroll to position [1634, 0]
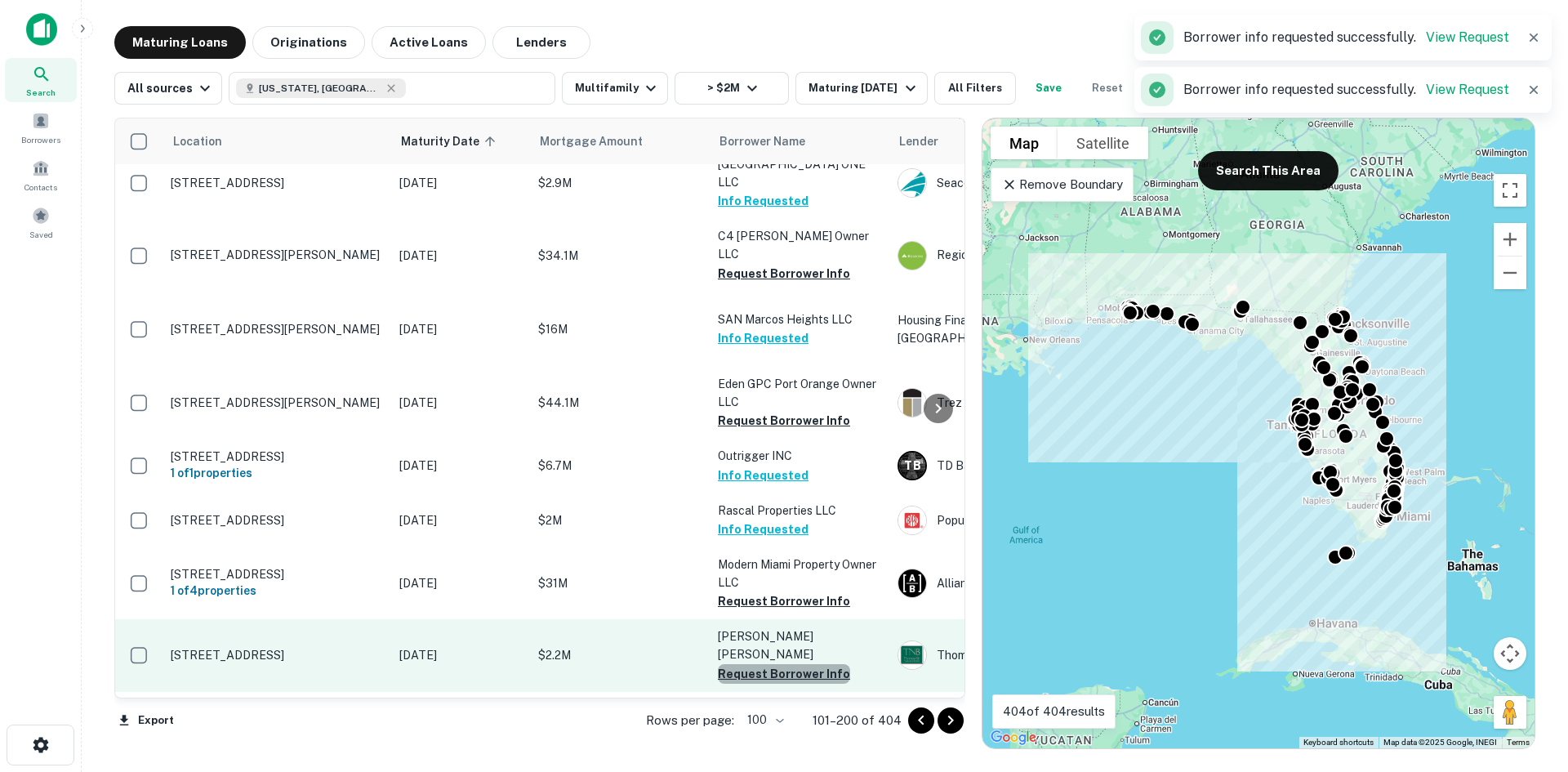
click at [796, 664] on button "Request Borrower Info" at bounding box center [784, 674] width 133 height 20
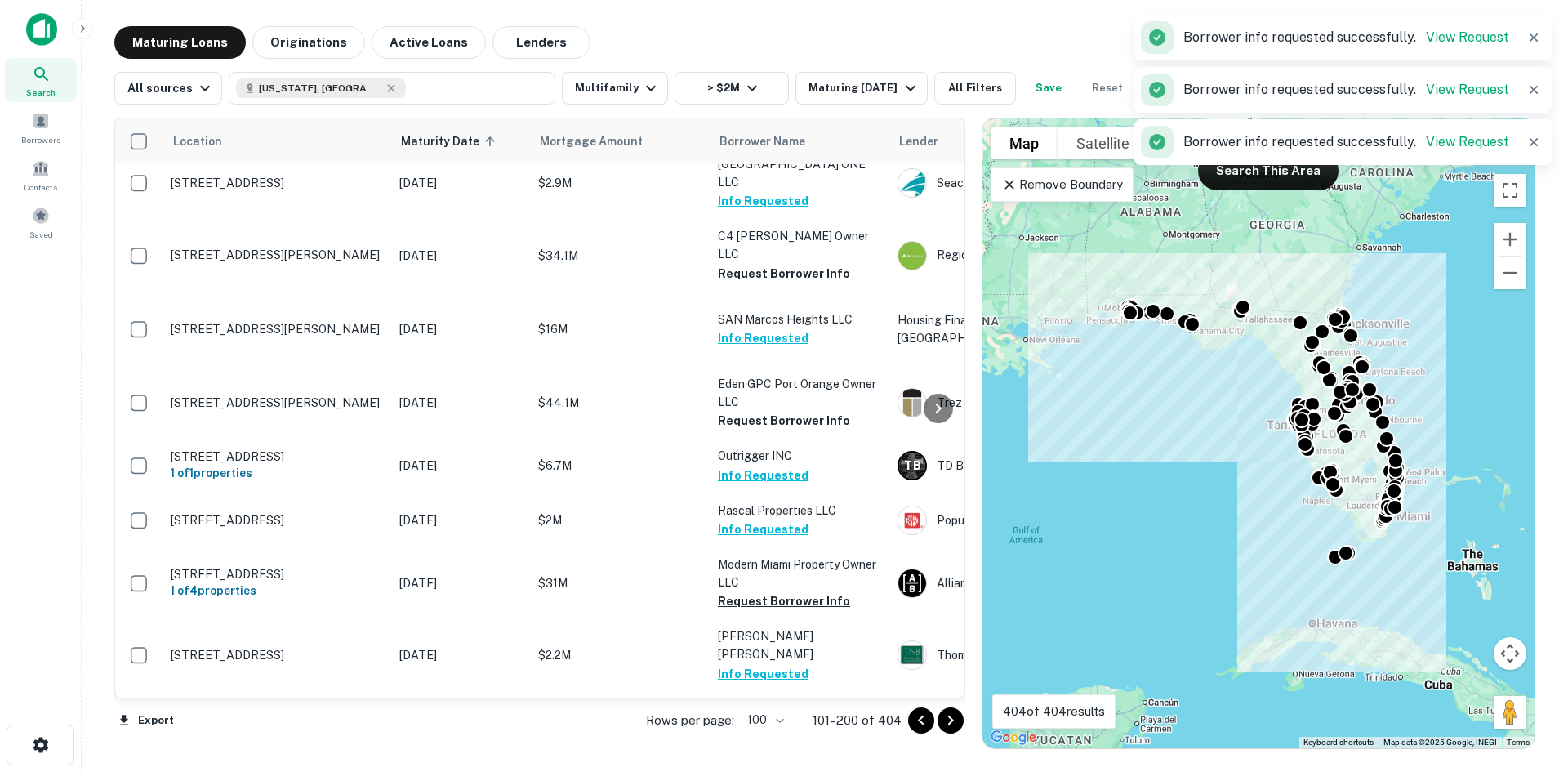
click at [820, 736] on button "Request Borrower Info" at bounding box center [784, 746] width 133 height 20
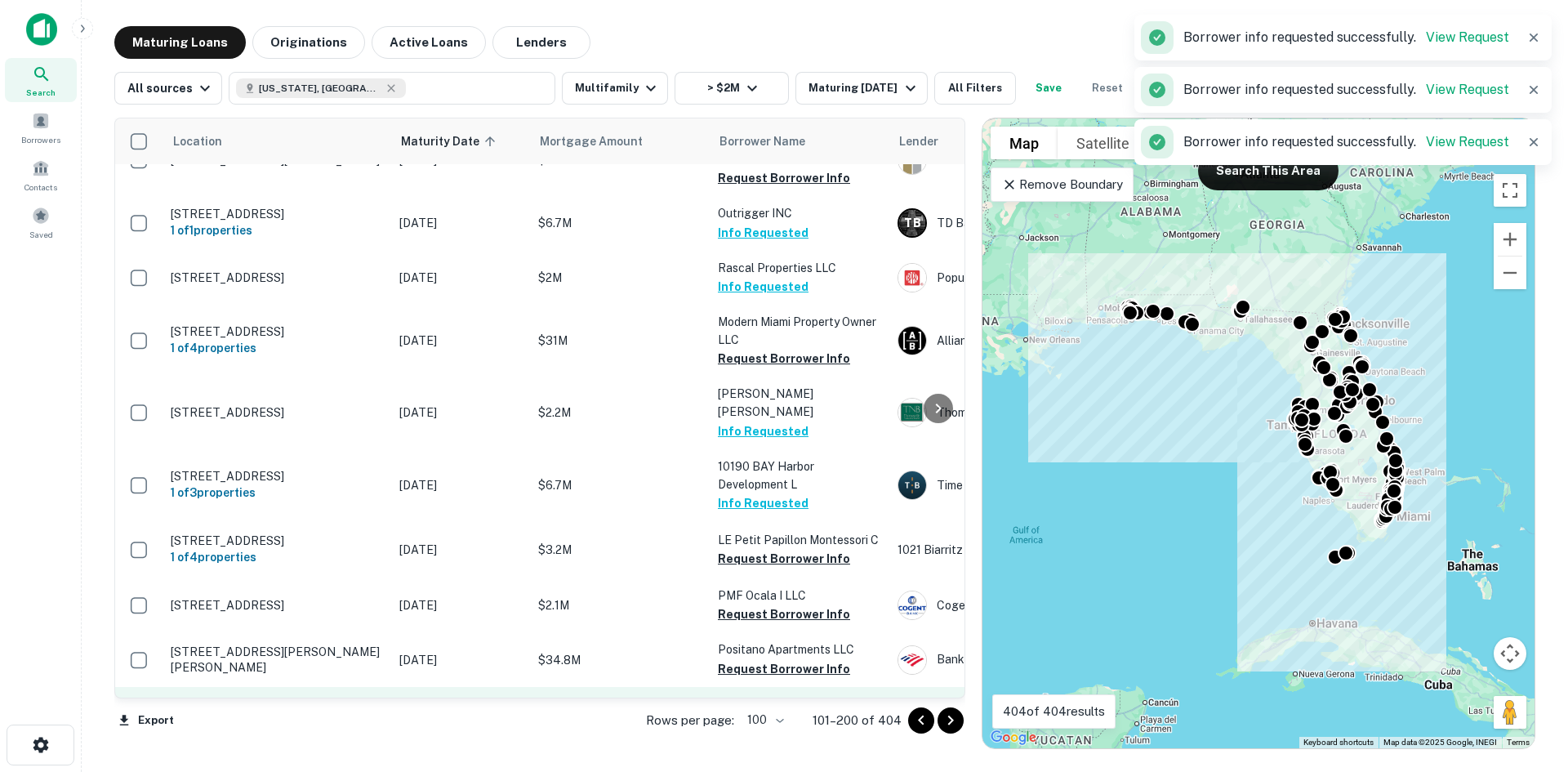
scroll to position [1879, 0]
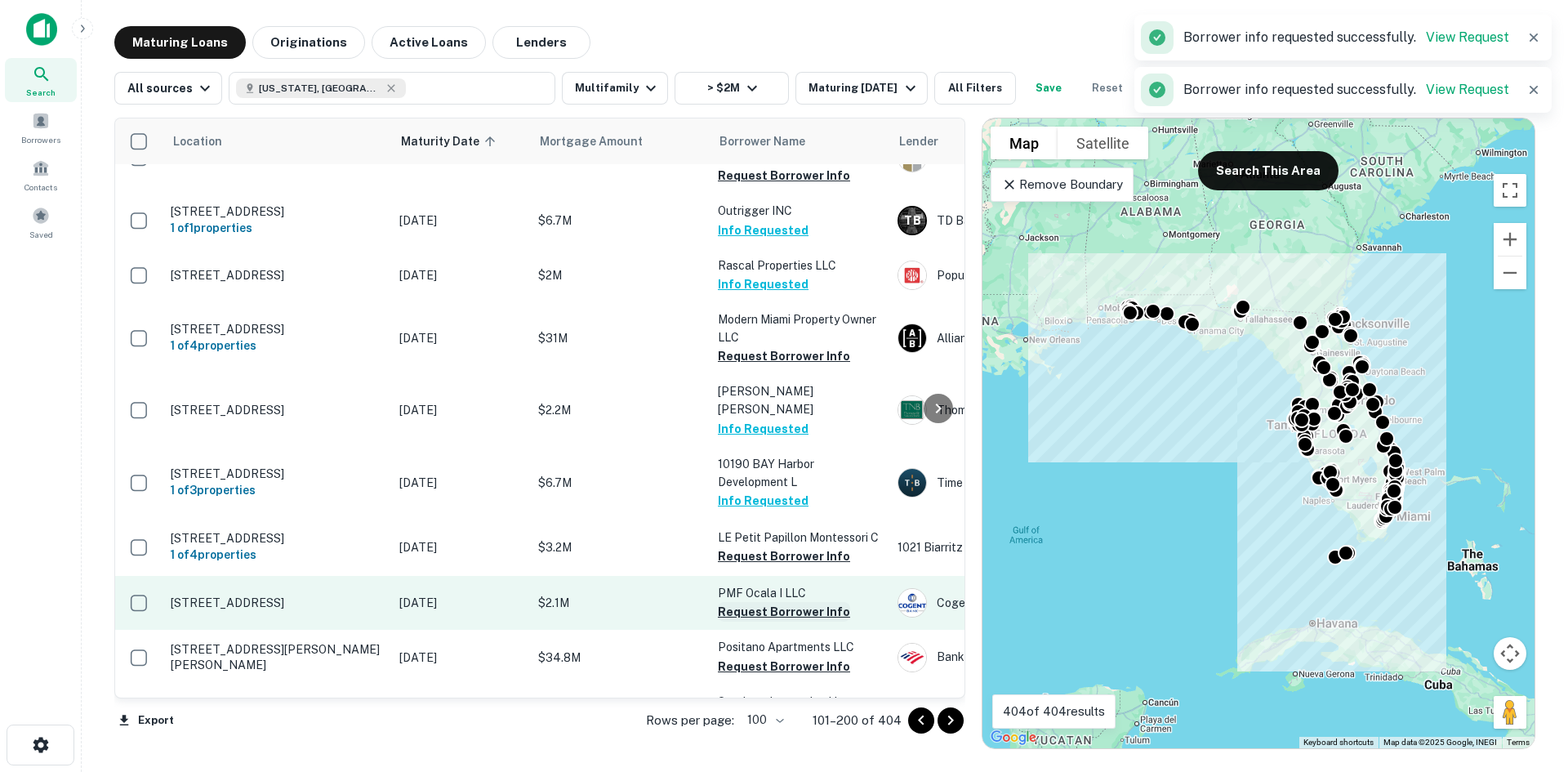
click at [826, 603] on button "Request Borrower Info" at bounding box center [784, 612] width 133 height 20
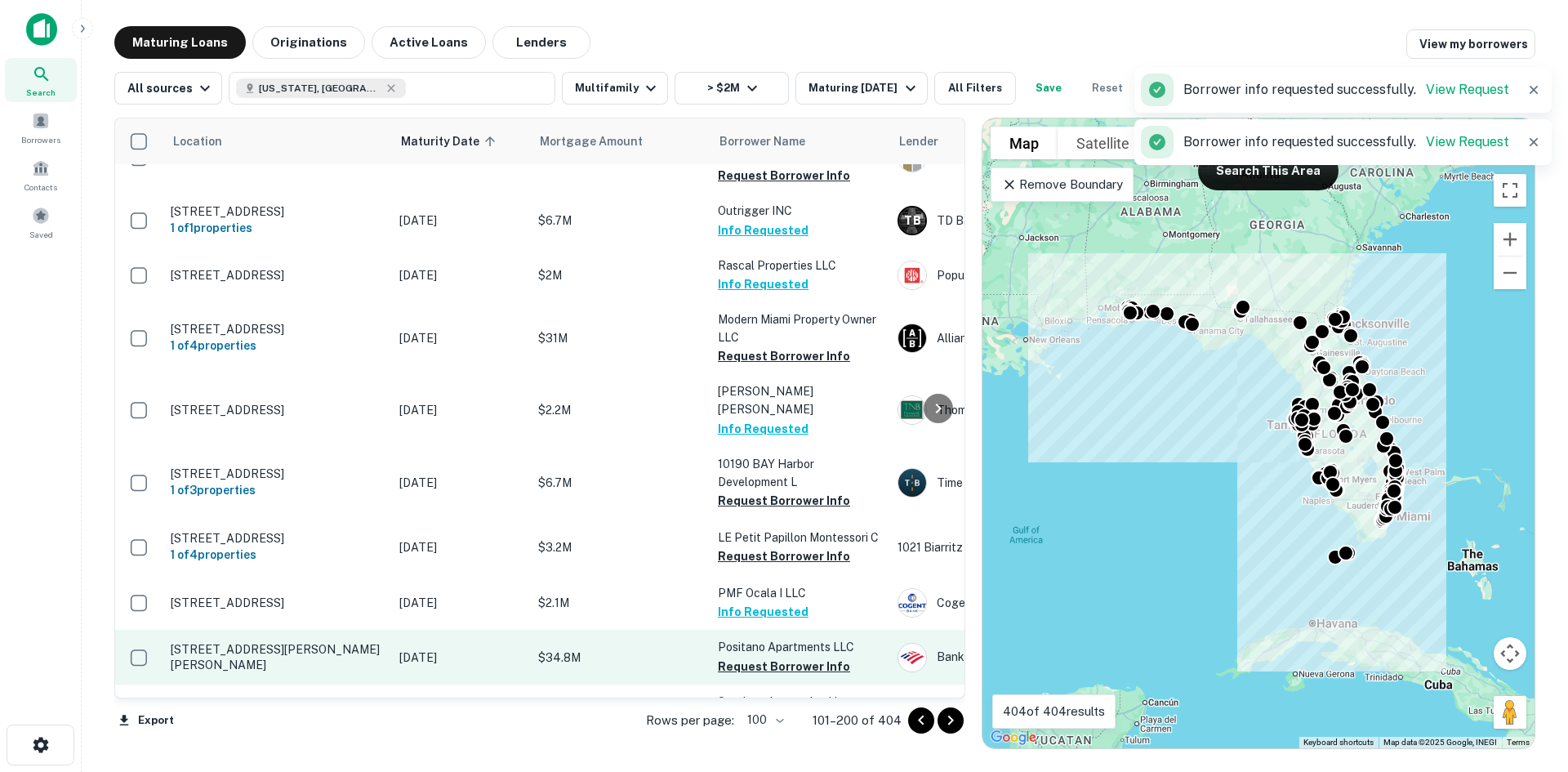
scroll to position [2043, 0]
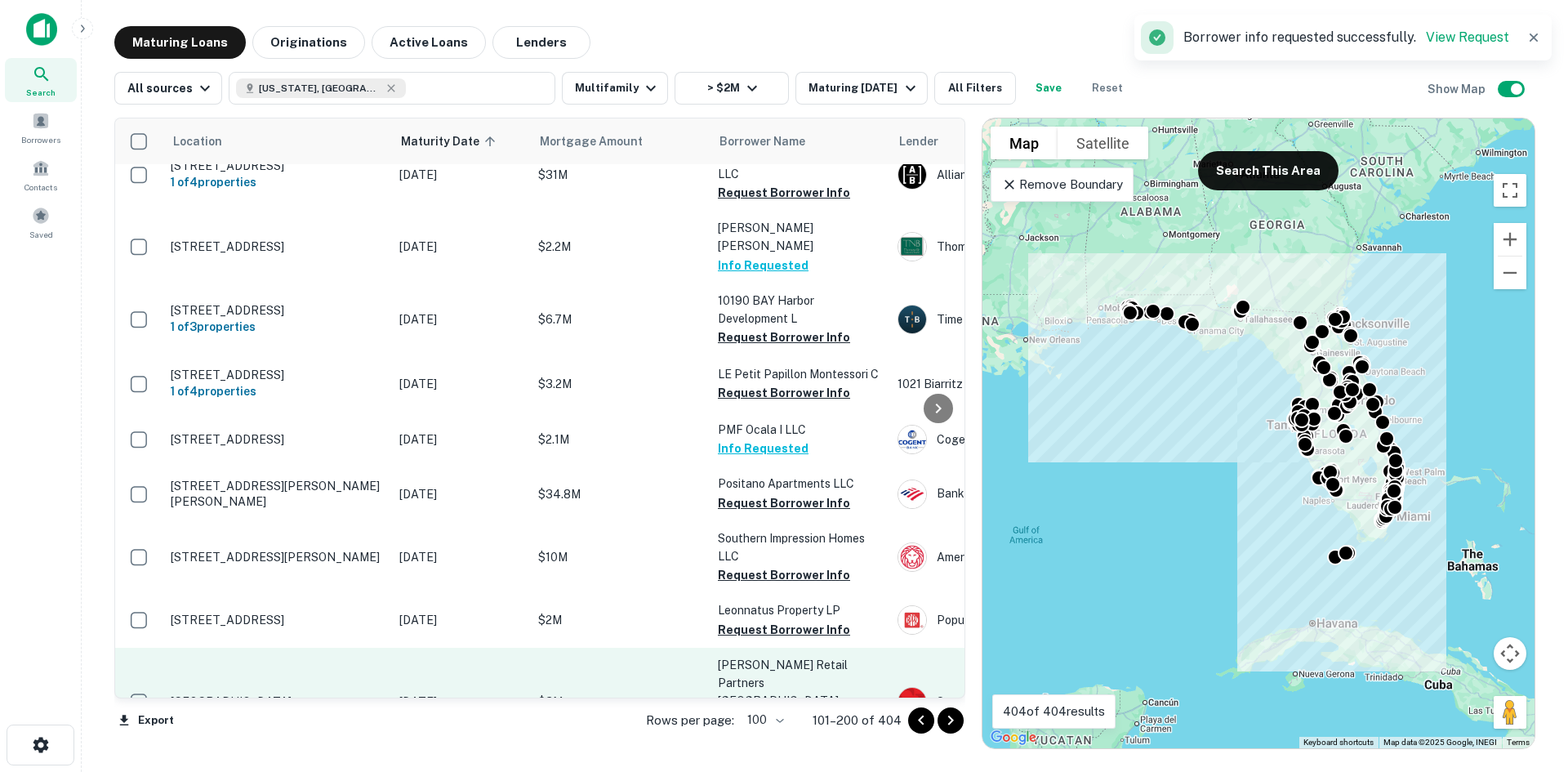
click at [806, 728] on button "Request Borrower Info" at bounding box center [784, 738] width 133 height 20
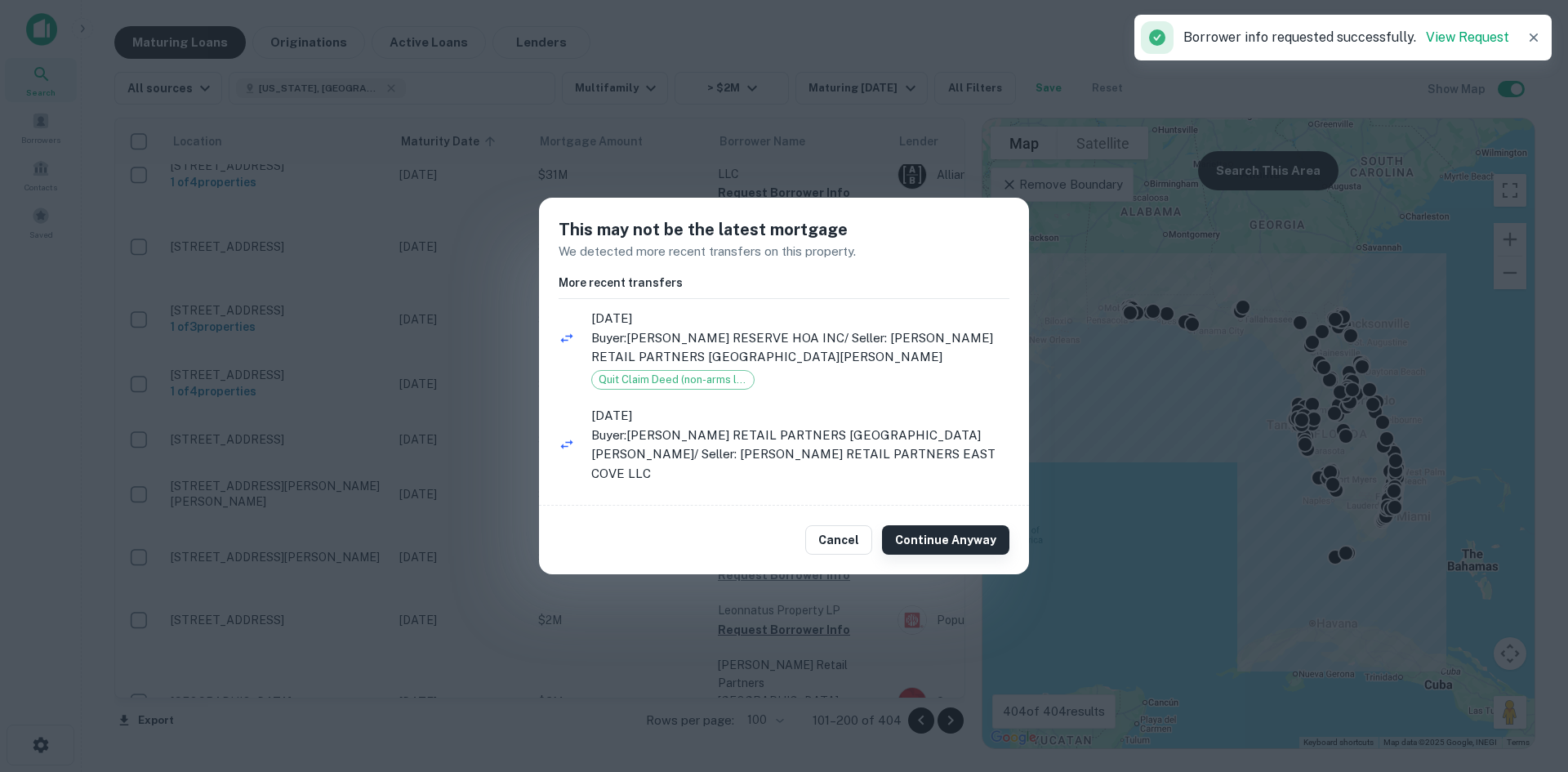
click at [901, 538] on button "Continue Anyway" at bounding box center [946, 540] width 127 height 30
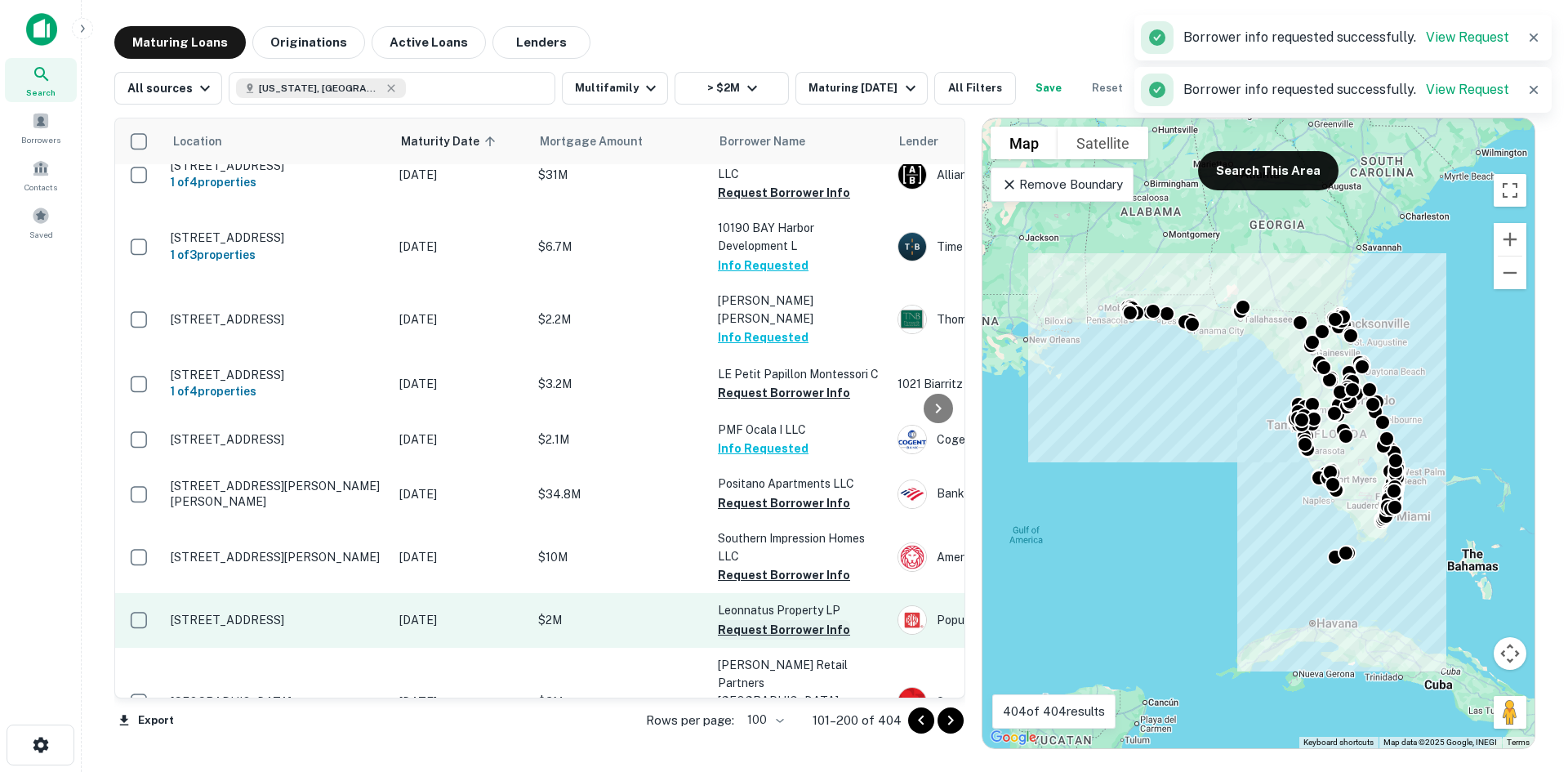
click at [809, 620] on button "Request Borrower Info" at bounding box center [784, 630] width 133 height 20
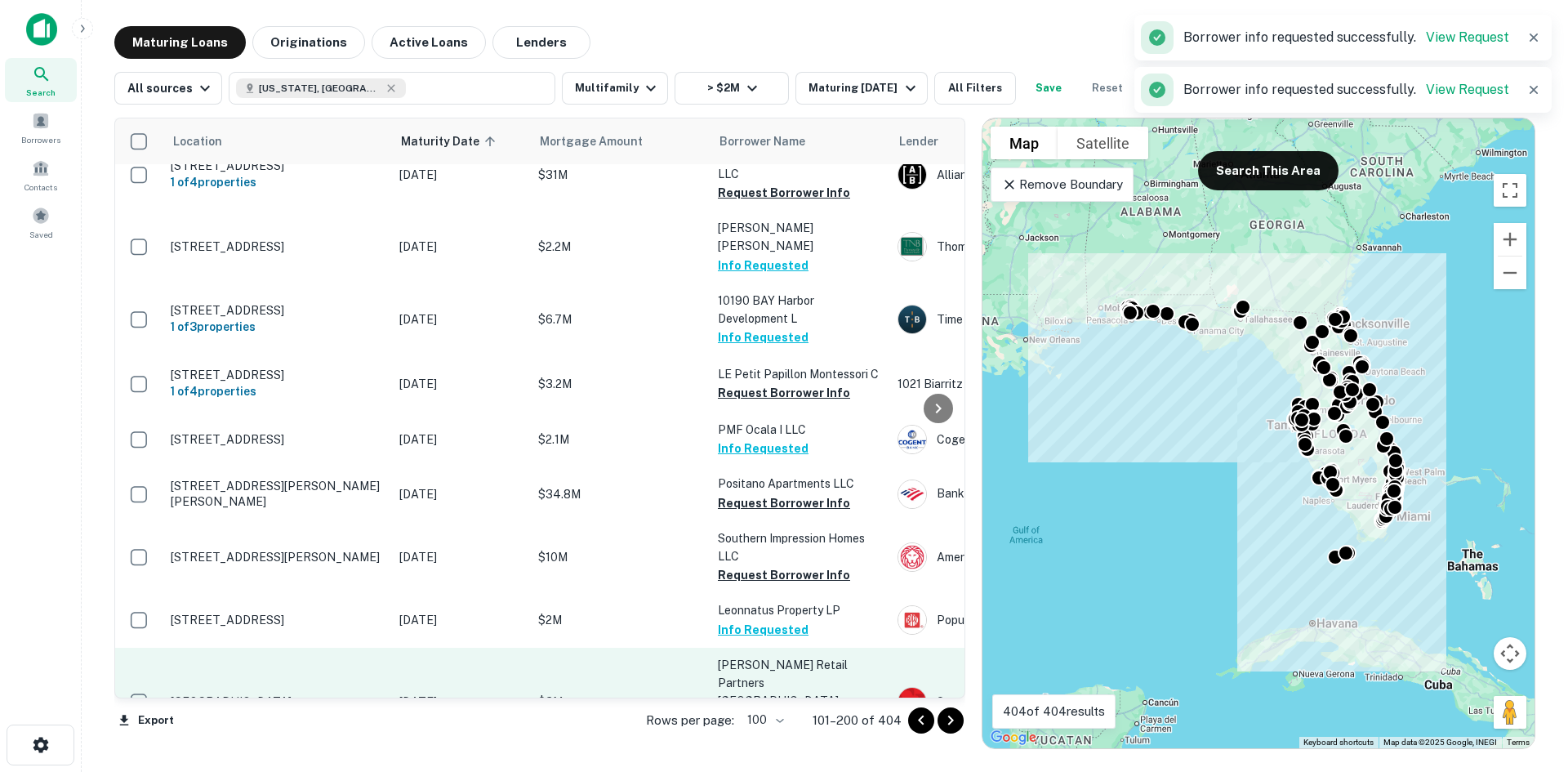
scroll to position [2369, 0]
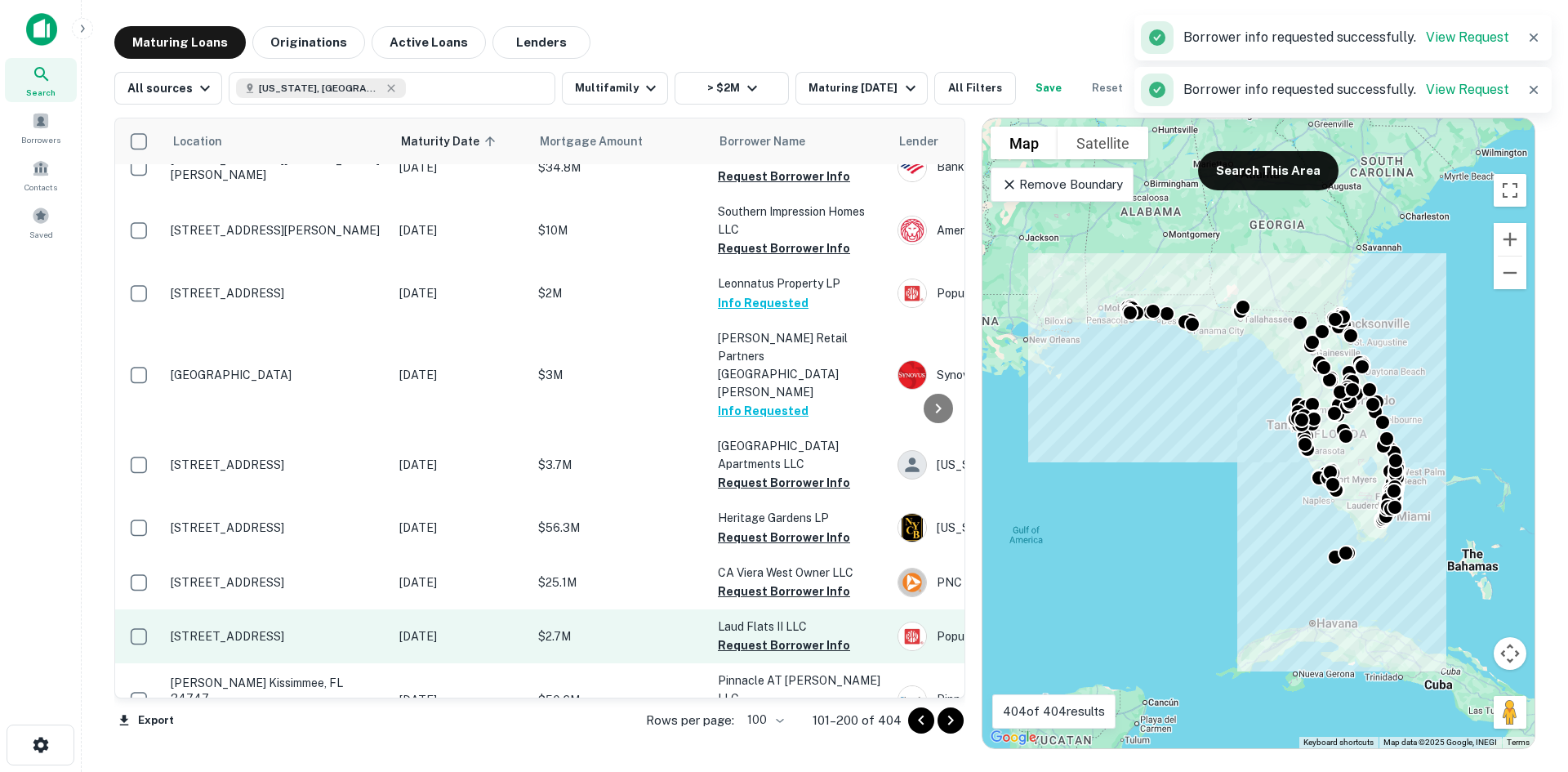
click at [821, 610] on td "Laud Flats II LLC Request Borrower Info" at bounding box center [800, 637] width 179 height 54
click at [824, 636] on button "Request Borrower Info" at bounding box center [784, 646] width 133 height 20
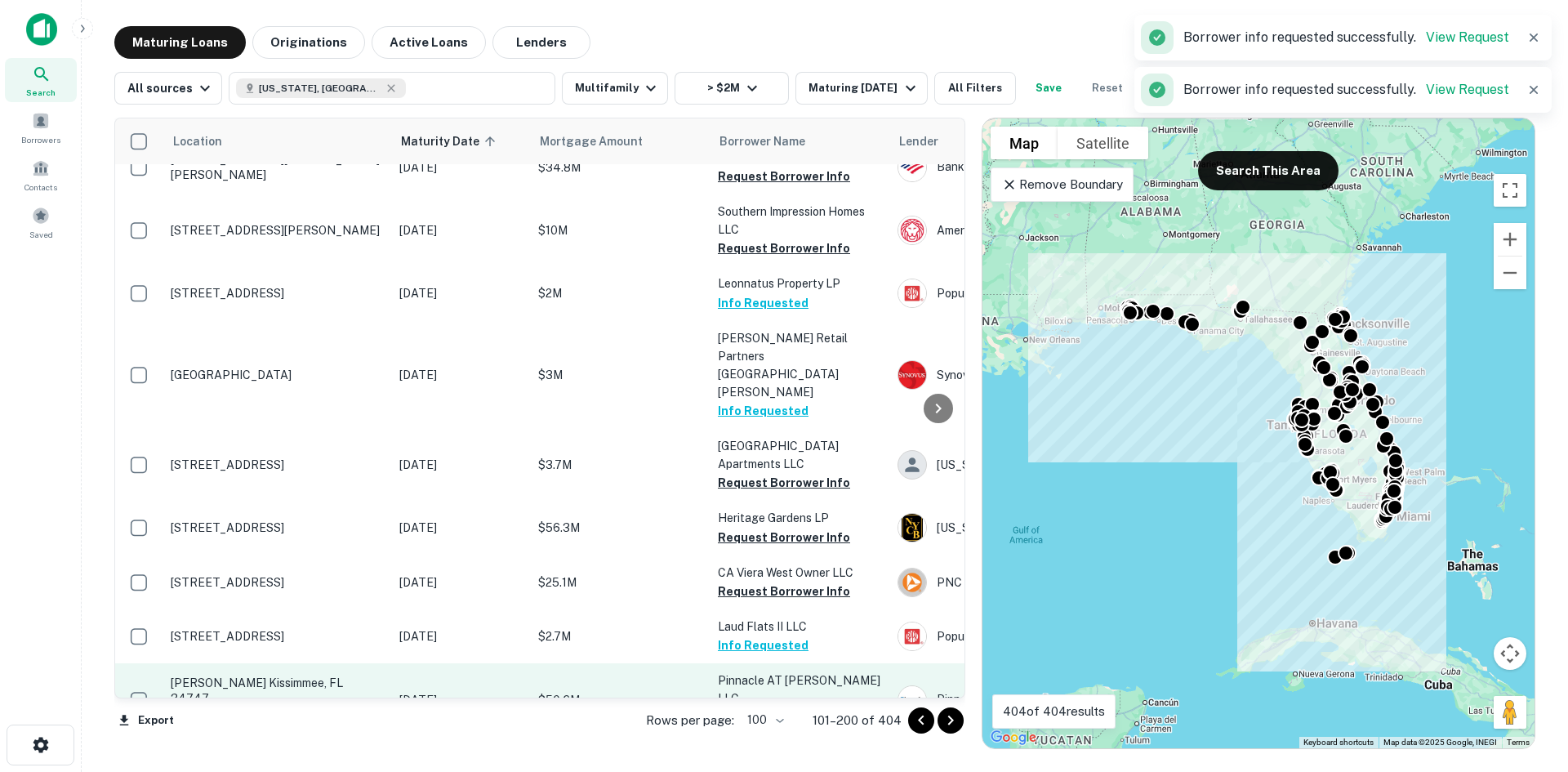
scroll to position [2615, 0]
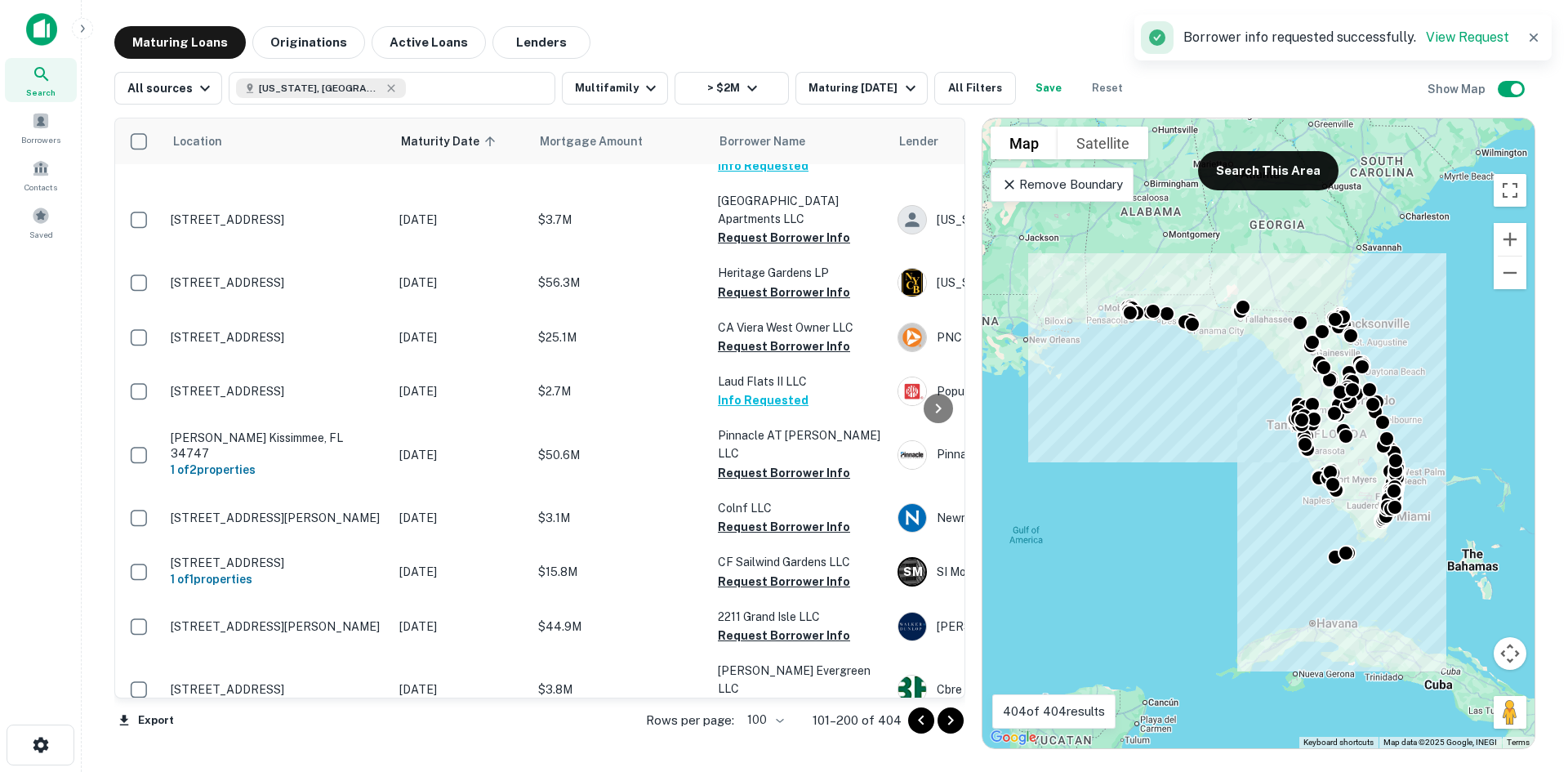
click at [820, 752] on button "Request Borrower Info" at bounding box center [784, 762] width 133 height 20
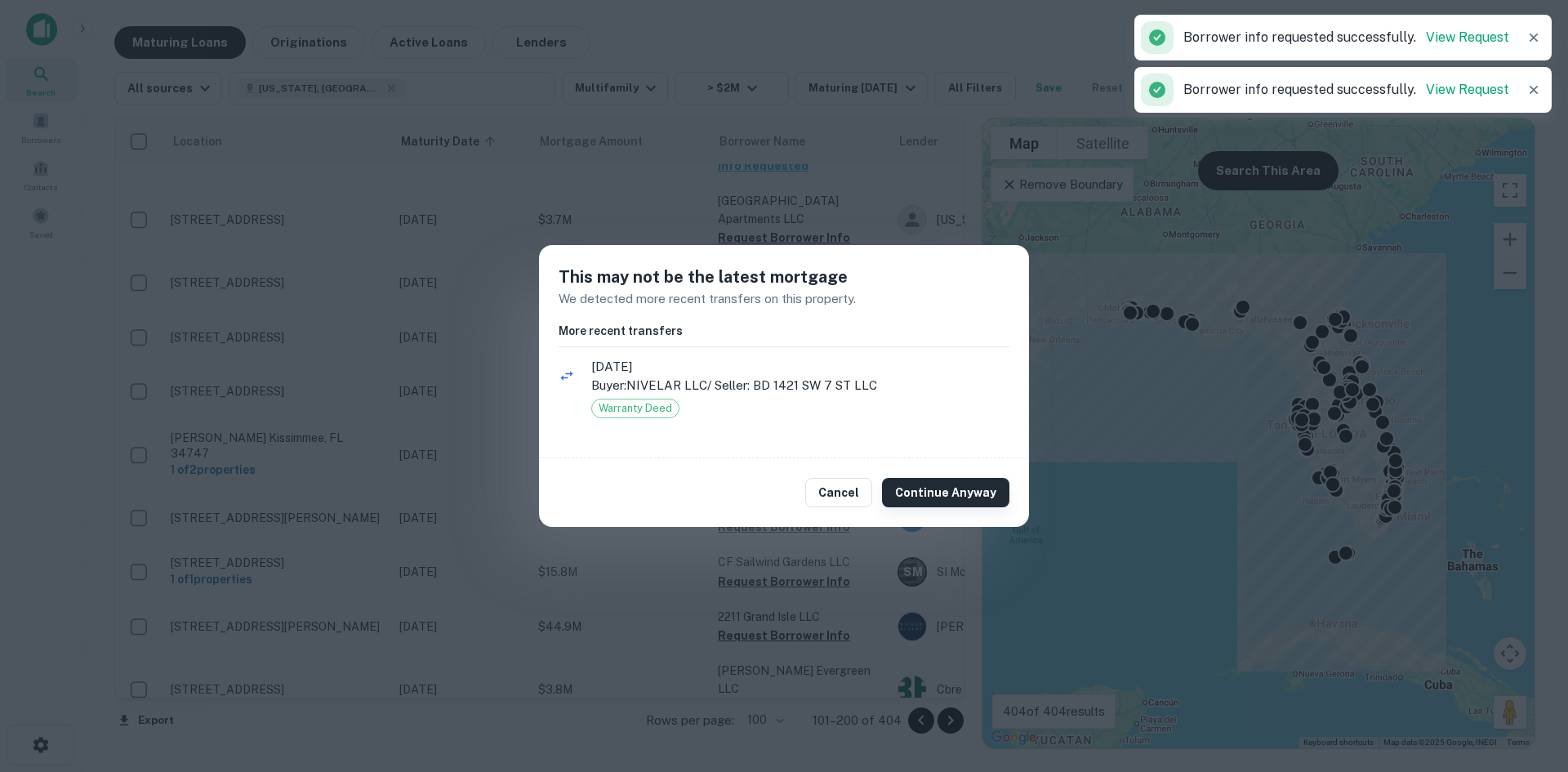
click at [931, 494] on button "Continue Anyway" at bounding box center [946, 492] width 127 height 30
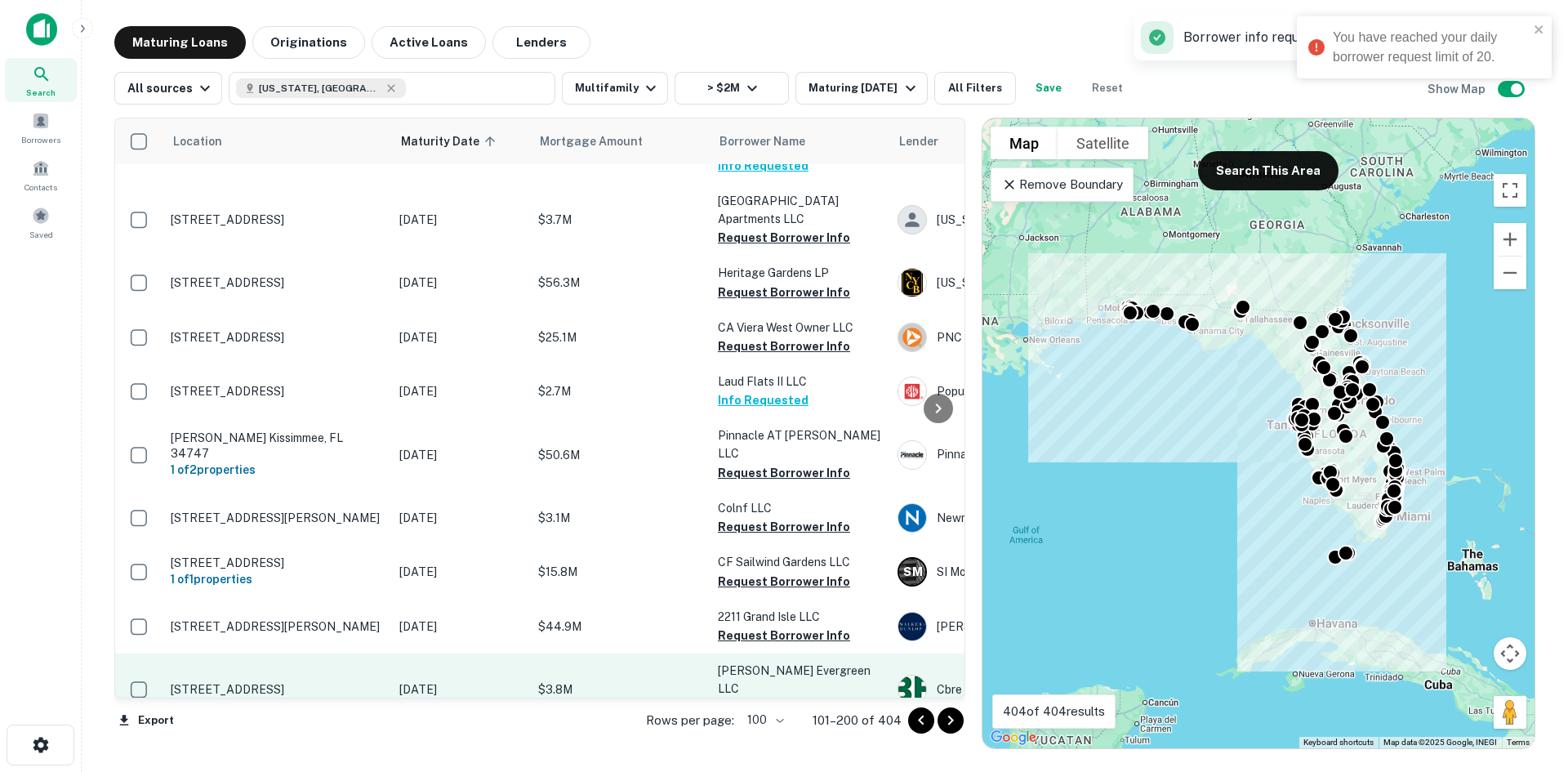
click at [810, 698] on button "Request Borrower Info" at bounding box center [784, 707] width 133 height 20
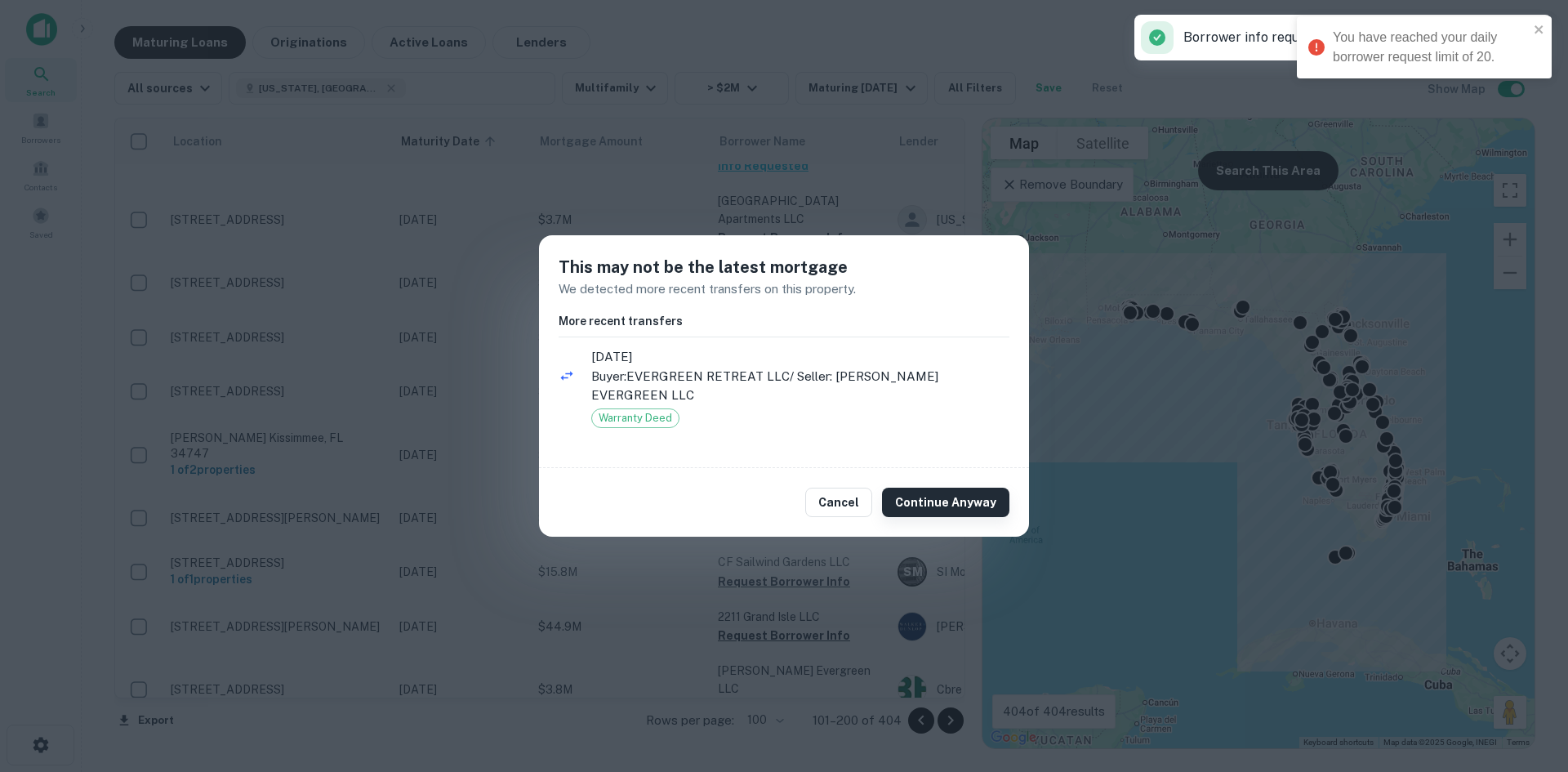
click at [932, 494] on button "Continue Anyway" at bounding box center [946, 502] width 127 height 30
